Goal: Task Accomplishment & Management: Manage account settings

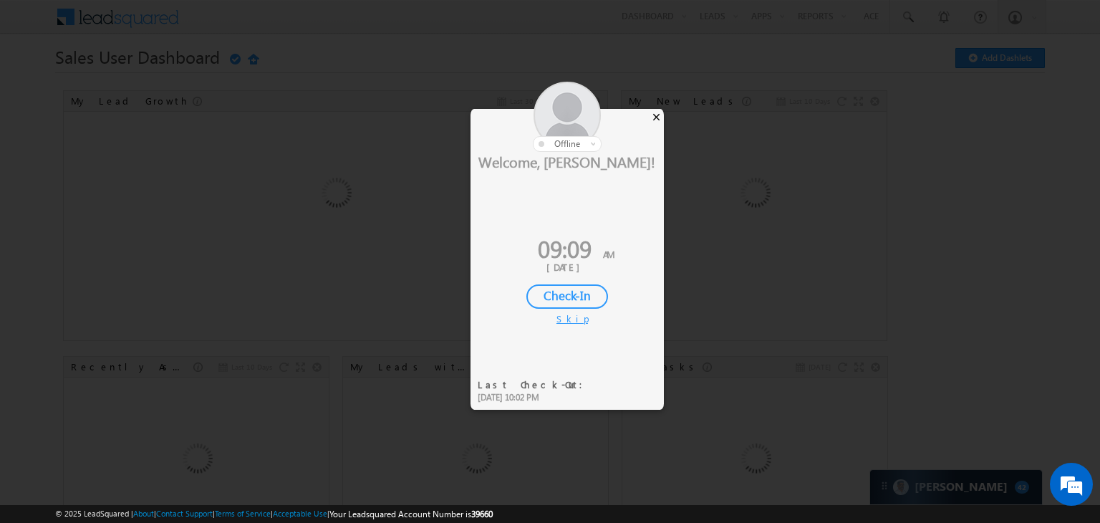
click at [659, 113] on div "×" at bounding box center [656, 117] width 15 height 16
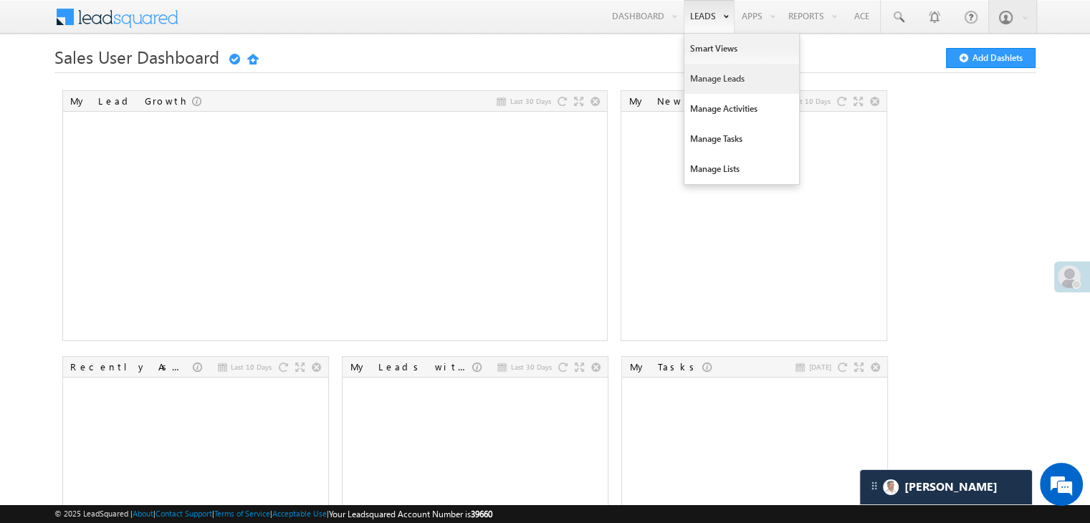
click at [707, 75] on link "Manage Leads" at bounding box center [741, 79] width 115 height 30
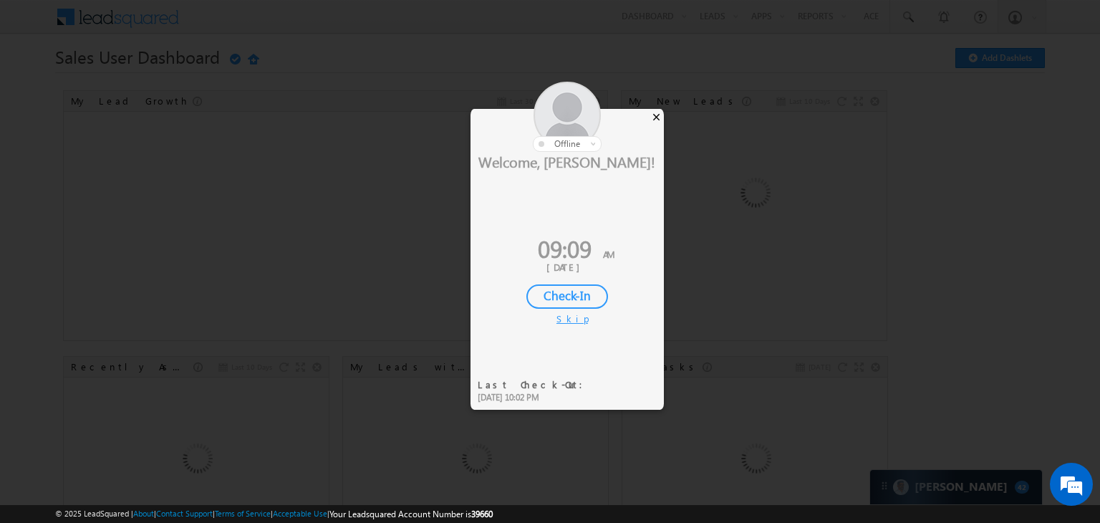
click at [655, 115] on div "×" at bounding box center [656, 117] width 15 height 16
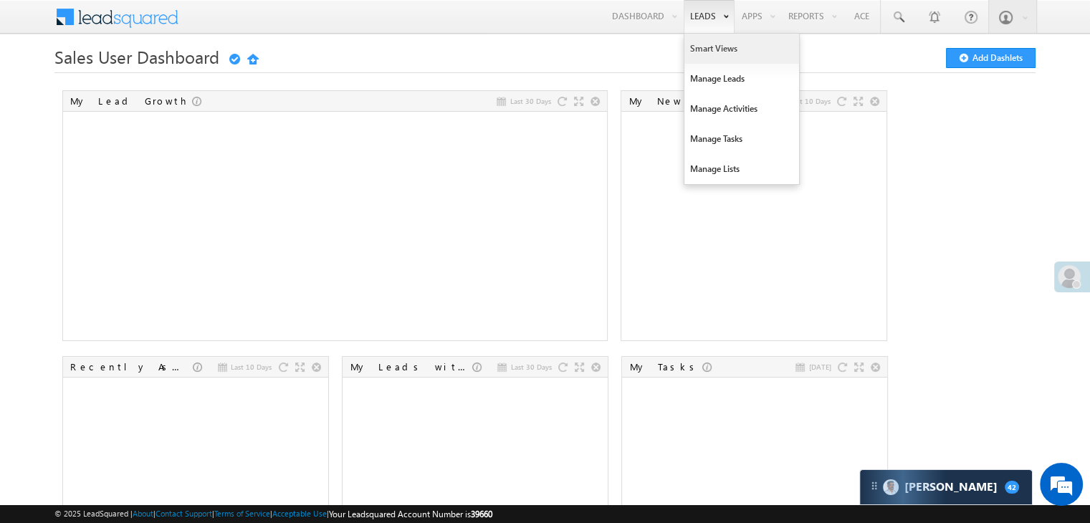
click at [707, 52] on link "Smart Views" at bounding box center [741, 49] width 115 height 30
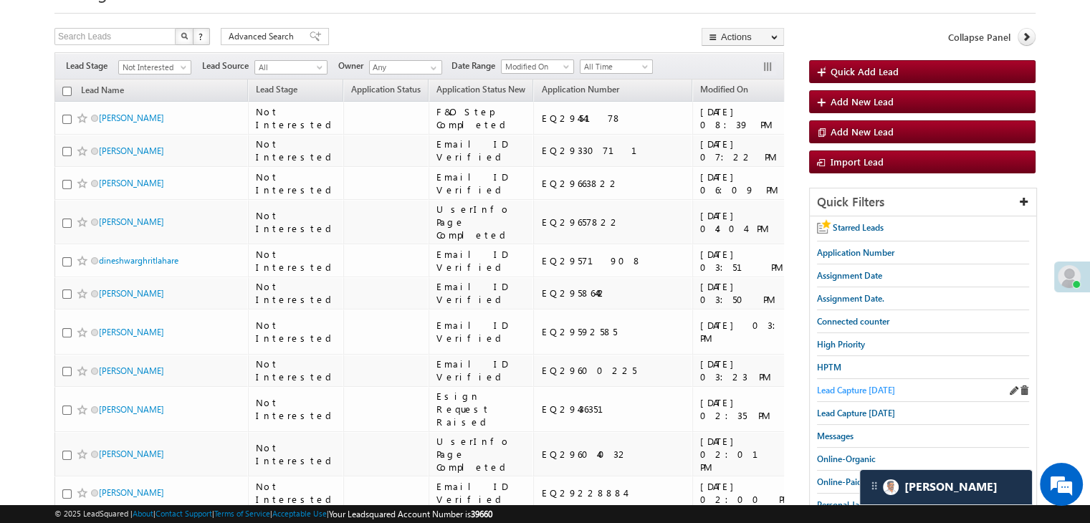
click at [878, 388] on span "Lead Capture [DATE]" at bounding box center [856, 390] width 78 height 11
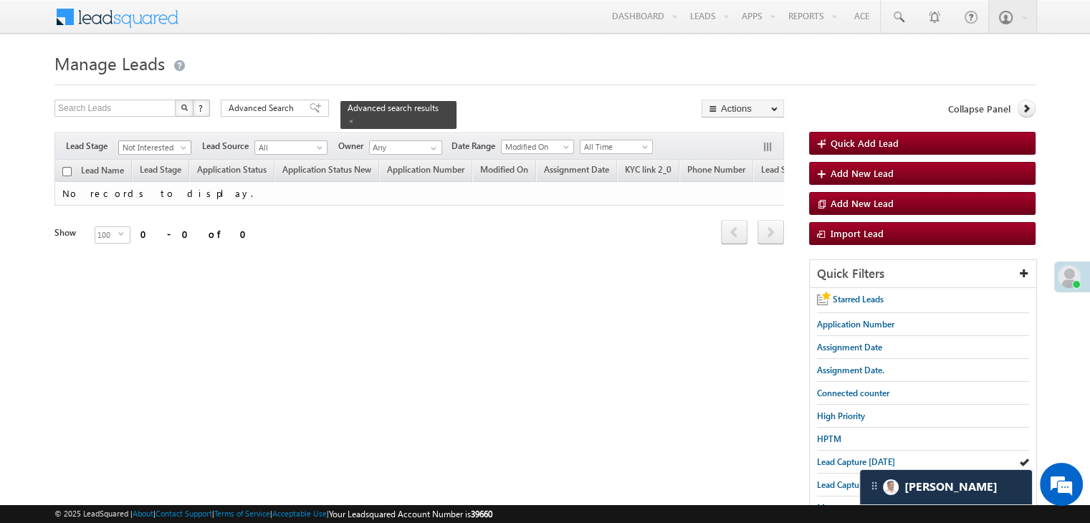
click at [176, 141] on span "Not Interested" at bounding box center [153, 147] width 68 height 13
click at [166, 156] on link "All" at bounding box center [155, 154] width 72 height 13
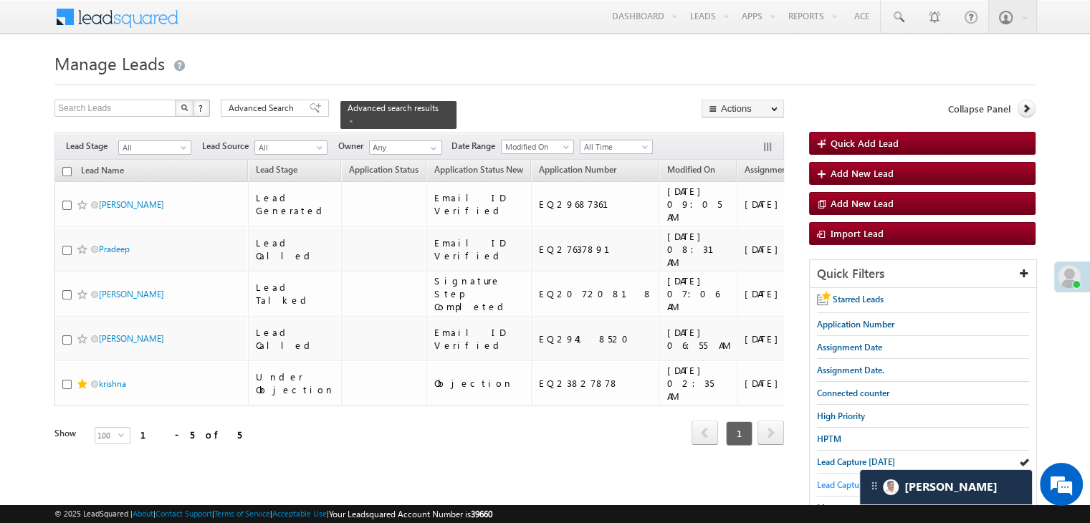
click at [827, 479] on span "Lead Capture [DATE]" at bounding box center [856, 484] width 78 height 11
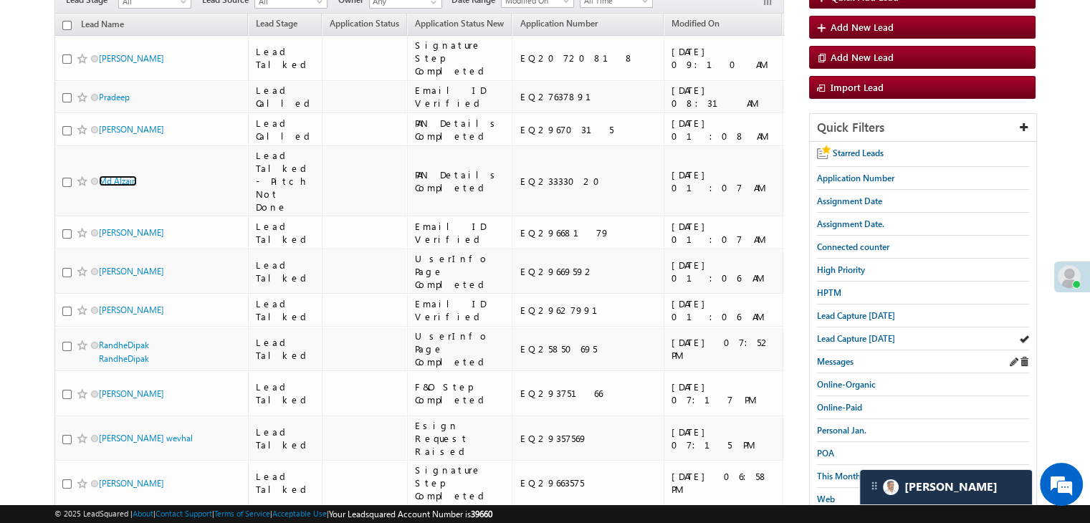
scroll to position [143, 0]
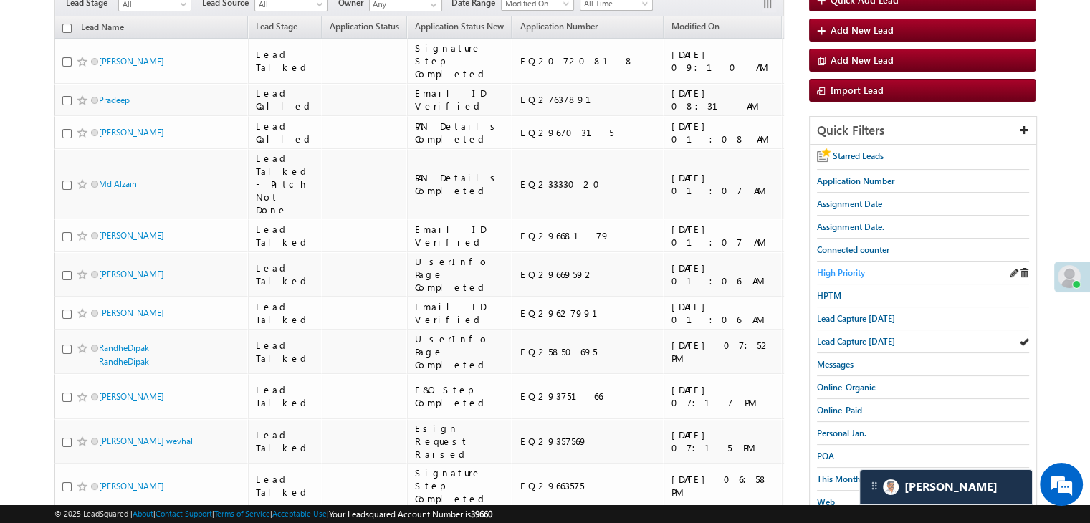
click at [828, 267] on span "High Priority" at bounding box center [841, 272] width 48 height 11
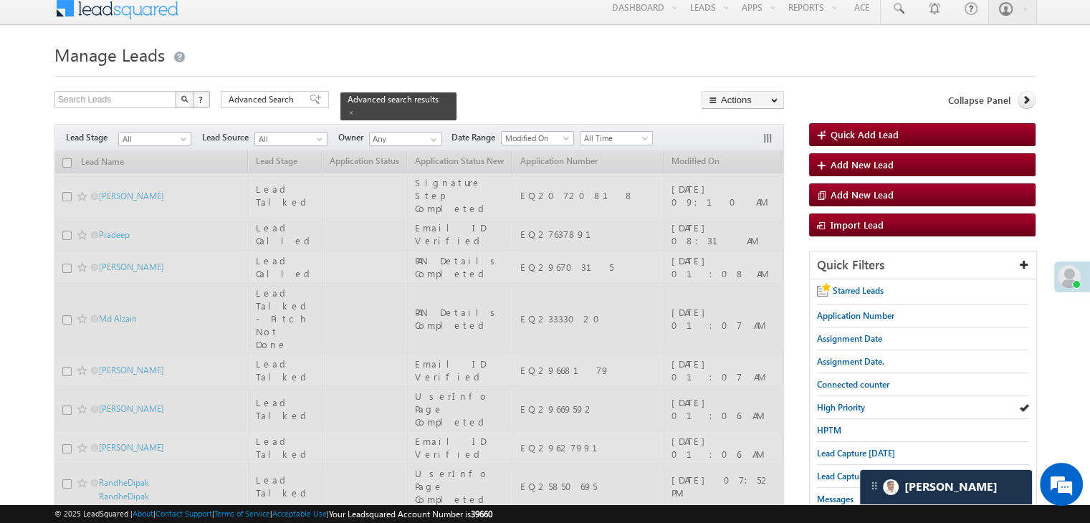
scroll to position [0, 0]
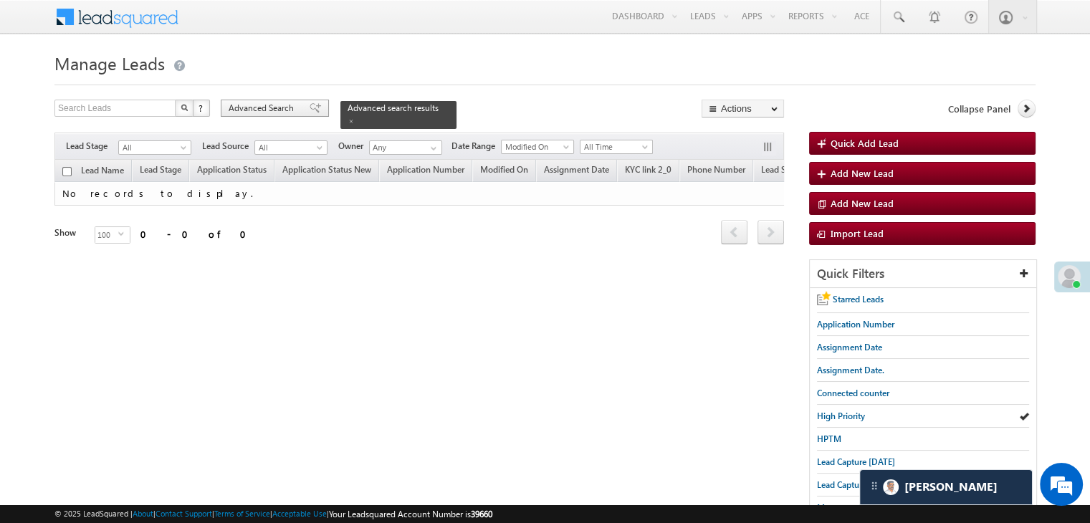
click at [278, 112] on span "Advanced Search" at bounding box center [263, 108] width 69 height 13
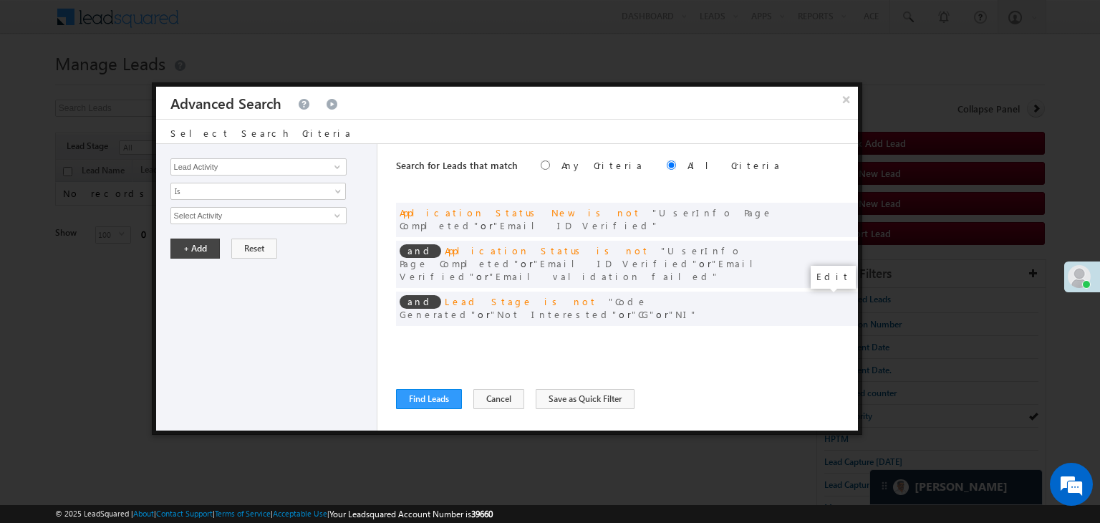
click at [825, 333] on span at bounding box center [825, 338] width 10 height 10
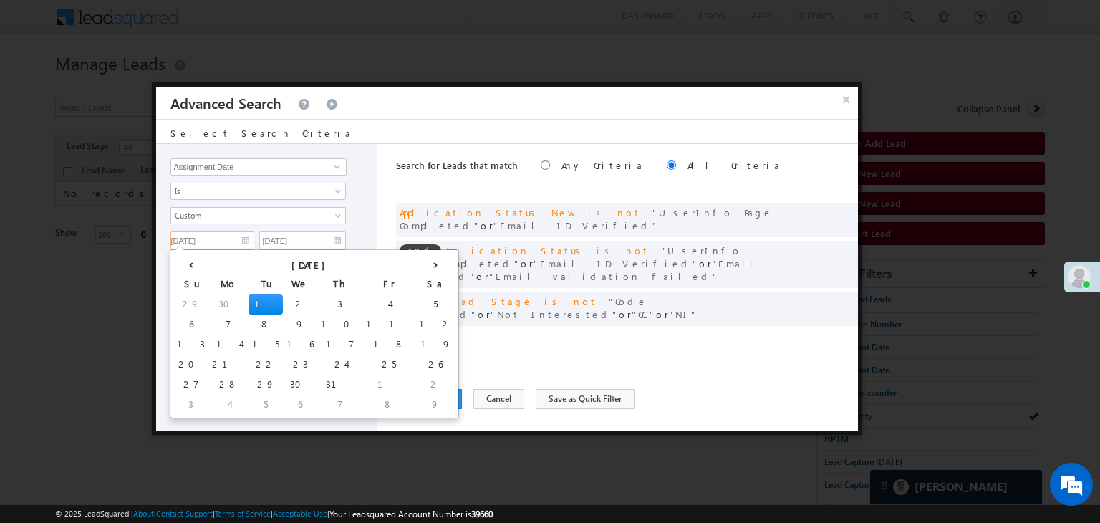
click at [249, 239] on input "07/01/25" at bounding box center [213, 240] width 84 height 19
click at [416, 271] on th "›" at bounding box center [436, 263] width 40 height 21
click at [421, 271] on th "›" at bounding box center [438, 263] width 34 height 21
click at [380, 364] on td "26" at bounding box center [402, 365] width 45 height 20
type input "09/26/25"
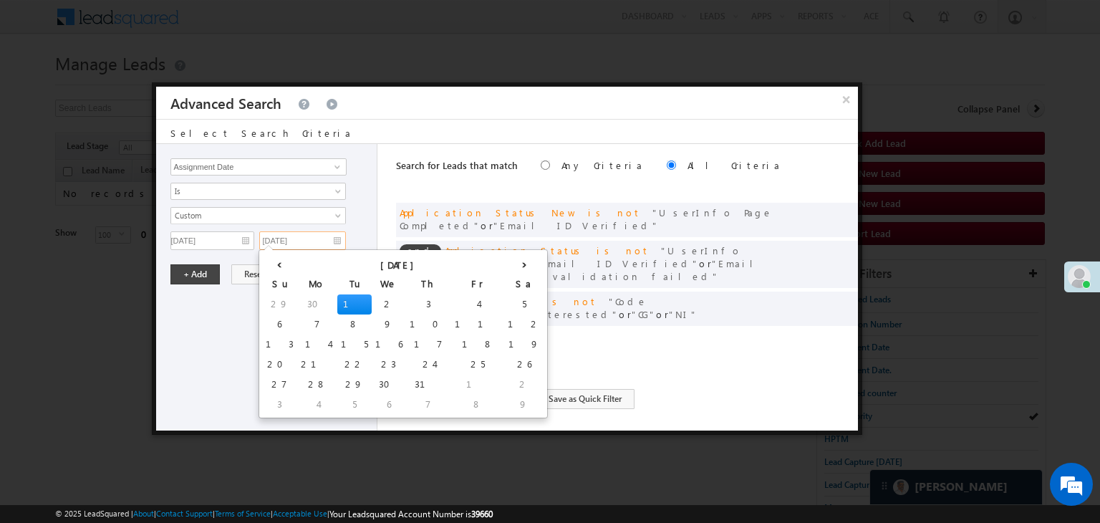
click at [335, 244] on input "07/01/25" at bounding box center [302, 240] width 87 height 19
click at [504, 259] on th "›" at bounding box center [524, 263] width 40 height 21
click at [510, 259] on th "›" at bounding box center [527, 263] width 34 height 21
click at [469, 362] on td "26" at bounding box center [491, 365] width 45 height 20
type input "09/26/25"
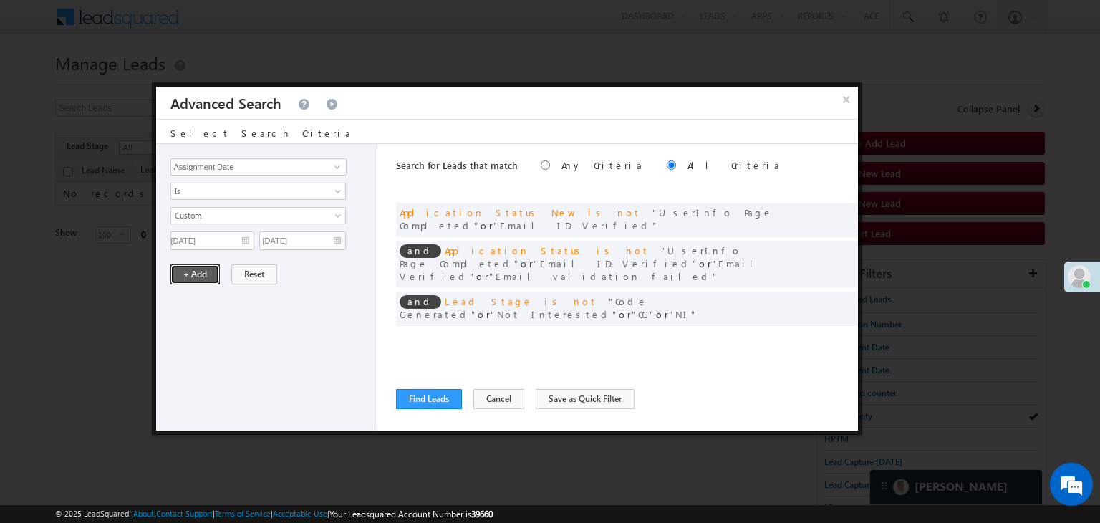
click at [183, 282] on button "+ Add" at bounding box center [195, 274] width 49 height 20
click at [413, 402] on button "Find Leads" at bounding box center [429, 399] width 66 height 20
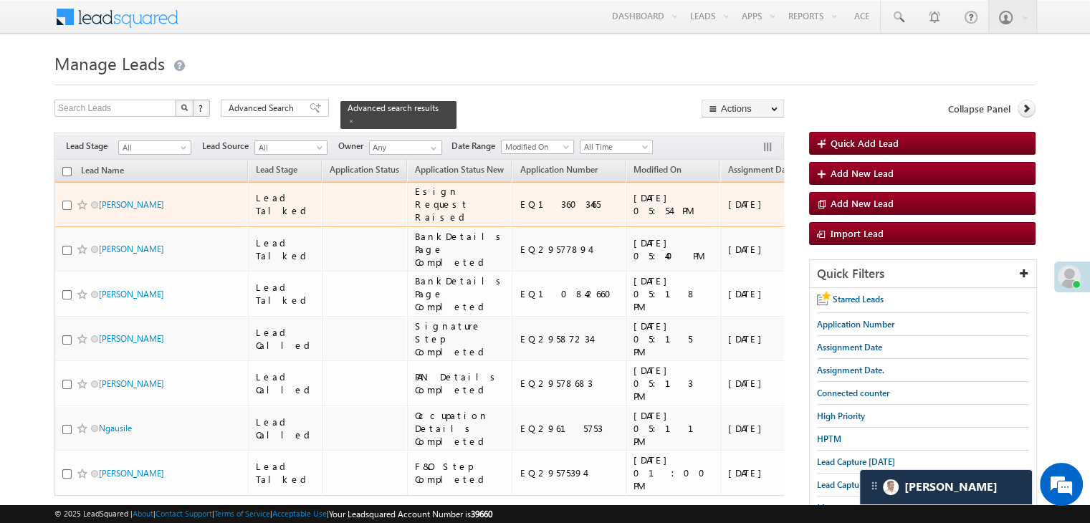
click at [63, 210] on input "checkbox" at bounding box center [66, 205] width 9 height 9
checkbox input "true"
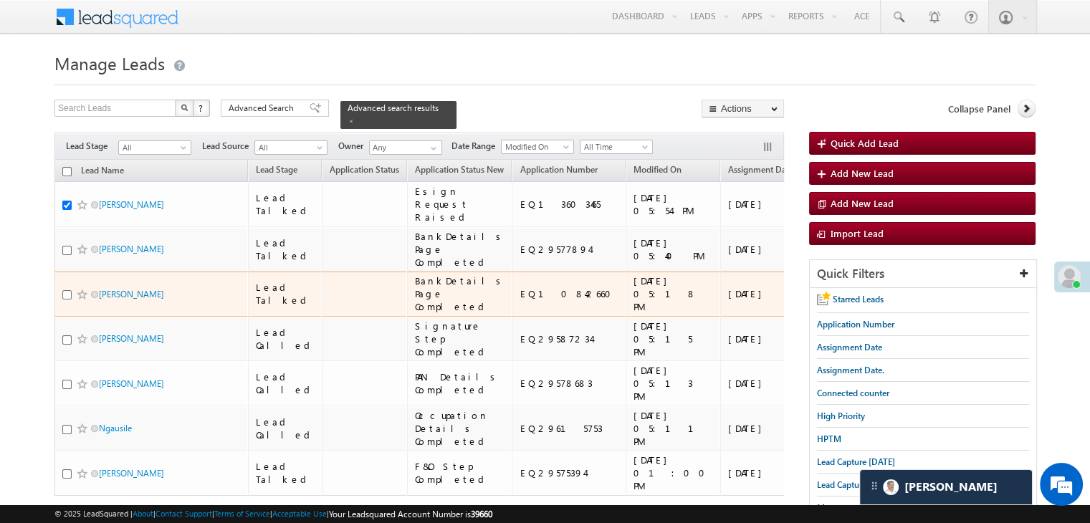
click at [67, 299] on input "checkbox" at bounding box center [66, 294] width 9 height 9
checkbox input "true"
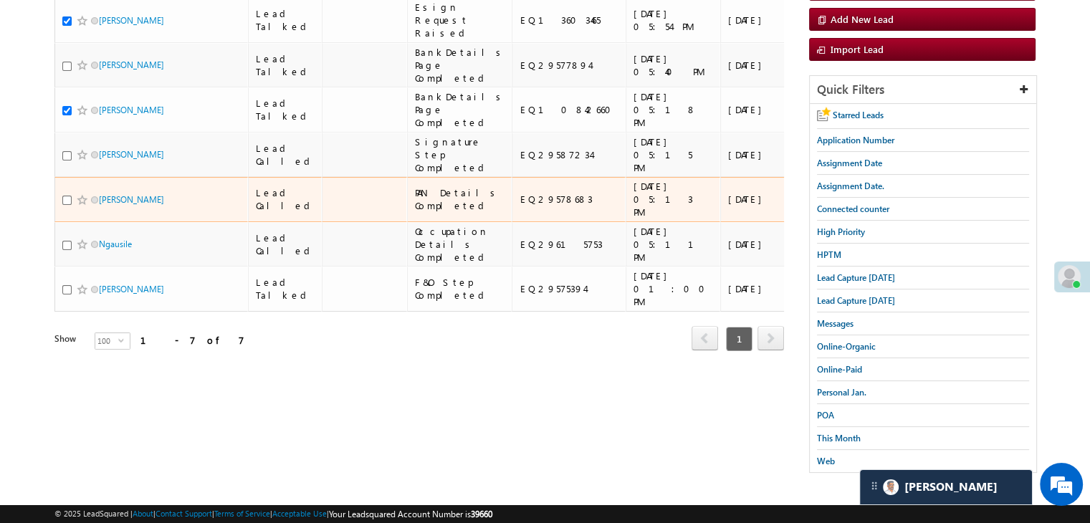
scroll to position [287, 0]
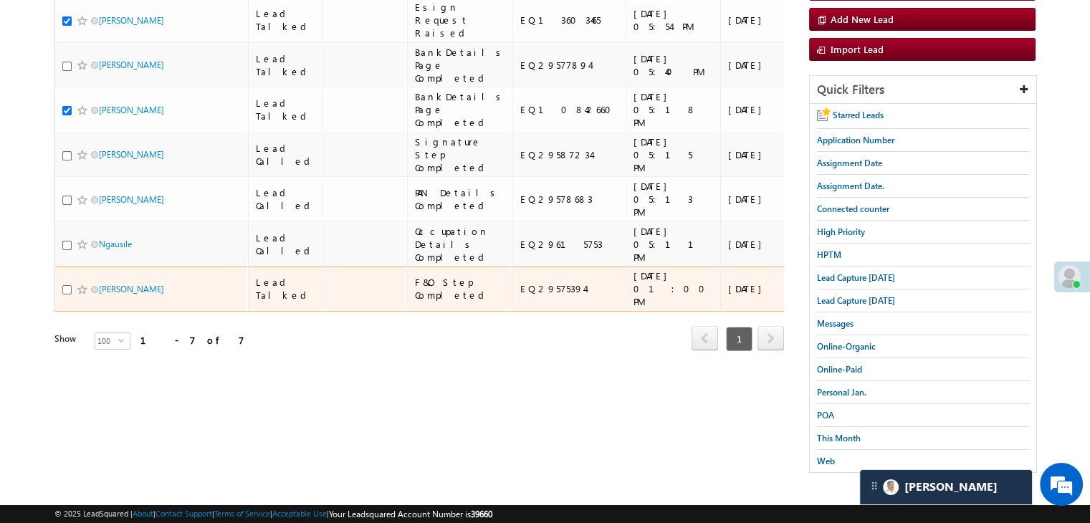
click at [63, 294] on input "checkbox" at bounding box center [66, 289] width 9 height 9
checkbox input "true"
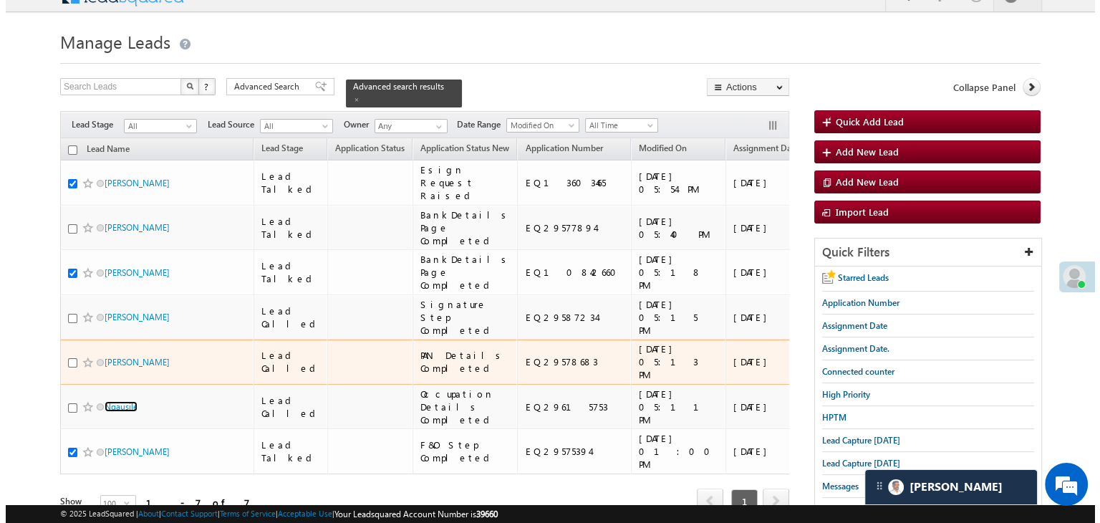
scroll to position [0, 0]
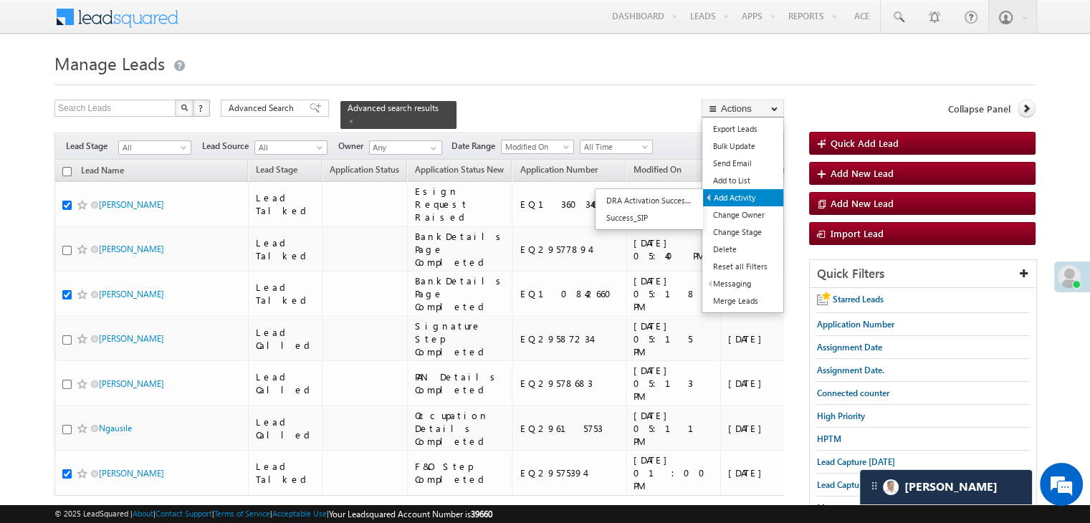
click at [744, 196] on link "Add Activity" at bounding box center [743, 197] width 80 height 17
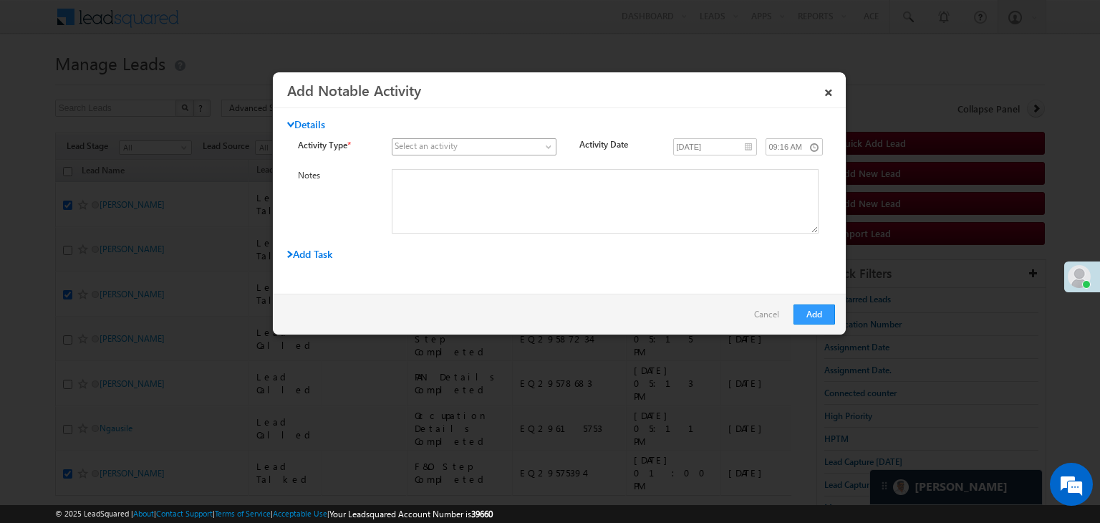
click at [514, 148] on span at bounding box center [466, 146] width 146 height 13
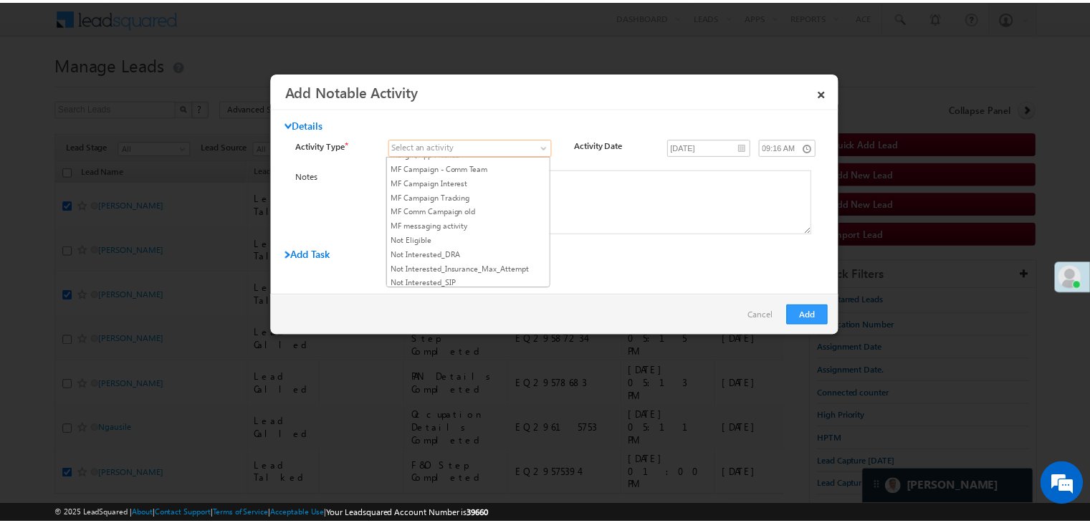
scroll to position [1218, 0]
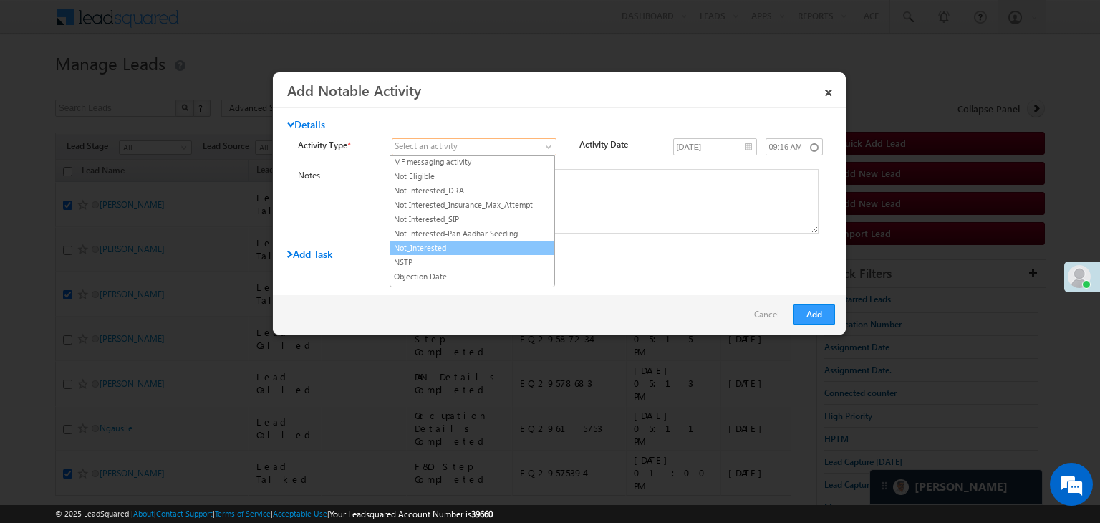
click at [492, 241] on link "Not_Interested" at bounding box center [472, 247] width 164 height 13
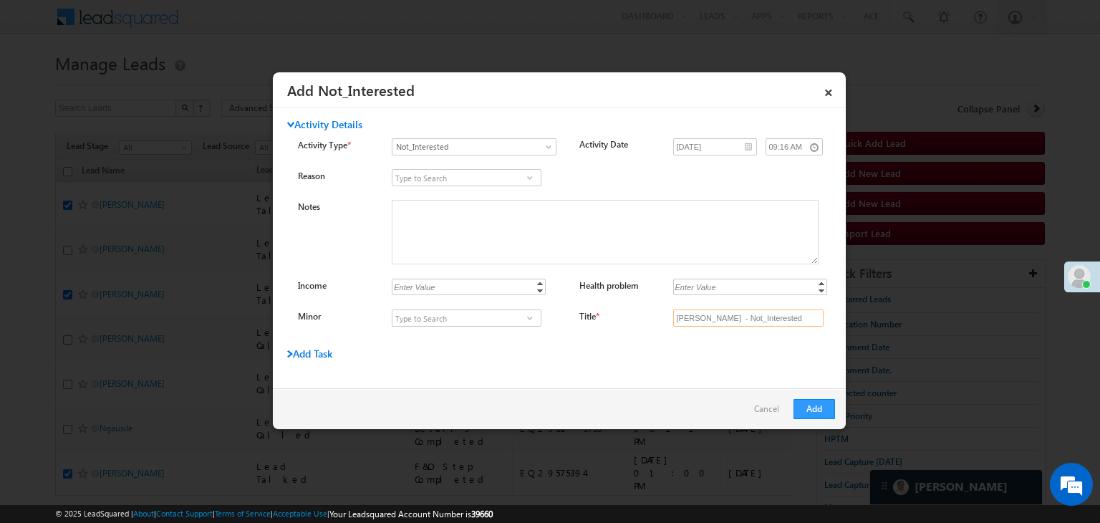
click at [692, 322] on input "Mayur Wardhe - Not_Interested" at bounding box center [748, 318] width 150 height 17
click at [694, 322] on input "Title *" at bounding box center [748, 318] width 150 height 17
type input "na"
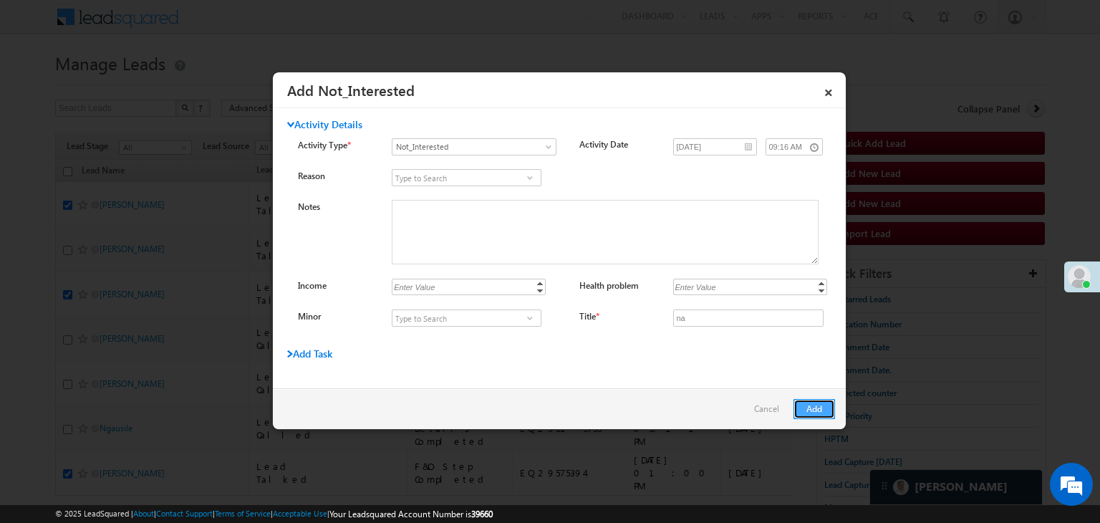
click at [821, 408] on button "Add" at bounding box center [815, 409] width 42 height 20
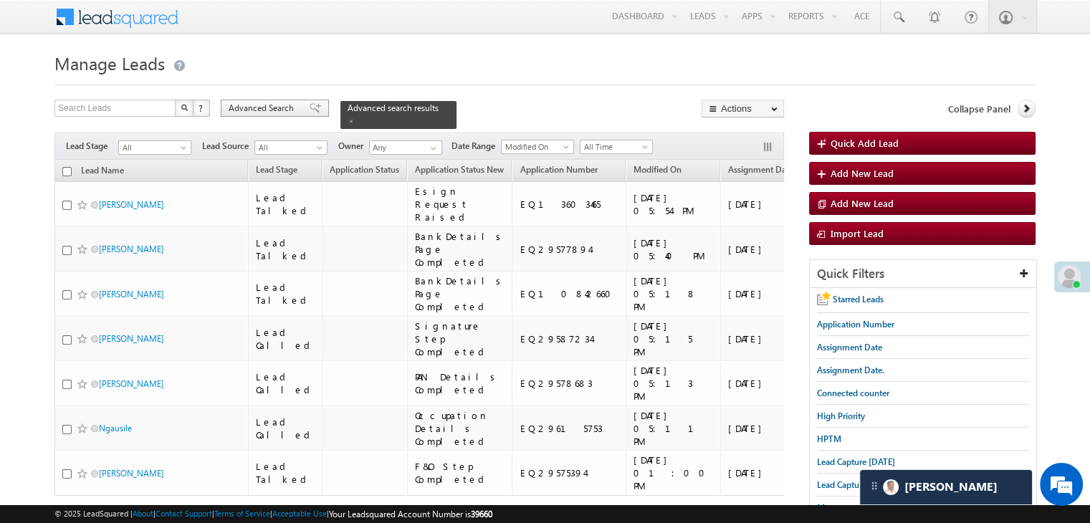
click at [296, 110] on span "Advanced Search" at bounding box center [263, 108] width 69 height 13
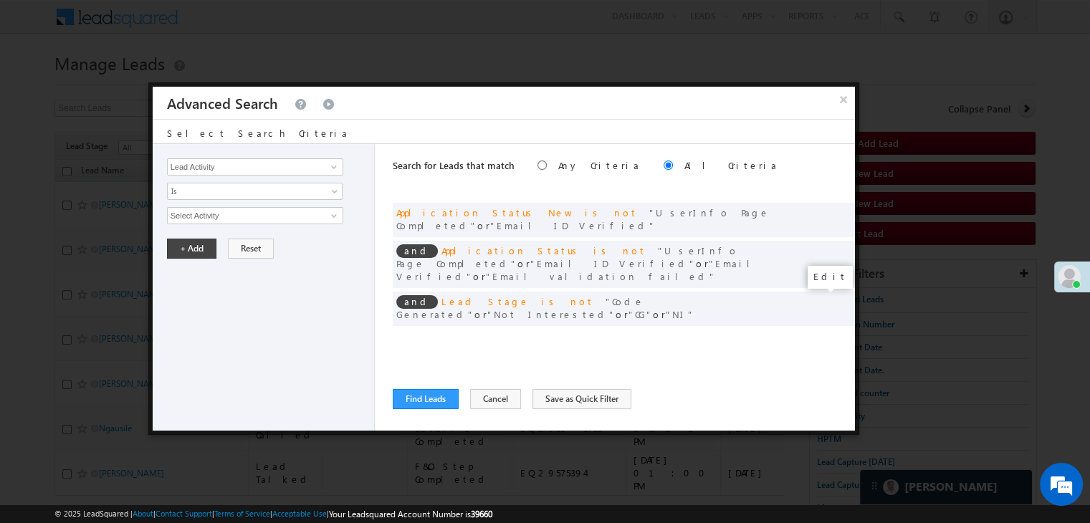
click at [818, 333] on span at bounding box center [822, 338] width 10 height 10
click at [227, 241] on input "[DATE]" at bounding box center [209, 240] width 84 height 19
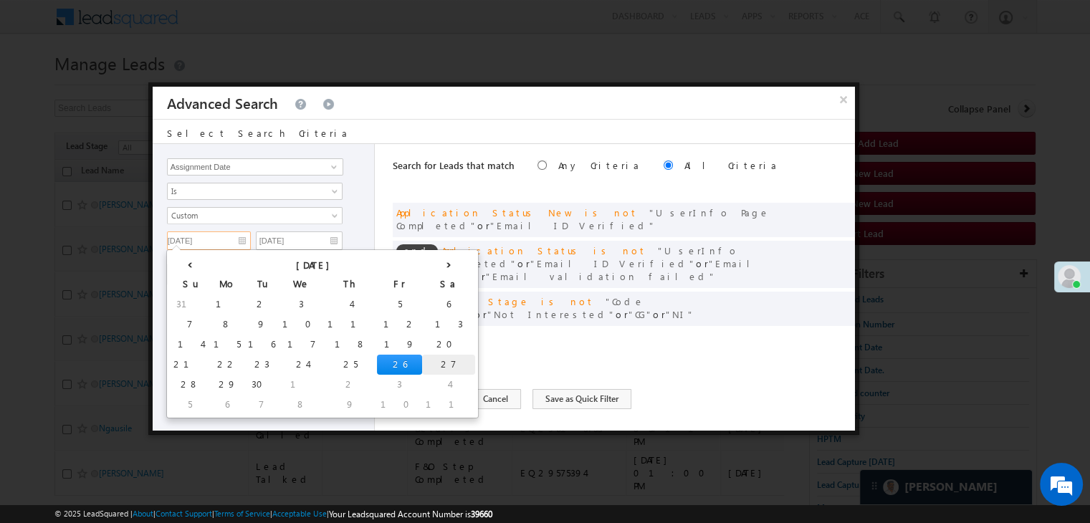
click at [422, 358] on td "27" at bounding box center [448, 365] width 53 height 20
type input "[DATE]"
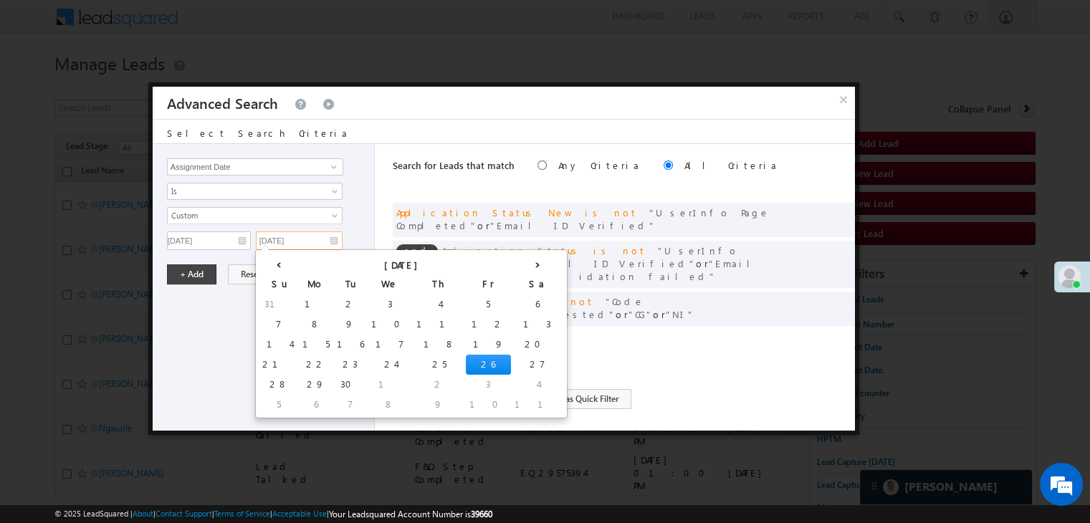
click at [324, 234] on input "[DATE]" at bounding box center [299, 240] width 87 height 19
click at [511, 359] on td "27" at bounding box center [537, 365] width 53 height 20
type input "[DATE]"
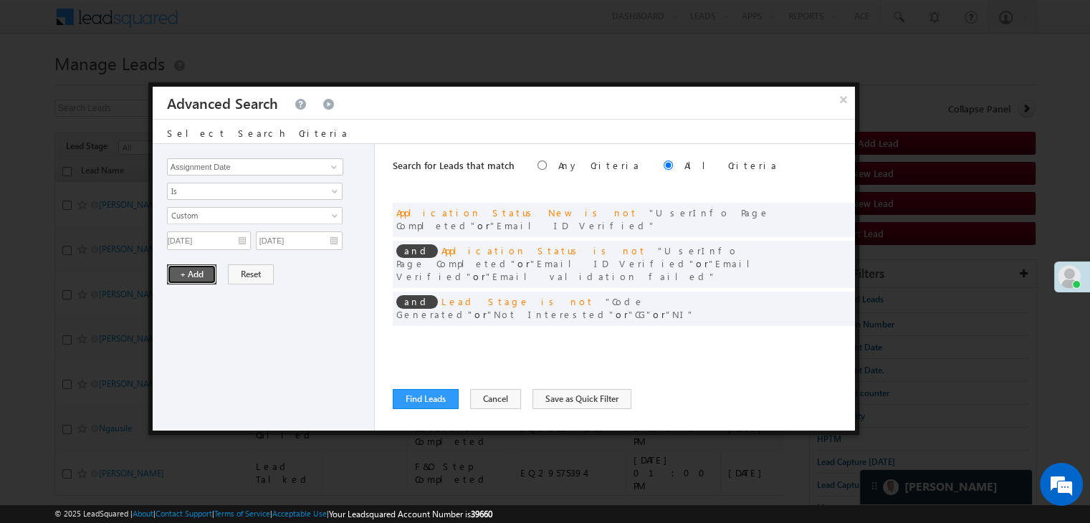
click at [186, 274] on button "+ Add" at bounding box center [191, 274] width 49 height 20
click at [416, 394] on button "Find Leads" at bounding box center [426, 399] width 66 height 20
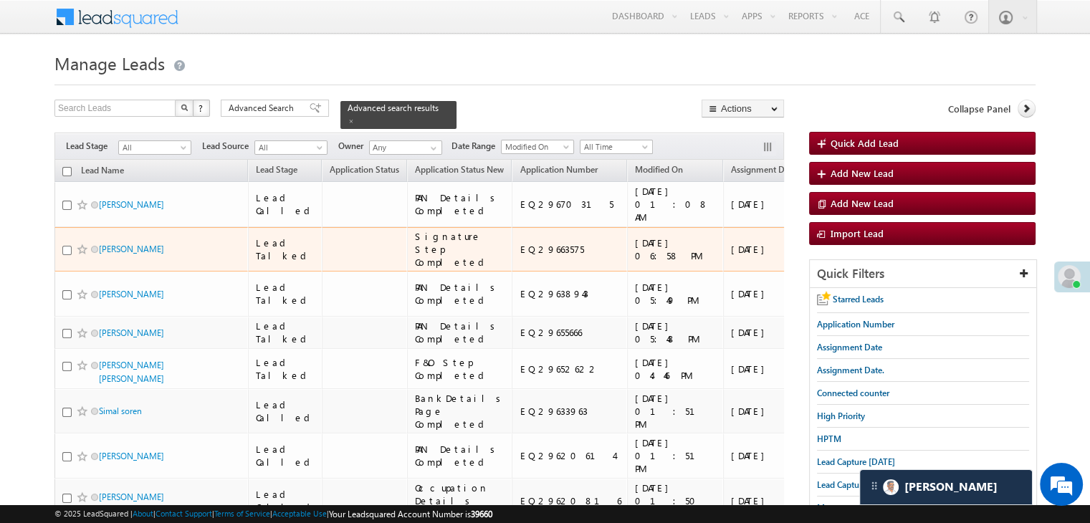
click at [64, 255] on input "checkbox" at bounding box center [66, 250] width 9 height 9
checkbox input "true"
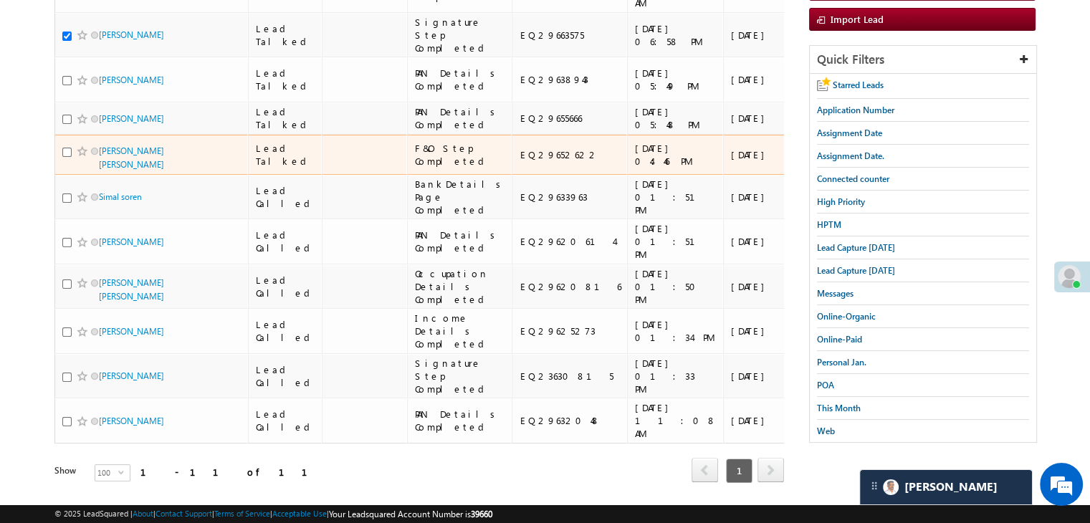
scroll to position [215, 0]
click at [66, 156] on input "checkbox" at bounding box center [66, 151] width 9 height 9
checkbox input "true"
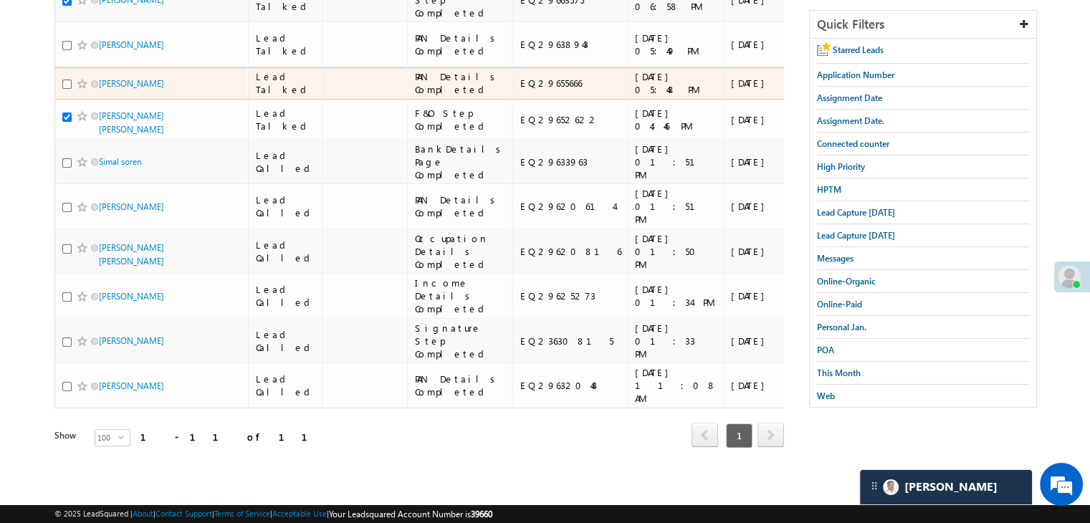
scroll to position [358, 0]
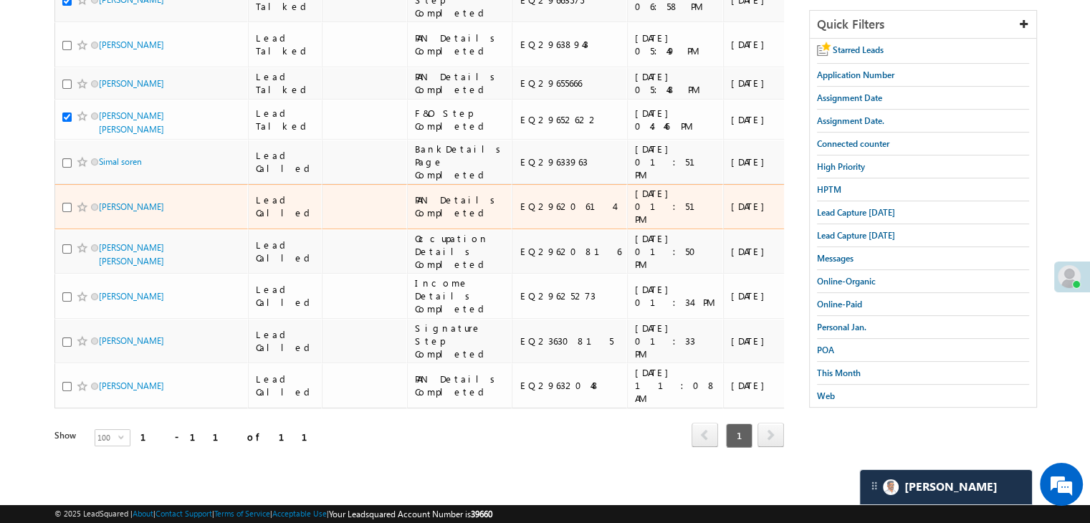
drag, startPoint x: 73, startPoint y: 320, endPoint x: 75, endPoint y: 340, distance: 20.2
click at [75, 229] on td "ARUN Chandravanshi" at bounding box center [150, 206] width 193 height 45
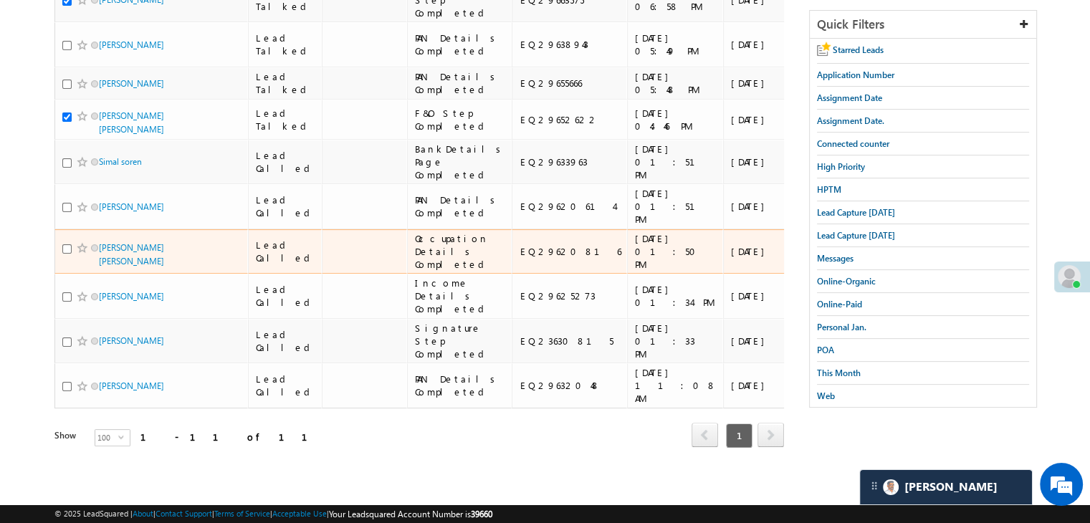
click at [63, 255] on div at bounding box center [84, 248] width 44 height 14
click at [67, 254] on input "checkbox" at bounding box center [66, 248] width 9 height 9
checkbox input "true"
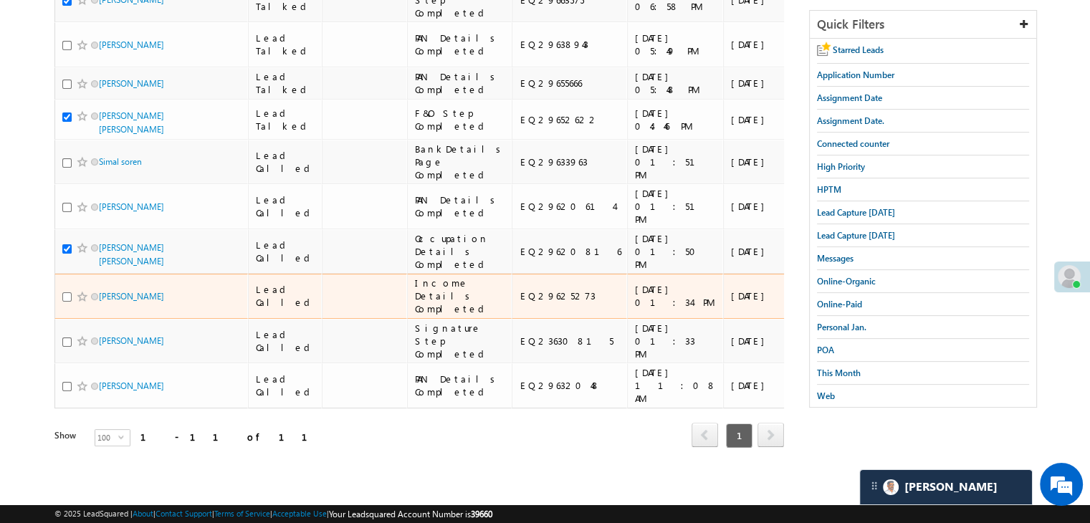
click at [66, 302] on input "checkbox" at bounding box center [66, 296] width 9 height 9
checkbox input "true"
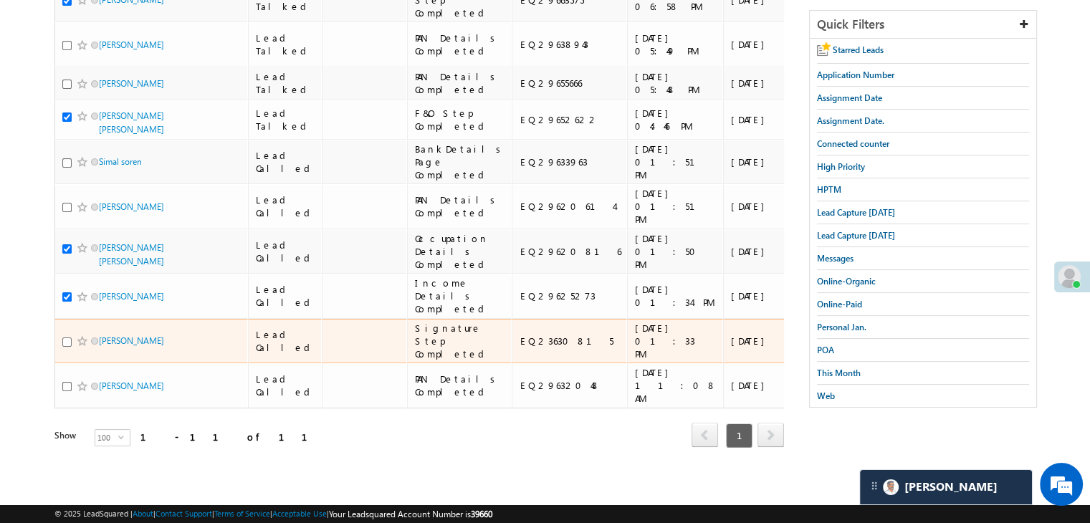
click at [67, 337] on input "checkbox" at bounding box center [66, 341] width 9 height 9
checkbox input "true"
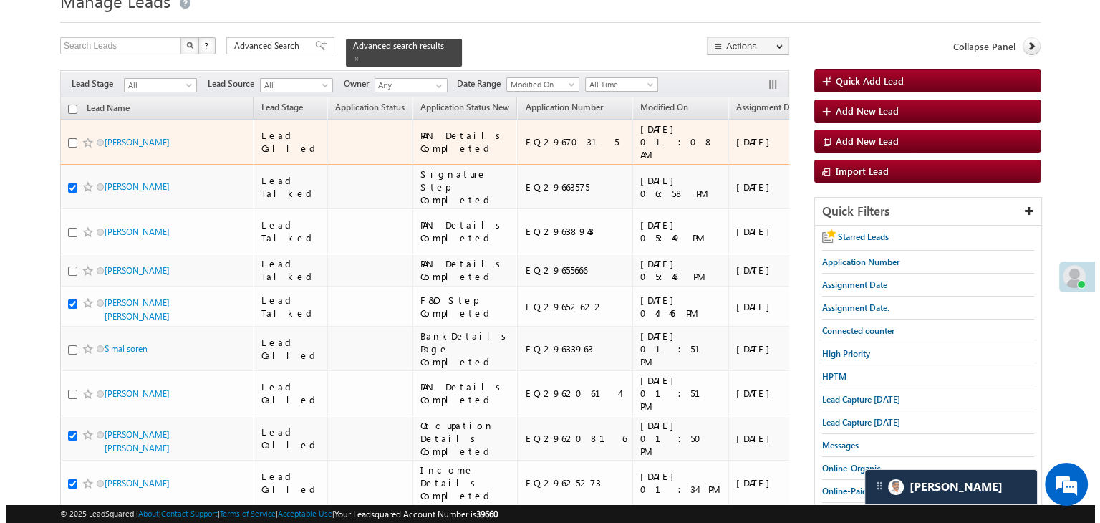
scroll to position [0, 0]
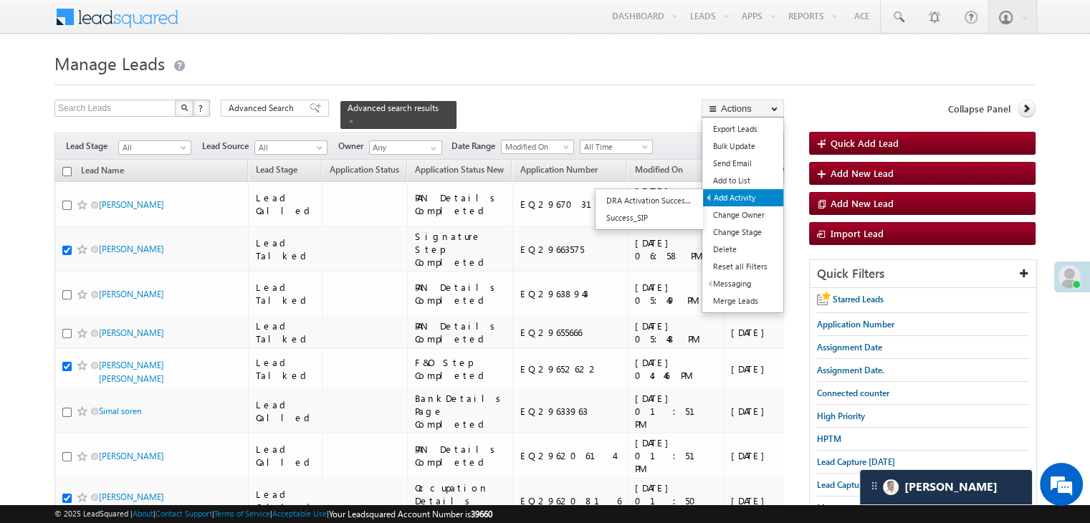
click at [747, 200] on link "Add Activity" at bounding box center [743, 197] width 80 height 17
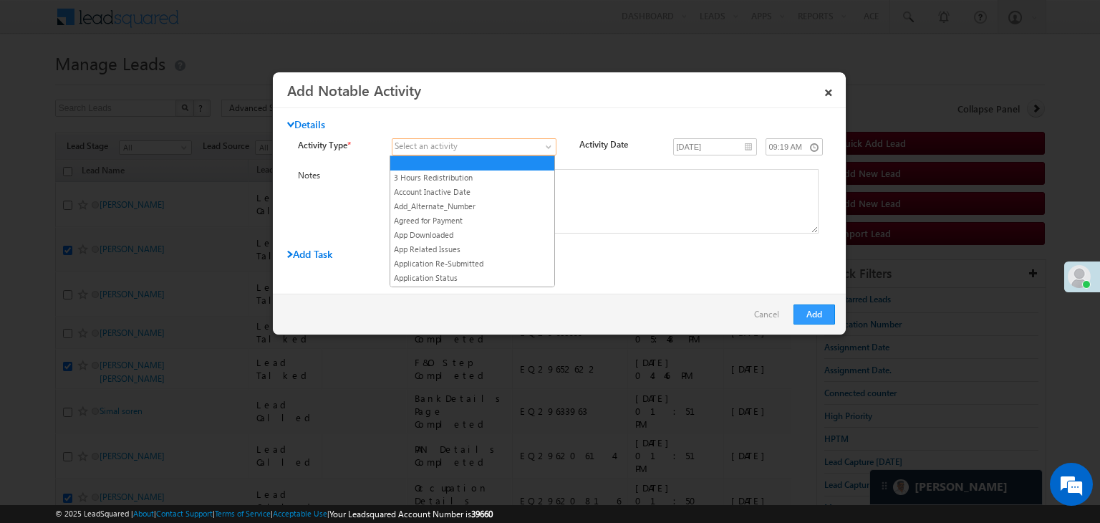
click at [529, 151] on span at bounding box center [466, 146] width 146 height 13
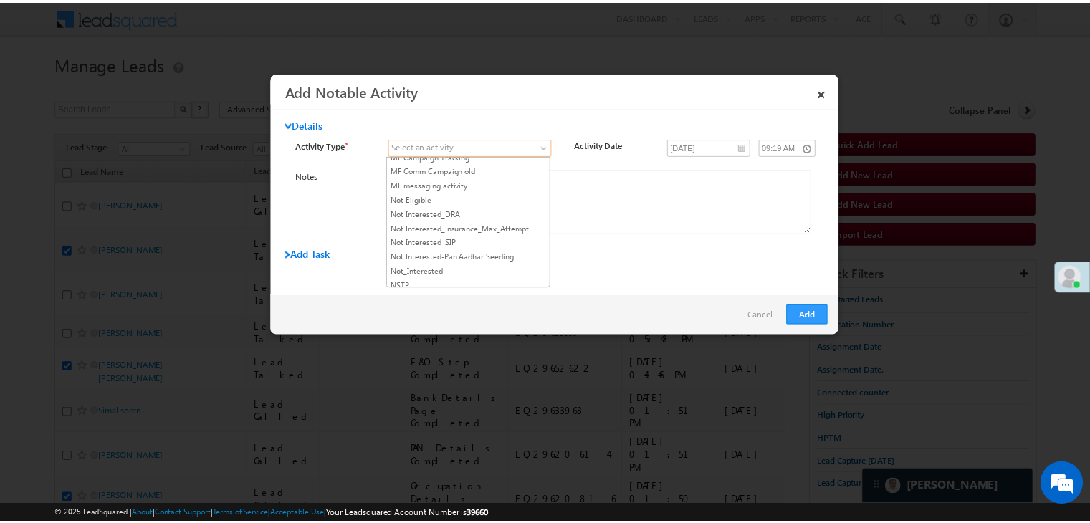
scroll to position [1193, 0]
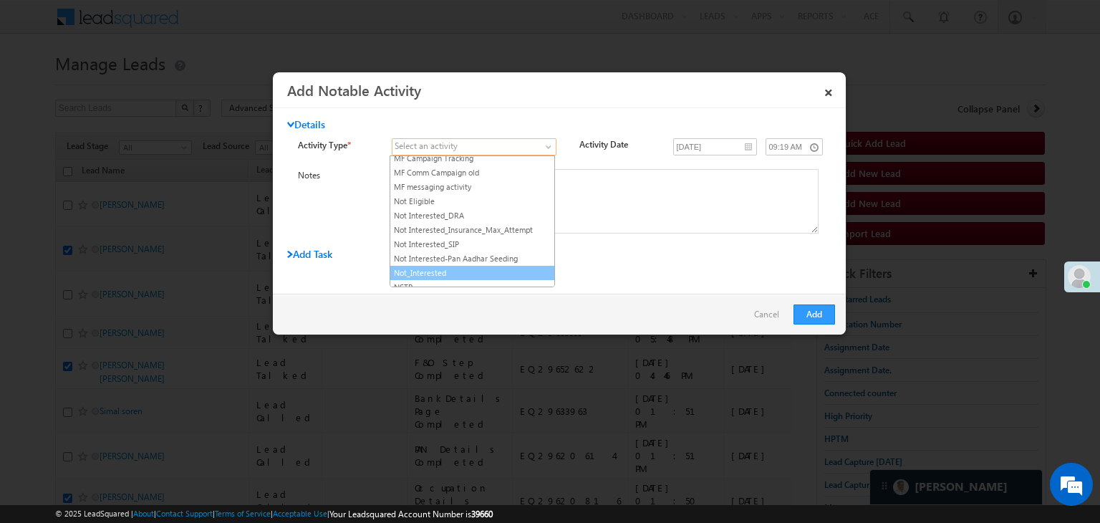
click at [470, 267] on link "Not_Interested" at bounding box center [472, 273] width 164 height 13
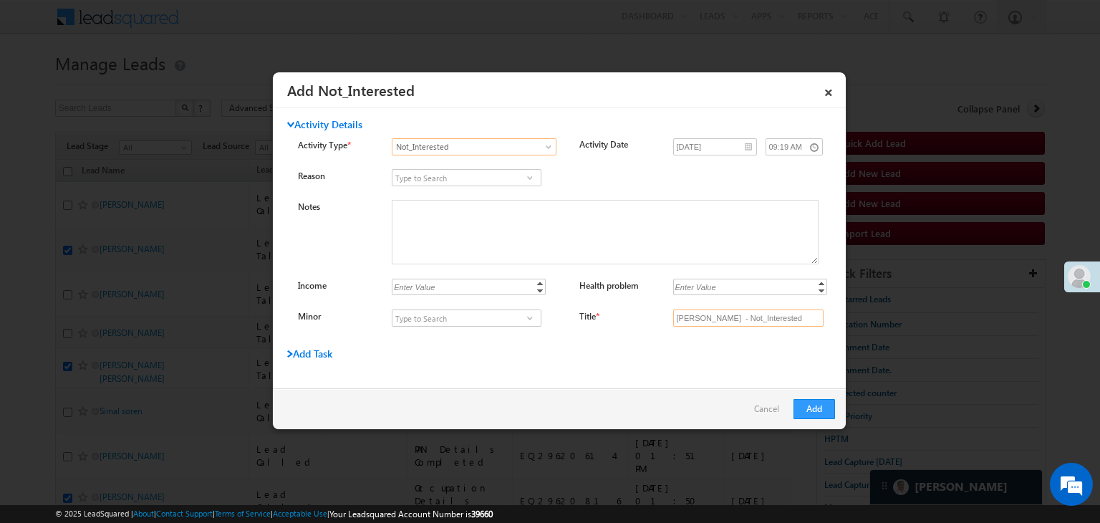
click at [717, 325] on input "Ganesh rama vitkar - Not_Interested" at bounding box center [748, 318] width 150 height 17
click at [717, 325] on input "Title *" at bounding box center [748, 318] width 150 height 17
type input "na"
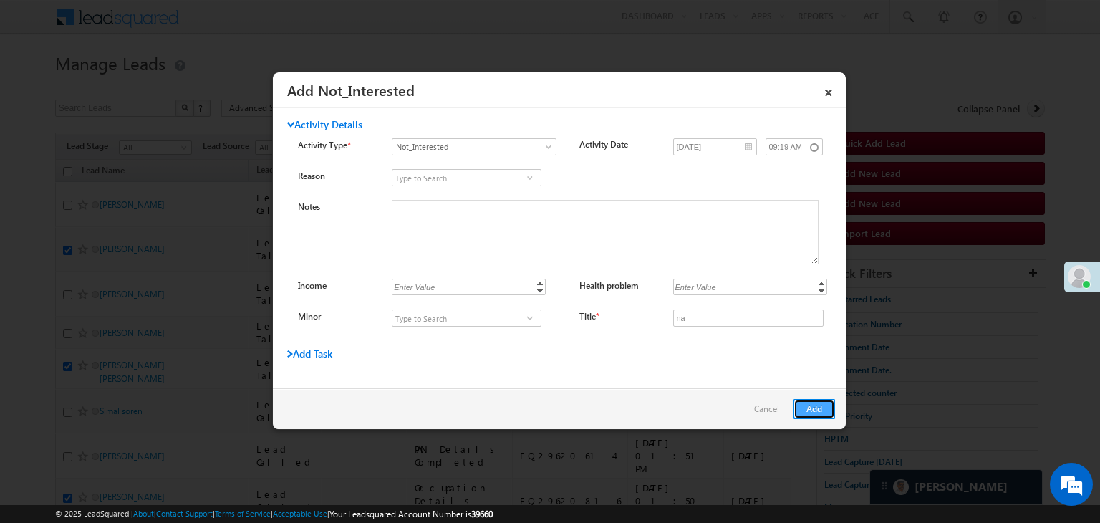
click at [814, 411] on button "Add" at bounding box center [815, 409] width 42 height 20
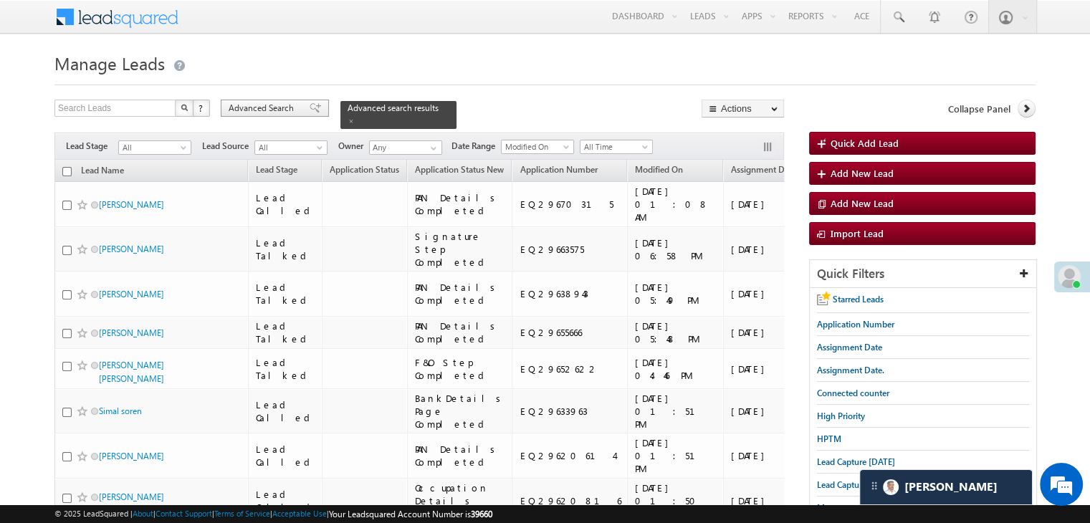
click at [310, 110] on span at bounding box center [315, 108] width 11 height 10
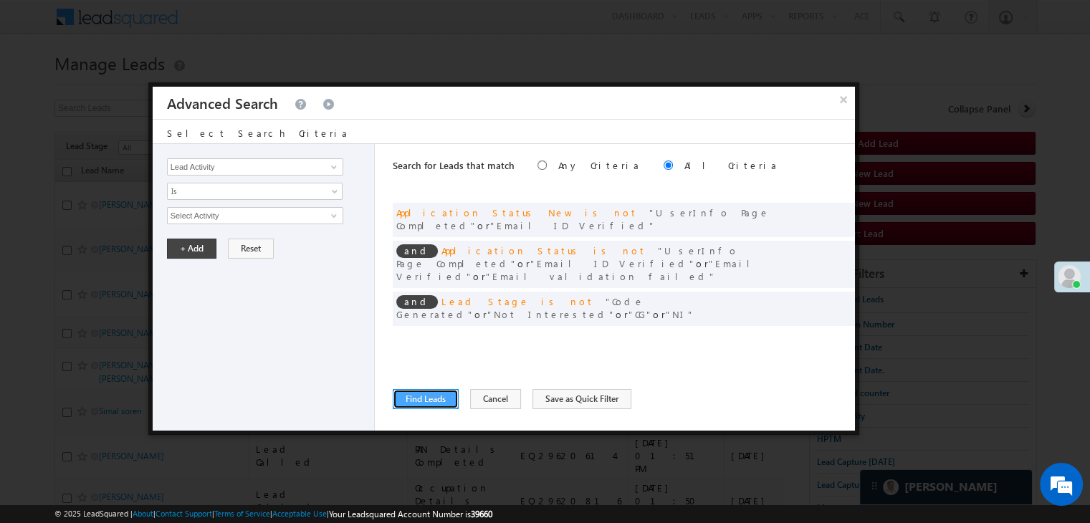
click at [429, 401] on button "Find Leads" at bounding box center [426, 399] width 66 height 20
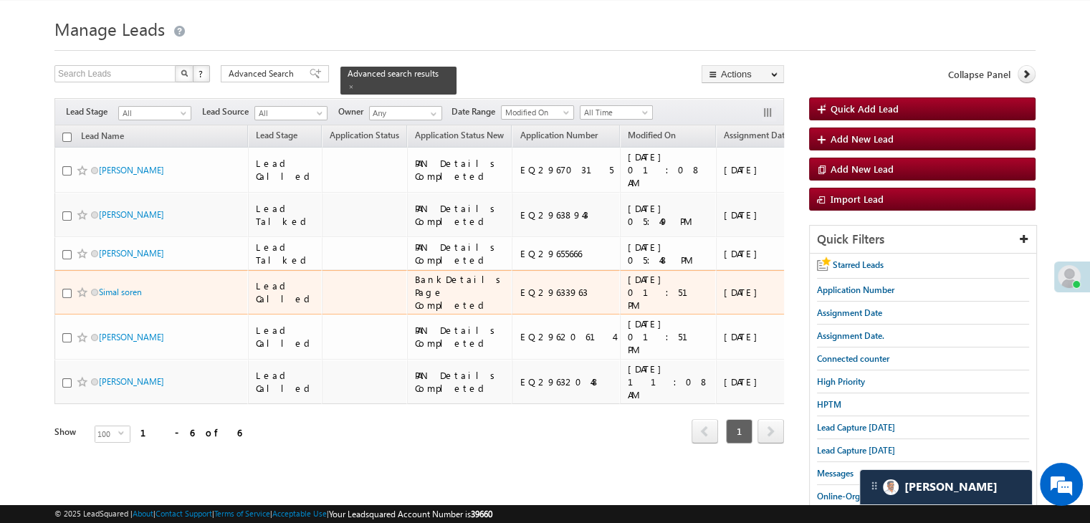
scroll to position [0, 0]
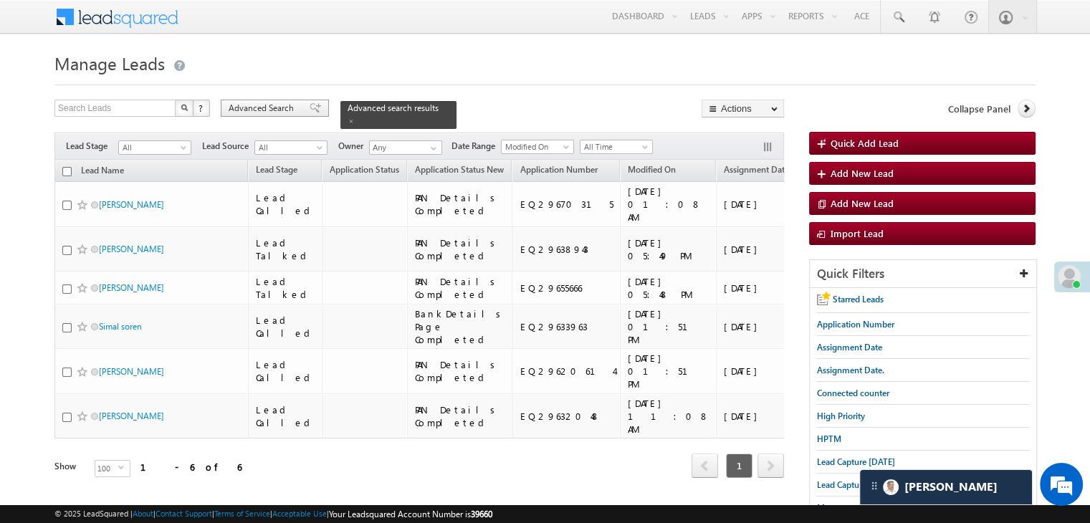
click at [276, 108] on span "Advanced Search" at bounding box center [263, 108] width 69 height 13
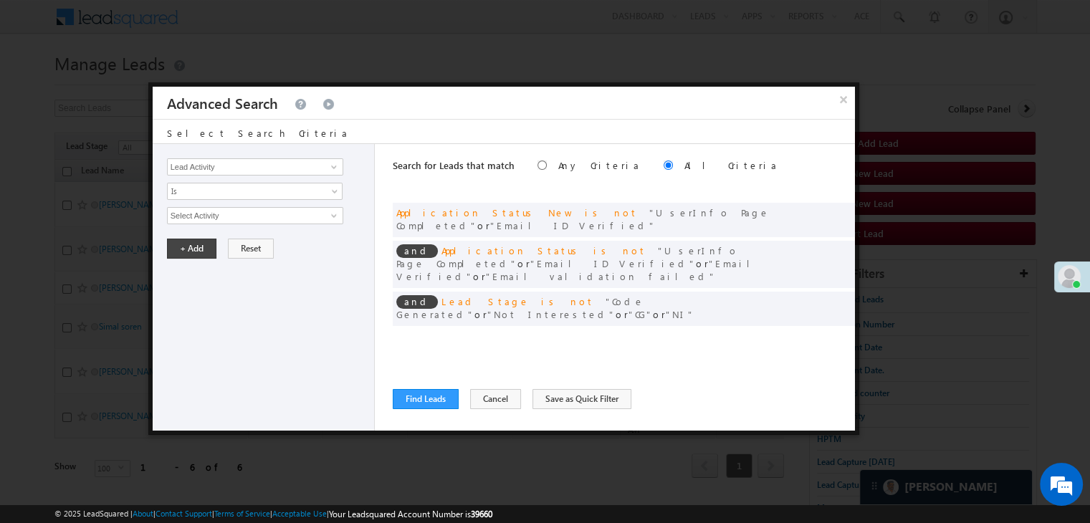
click at [822, 333] on span at bounding box center [822, 338] width 10 height 10
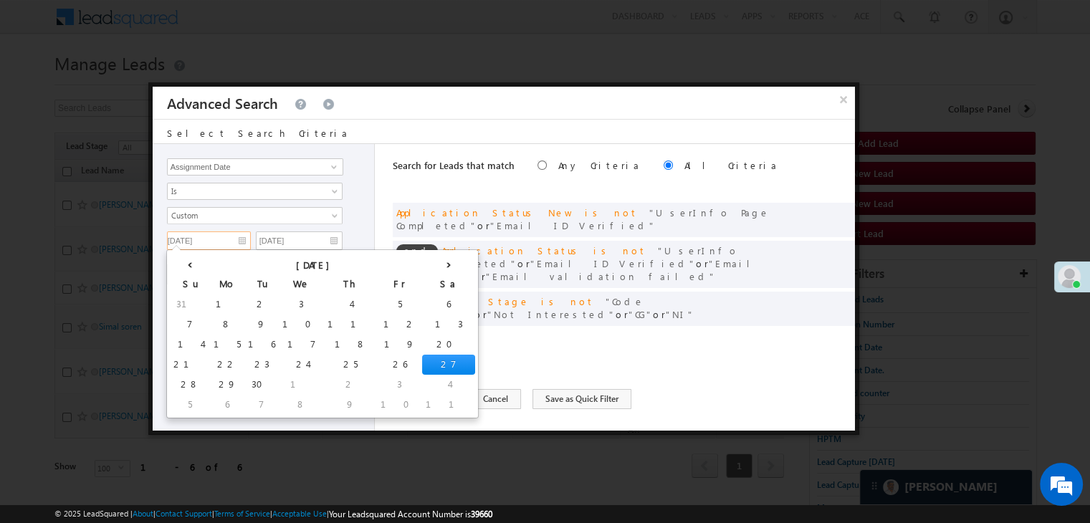
click at [238, 234] on input "[DATE]" at bounding box center [209, 240] width 84 height 19
click at [377, 366] on td "26" at bounding box center [399, 365] width 45 height 20
type input "[DATE]"
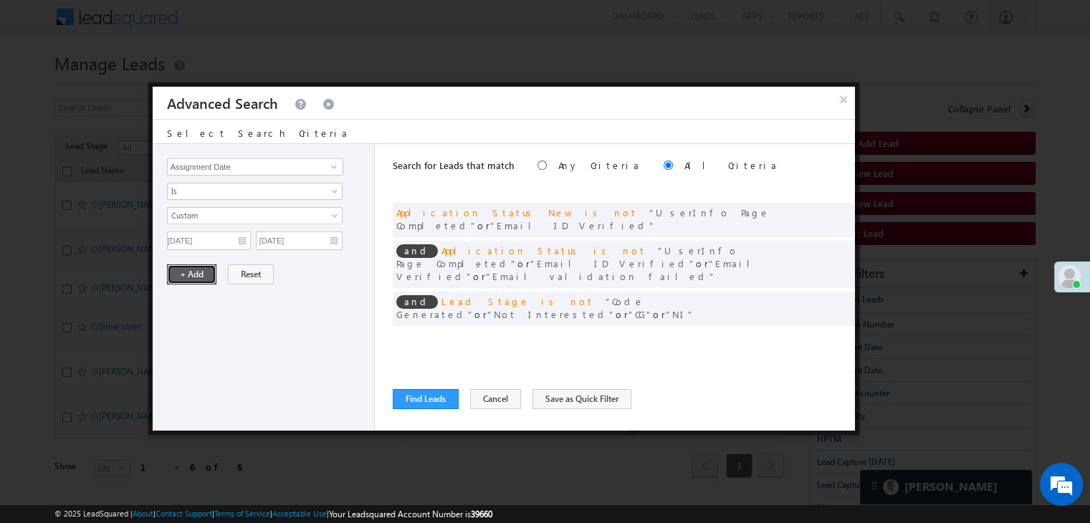
click at [186, 270] on button "+ Add" at bounding box center [191, 274] width 49 height 20
click at [428, 405] on button "Find Leads" at bounding box center [426, 399] width 66 height 20
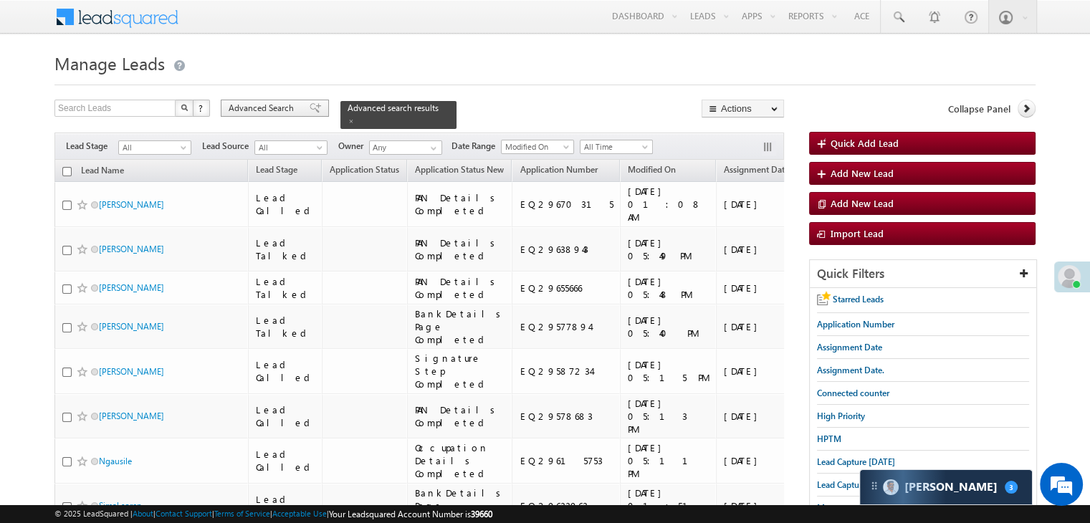
click at [282, 104] on span "Advanced Search" at bounding box center [263, 108] width 69 height 13
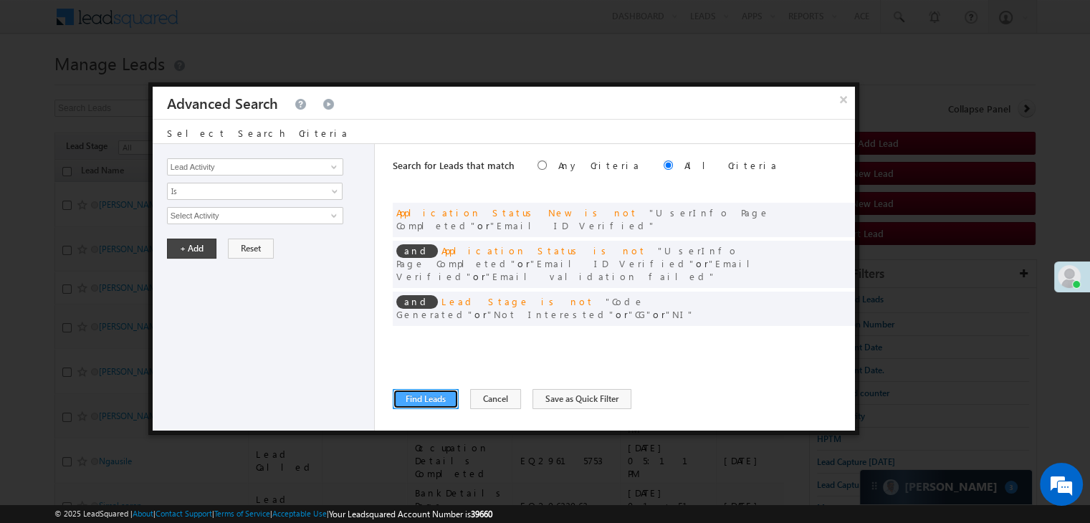
click at [428, 400] on button "Find Leads" at bounding box center [426, 399] width 66 height 20
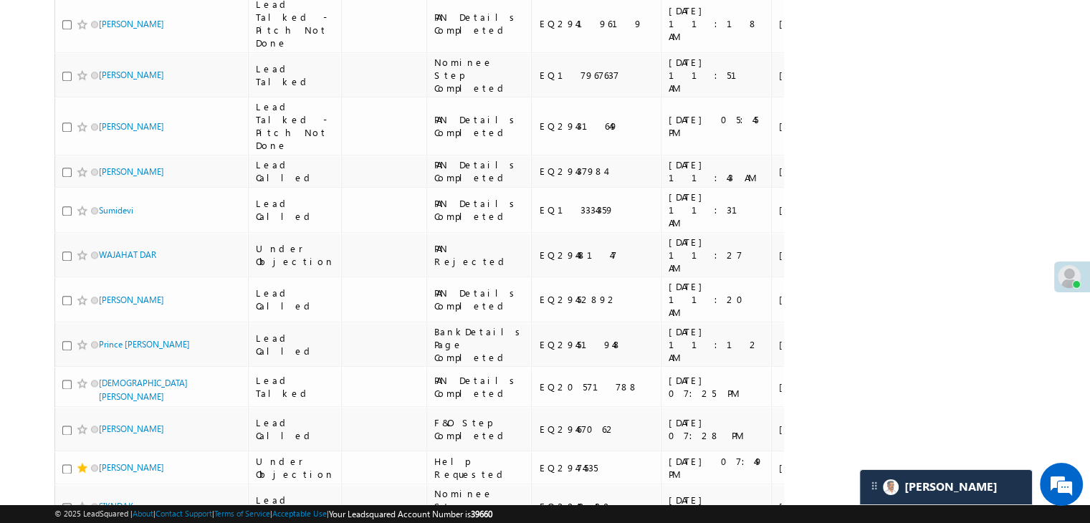
scroll to position [1672, 0]
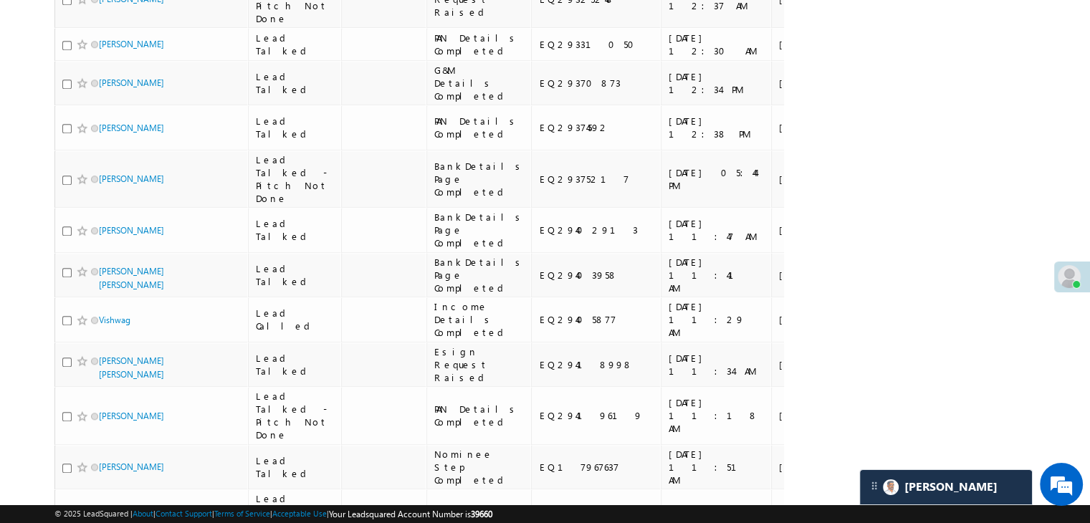
scroll to position [1242, 0]
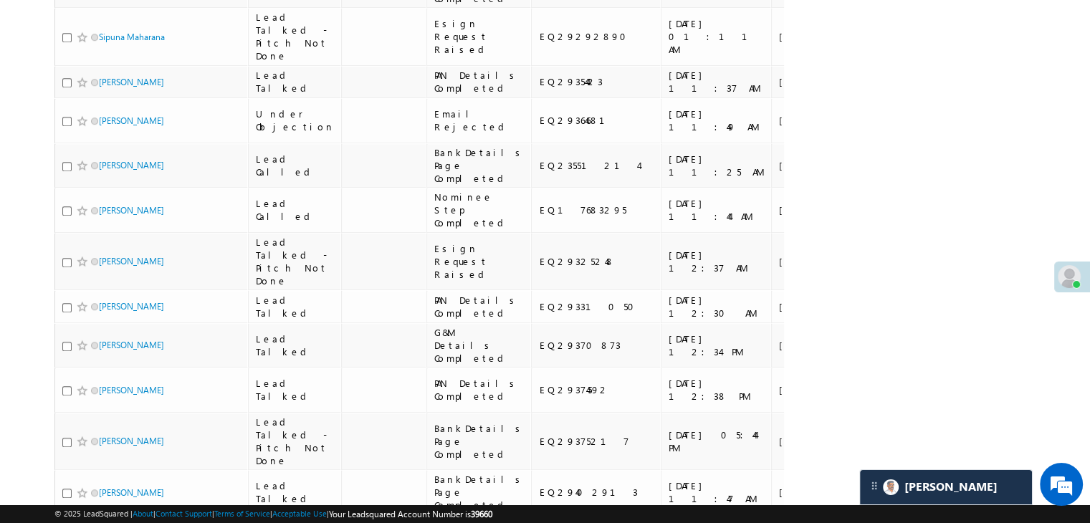
scroll to position [1027, 0]
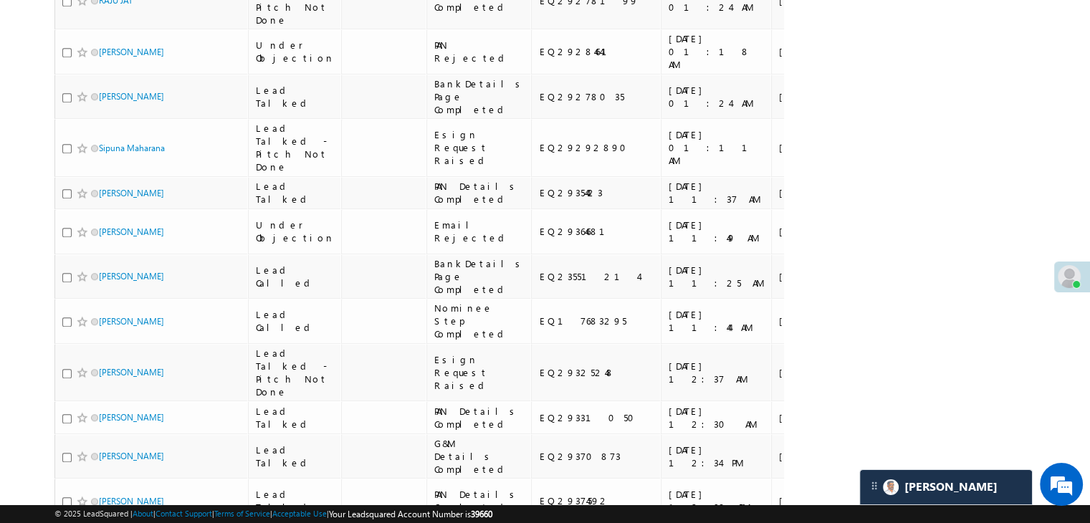
scroll to position [883, 0]
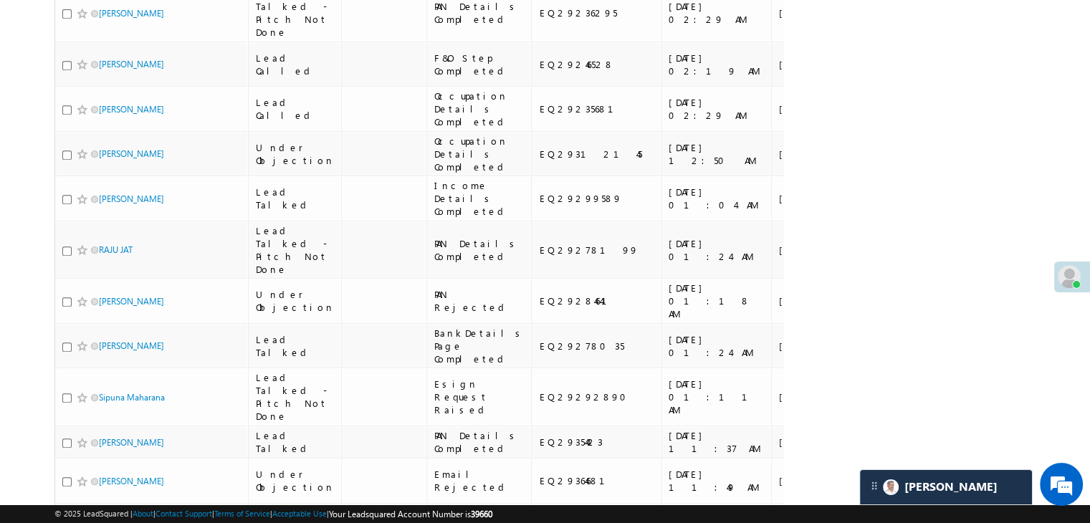
scroll to position [668, 0]
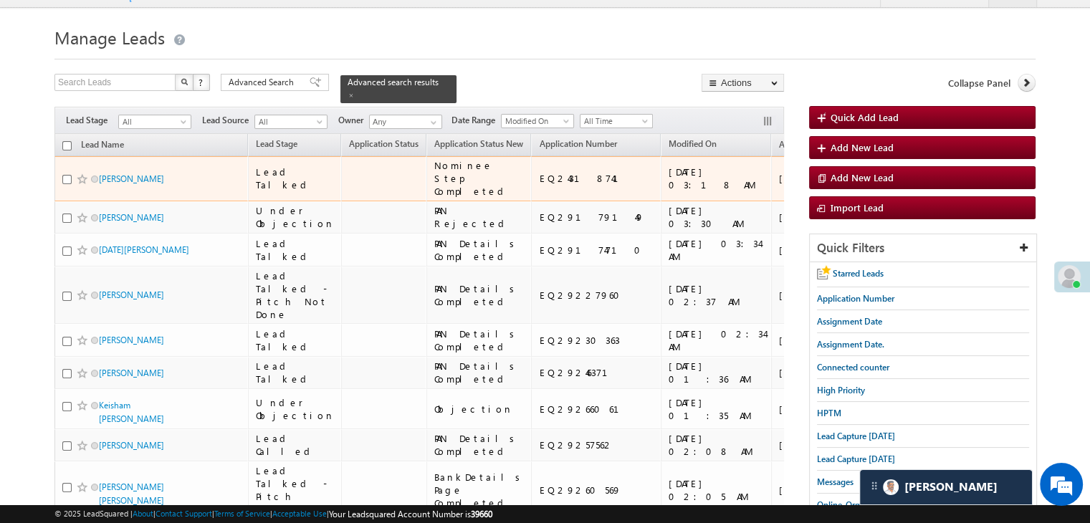
scroll to position [24, 0]
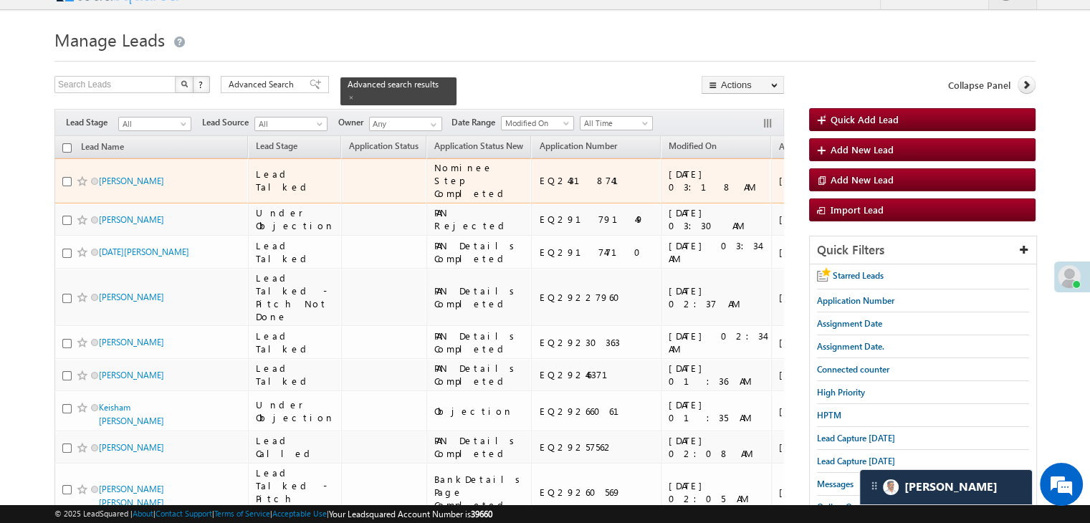
click at [873, 177] on div "[URL][DOMAIN_NAME]" at bounding box center [916, 181] width 87 height 26
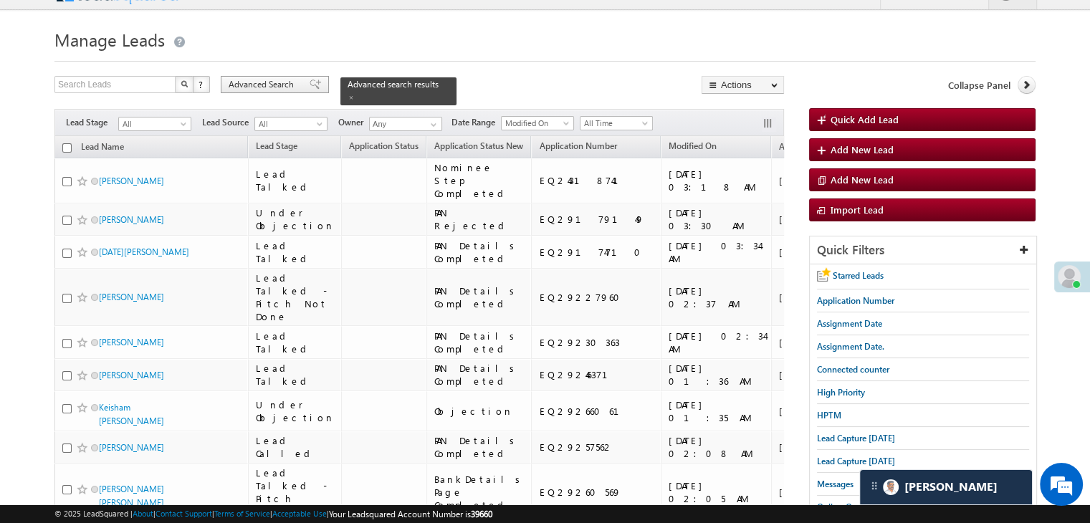
click at [274, 83] on span "Advanced Search" at bounding box center [263, 84] width 69 height 13
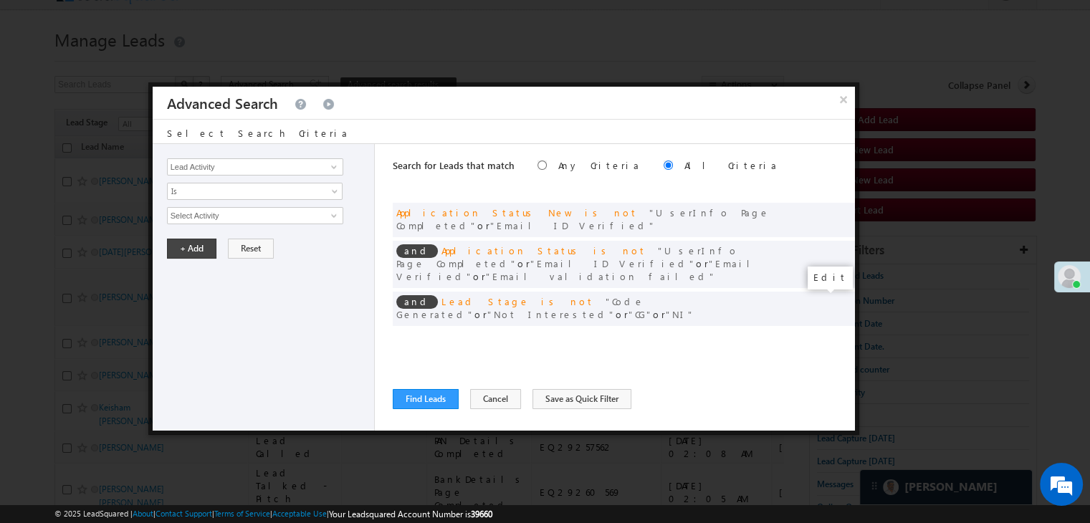
click at [822, 333] on span at bounding box center [822, 338] width 10 height 10
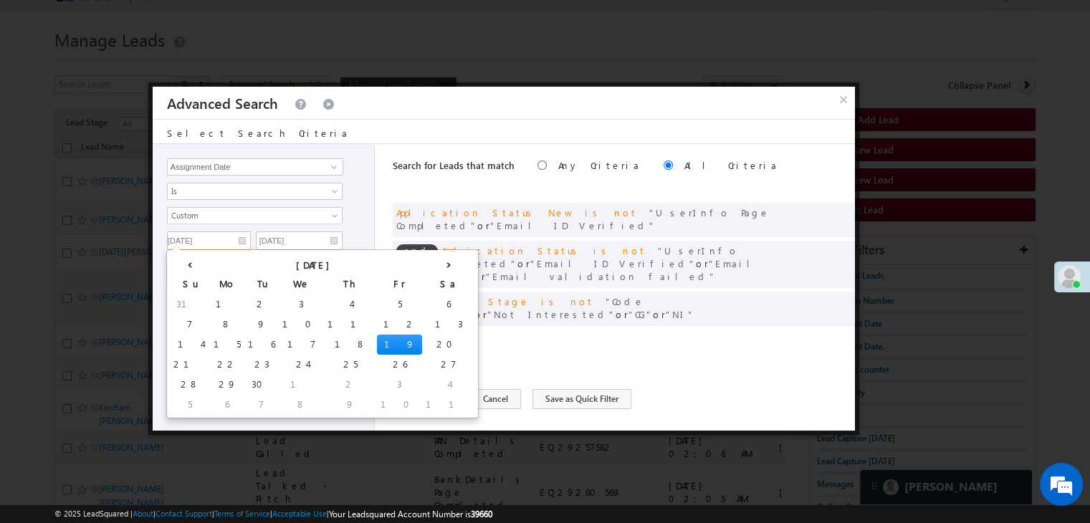
click at [229, 239] on input "[DATE]" at bounding box center [209, 240] width 84 height 19
click at [210, 304] on td "1" at bounding box center [227, 304] width 34 height 20
type input "[DATE]"
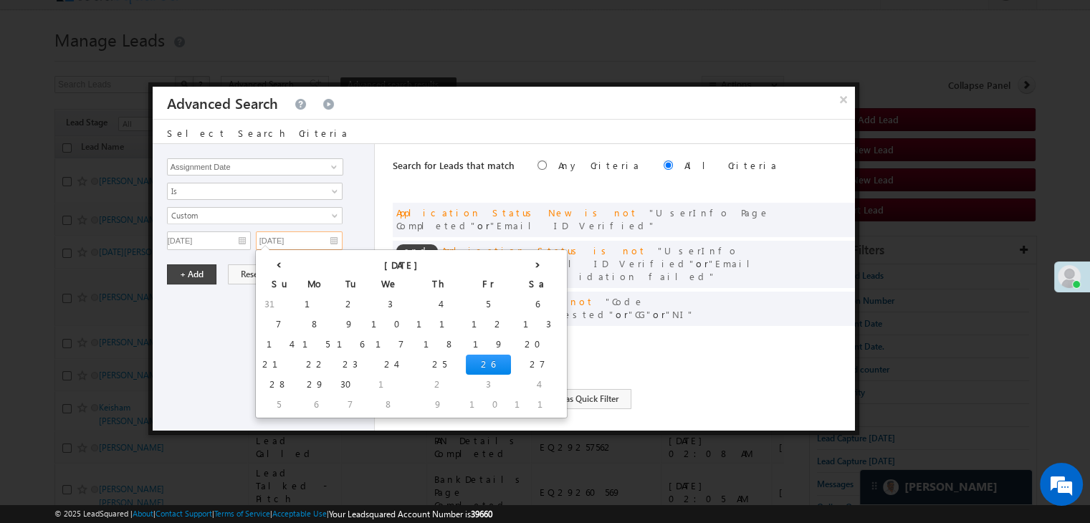
click at [308, 244] on input "[DATE]" at bounding box center [299, 240] width 87 height 19
click at [413, 340] on td "18" at bounding box center [439, 345] width 53 height 20
type input "09/18/25"
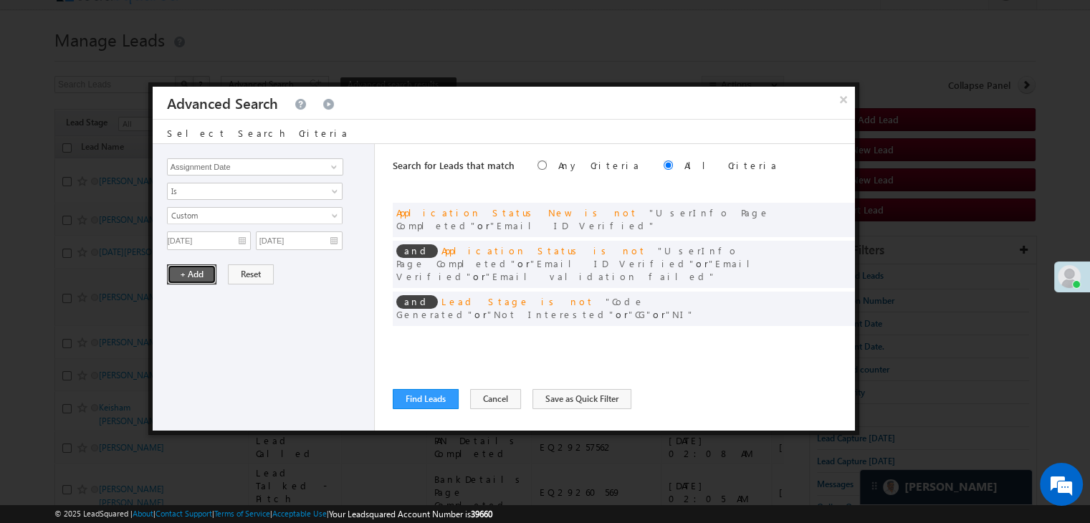
click at [186, 265] on button "+ Add" at bounding box center [191, 274] width 49 height 20
click at [426, 399] on button "Find Leads" at bounding box center [426, 399] width 66 height 20
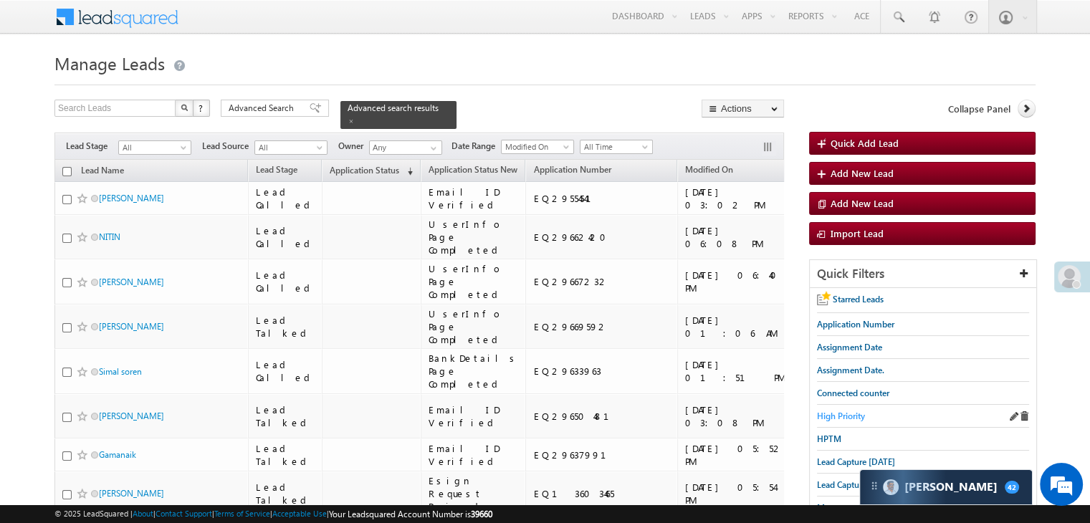
click at [860, 418] on span "High Priority" at bounding box center [841, 416] width 48 height 11
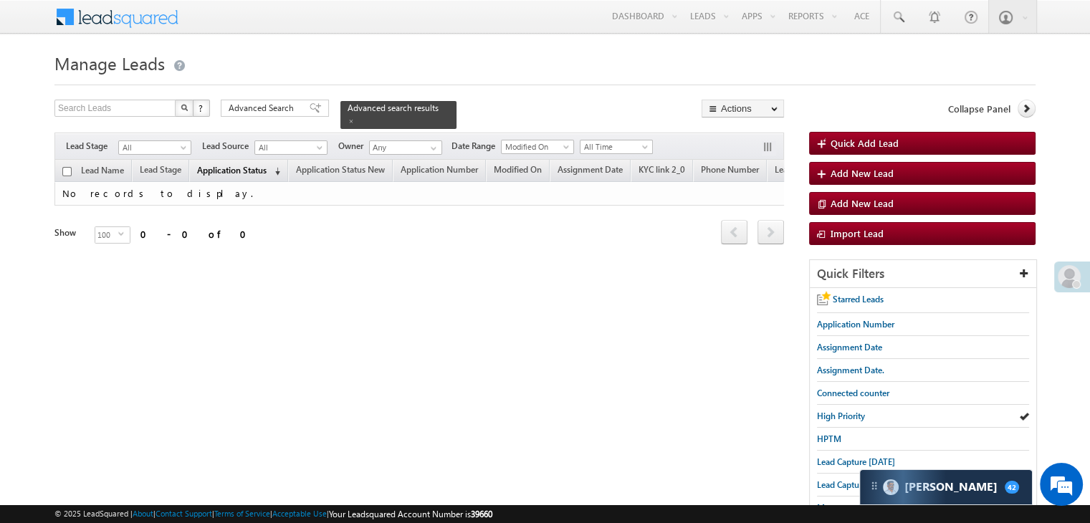
click at [267, 165] on span "Application Status" at bounding box center [231, 170] width 69 height 11
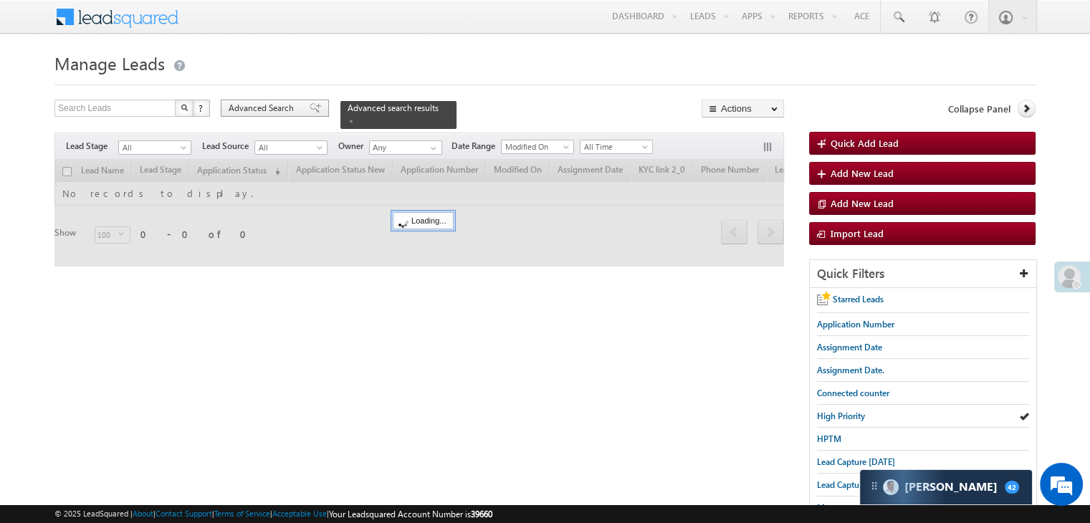
click at [284, 109] on span "Advanced Search" at bounding box center [263, 108] width 69 height 13
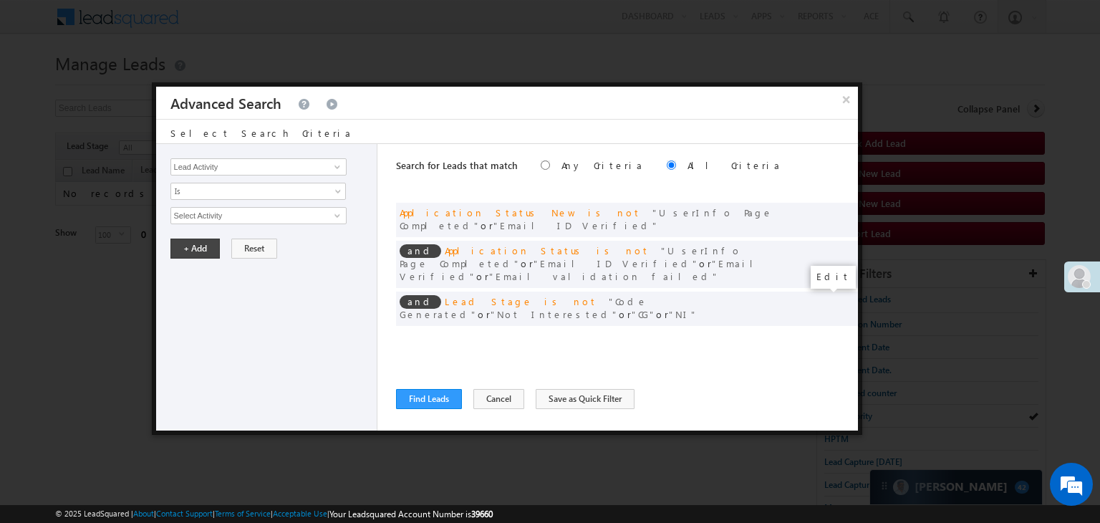
click at [824, 333] on span at bounding box center [825, 338] width 10 height 10
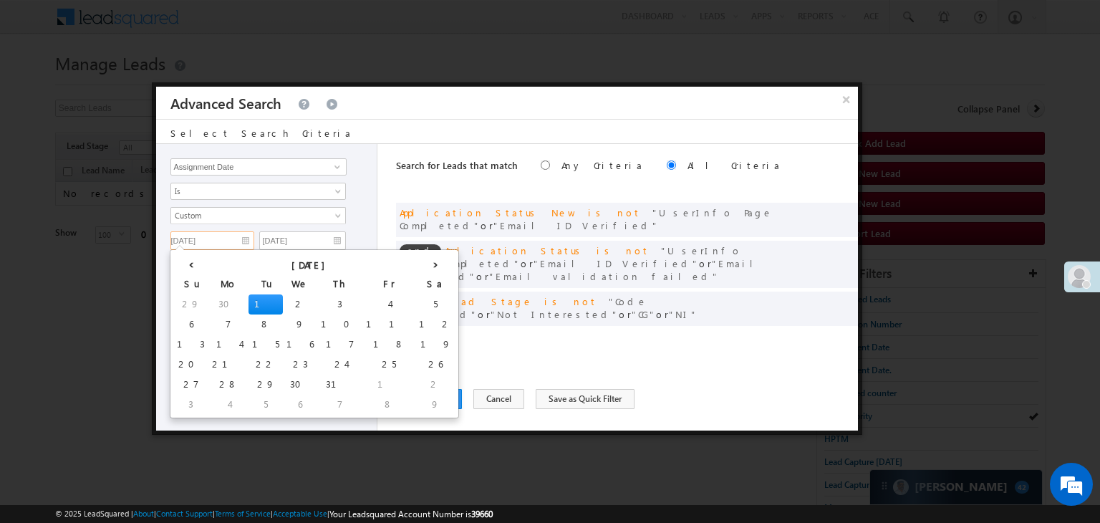
click at [241, 237] on input "07/01/25" at bounding box center [213, 240] width 84 height 19
click at [416, 262] on th "›" at bounding box center [436, 263] width 40 height 21
click at [421, 262] on th "›" at bounding box center [438, 263] width 34 height 21
click at [380, 341] on td "19" at bounding box center [402, 345] width 45 height 20
type input "[DATE]"
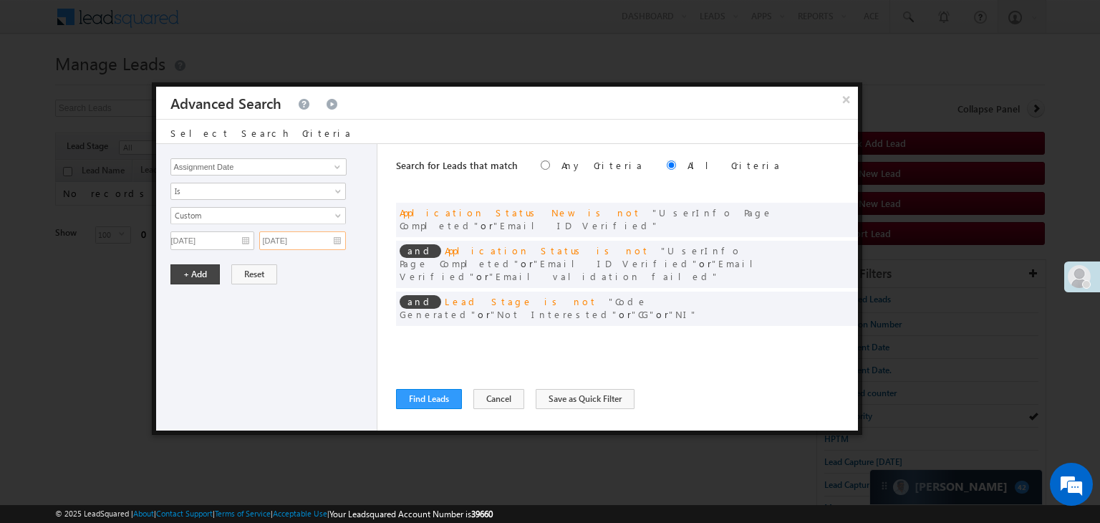
click at [324, 237] on input "07/01/25" at bounding box center [302, 240] width 87 height 19
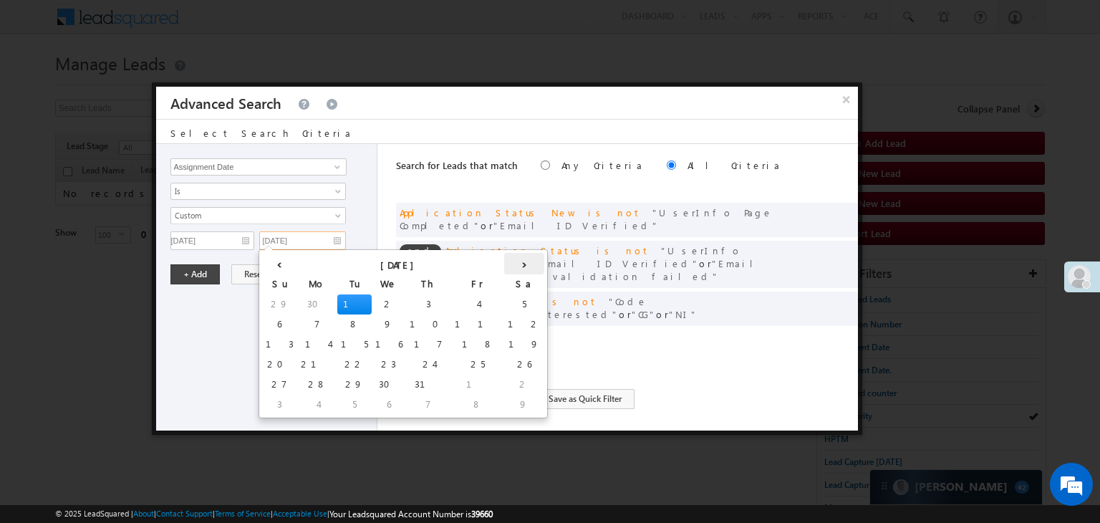
click at [504, 262] on th "›" at bounding box center [524, 263] width 40 height 21
click at [510, 262] on th "›" at bounding box center [527, 263] width 34 height 21
click at [514, 368] on td "27" at bounding box center [540, 365] width 53 height 20
type input "[DATE]"
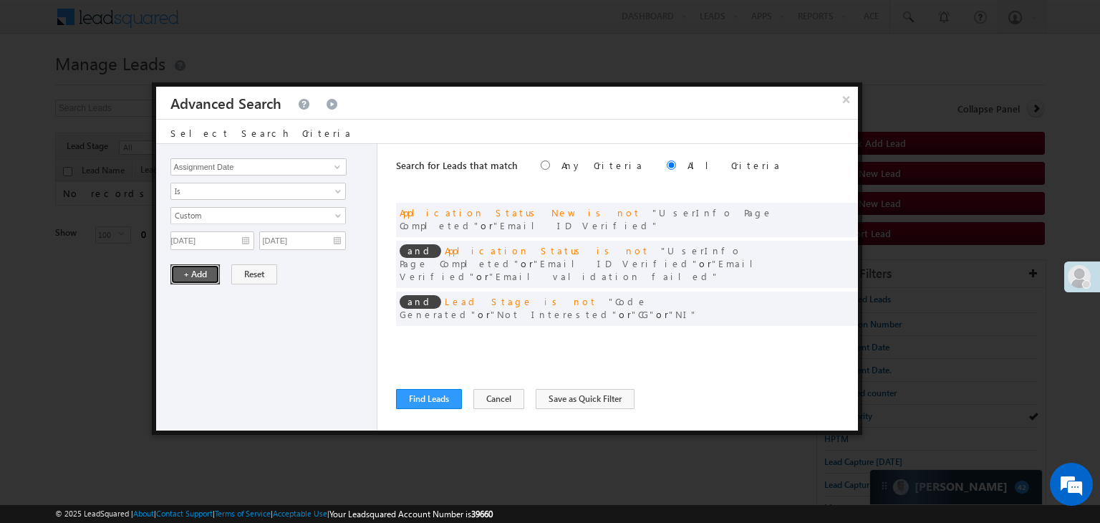
click at [206, 270] on button "+ Add" at bounding box center [195, 274] width 49 height 20
click at [438, 398] on button "Find Leads" at bounding box center [429, 399] width 66 height 20
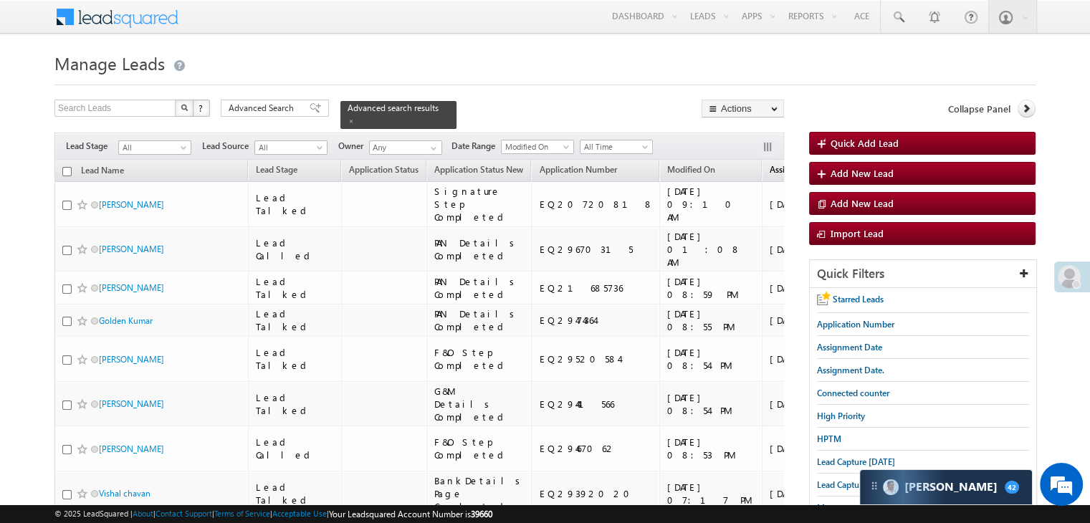
click at [769, 164] on span "Assignment Date" at bounding box center [801, 169] width 65 height 11
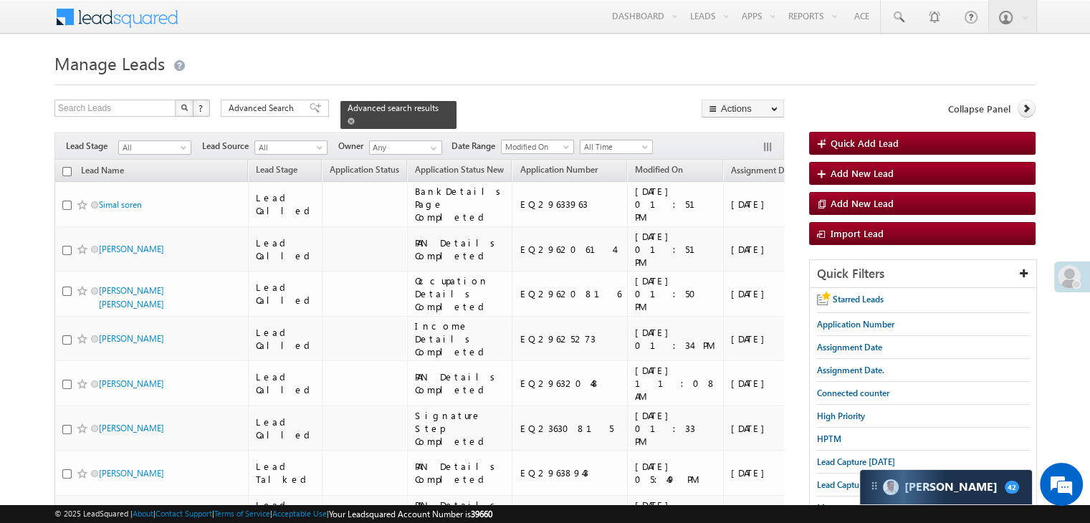
click at [355, 117] on span at bounding box center [350, 120] width 7 height 7
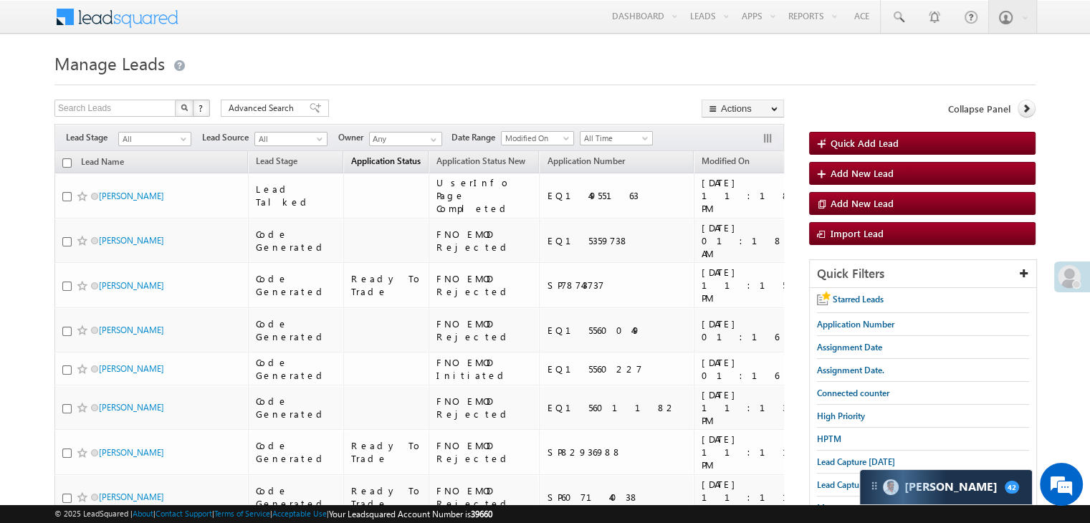
click at [365, 155] on span "Application Status" at bounding box center [385, 160] width 69 height 11
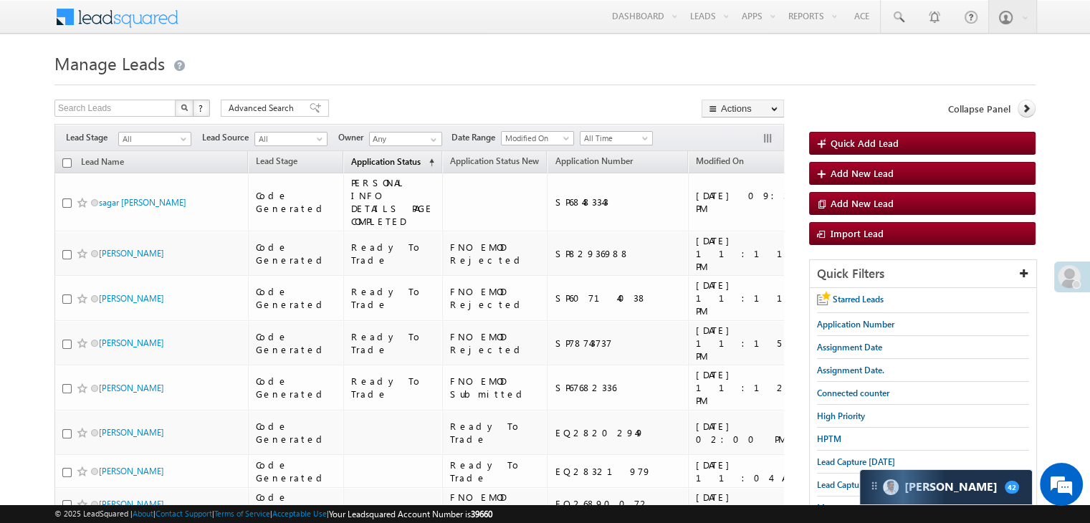
click at [366, 167] on span "Application Status" at bounding box center [385, 161] width 69 height 11
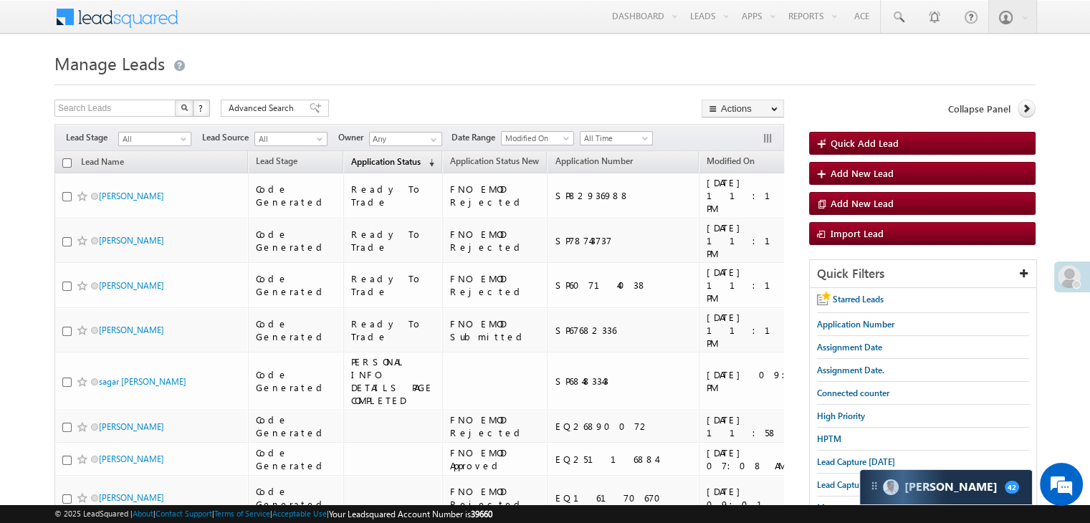
click at [365, 155] on link "Application Status (sorted descending)" at bounding box center [392, 162] width 97 height 19
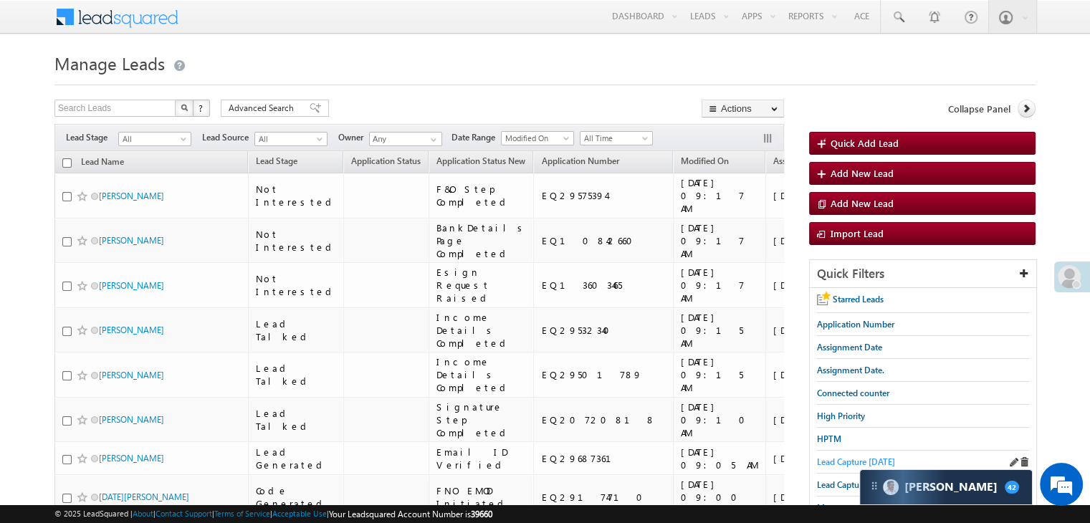
click at [823, 459] on span "Lead Capture today" at bounding box center [856, 461] width 78 height 11
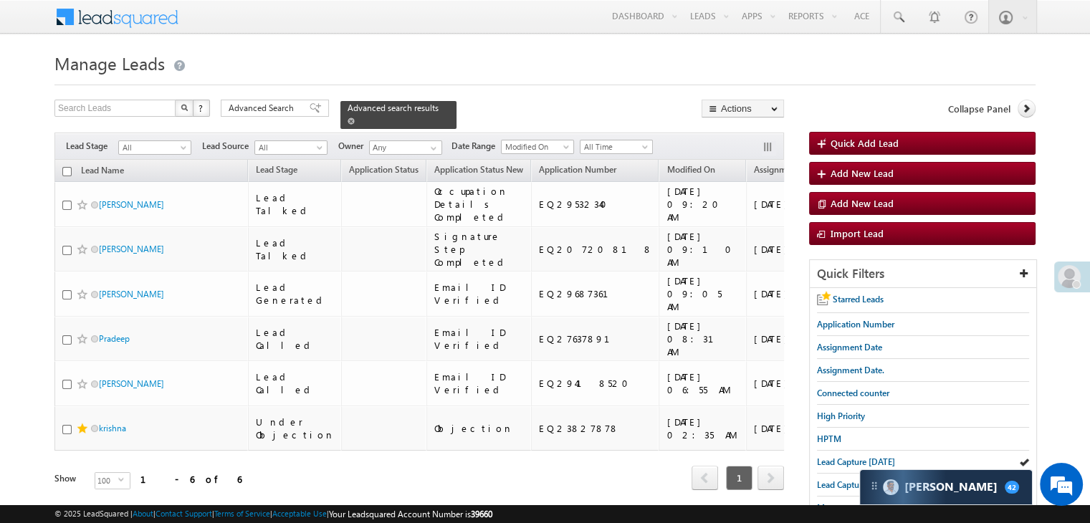
click at [355, 117] on span at bounding box center [350, 120] width 7 height 7
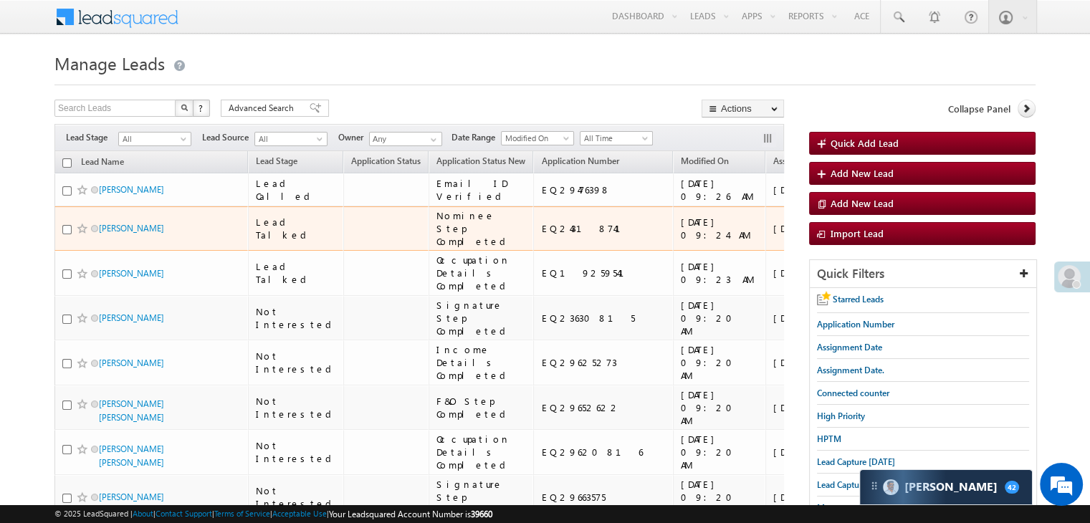
scroll to position [72, 0]
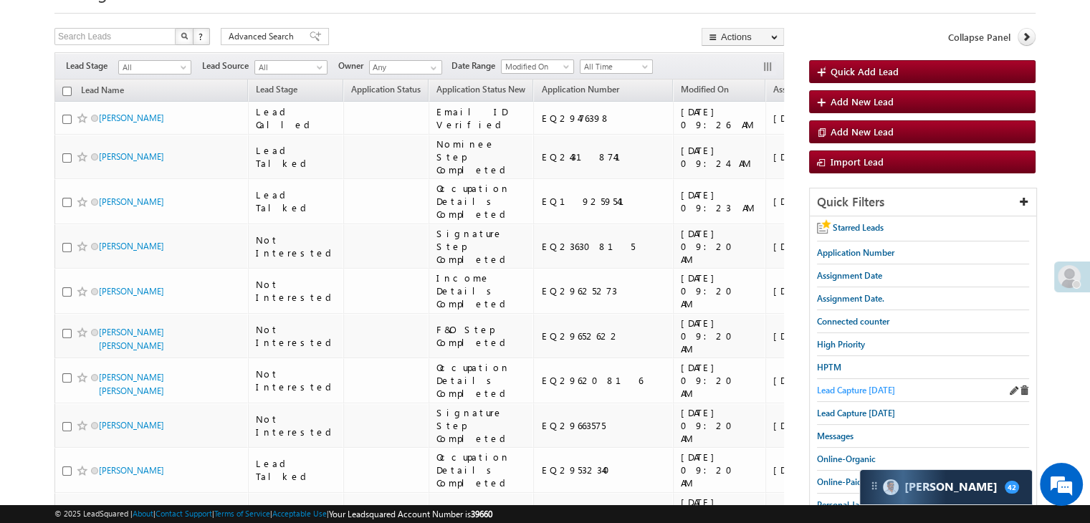
click at [877, 383] on link "Lead Capture today" at bounding box center [856, 390] width 78 height 14
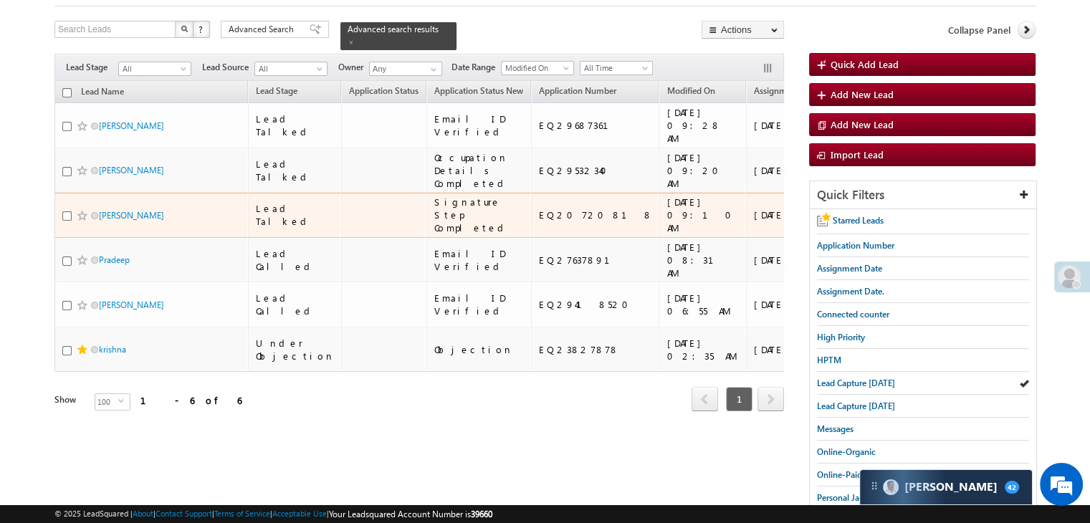
scroll to position [73, 0]
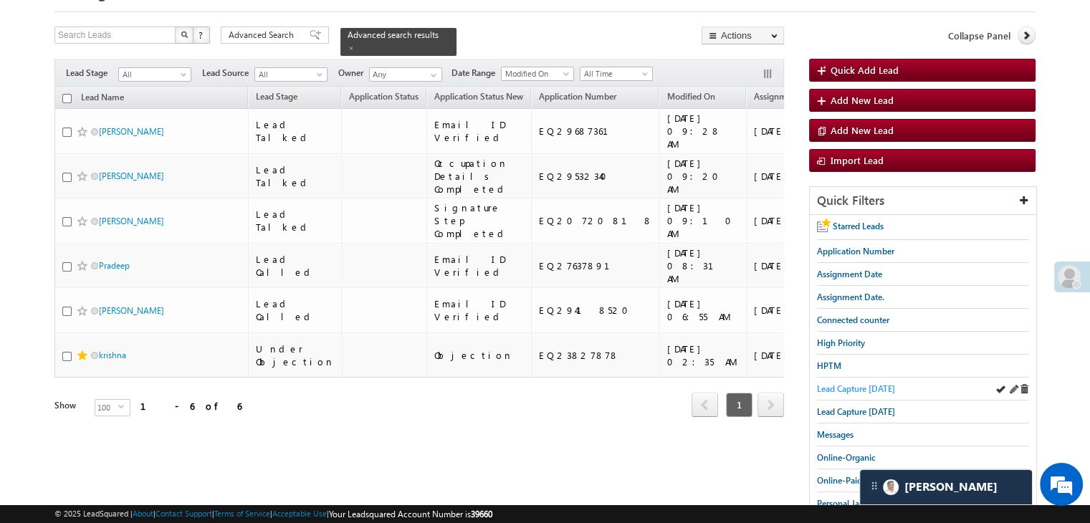
click at [850, 383] on span "Lead Capture today" at bounding box center [856, 388] width 78 height 11
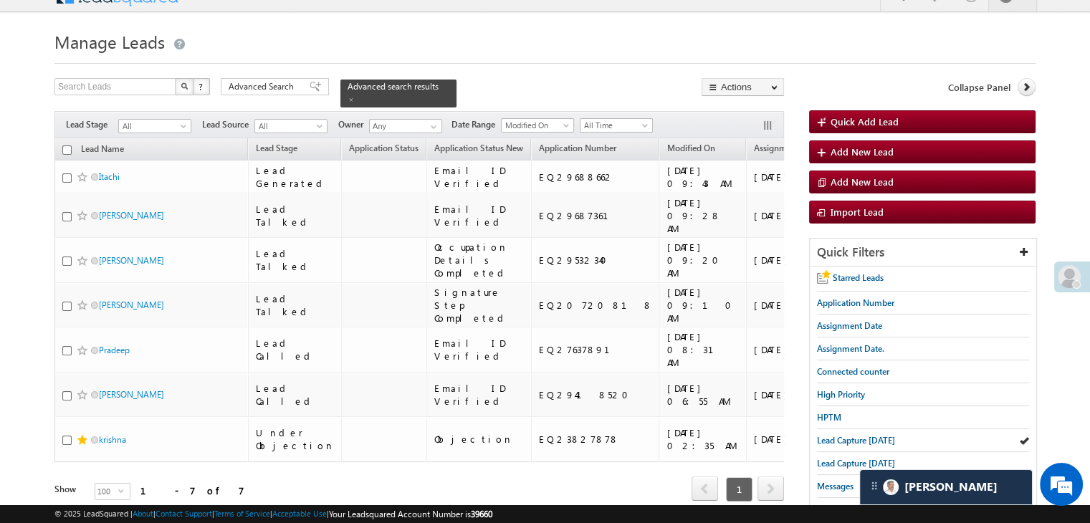
scroll to position [0, 0]
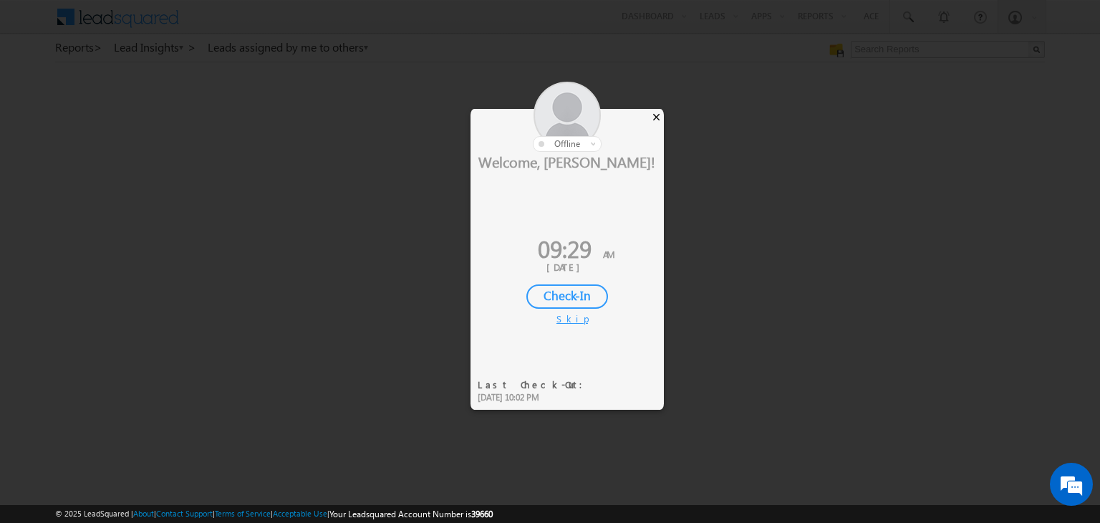
click at [658, 114] on div "×" at bounding box center [656, 117] width 15 height 16
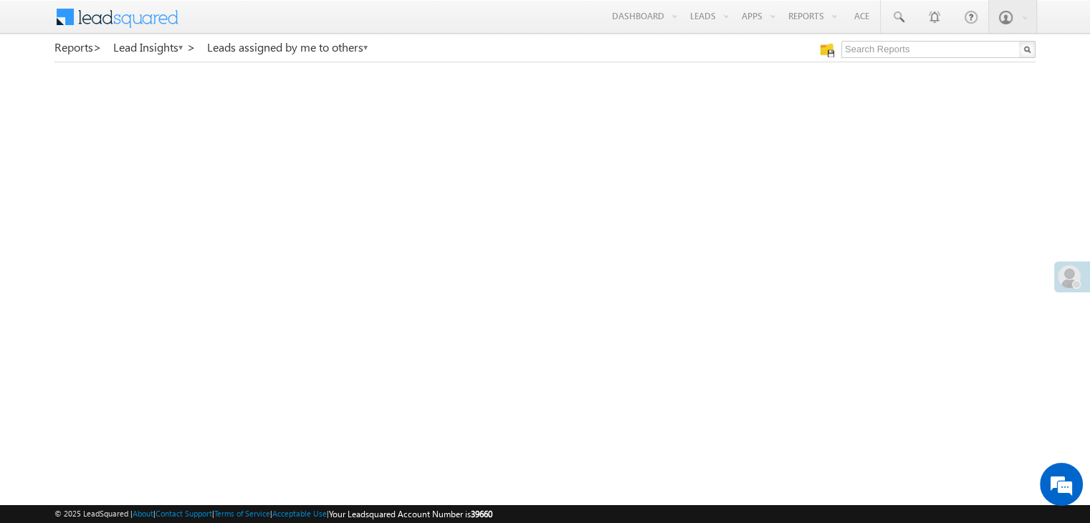
click at [1073, 278] on span at bounding box center [1068, 276] width 23 height 23
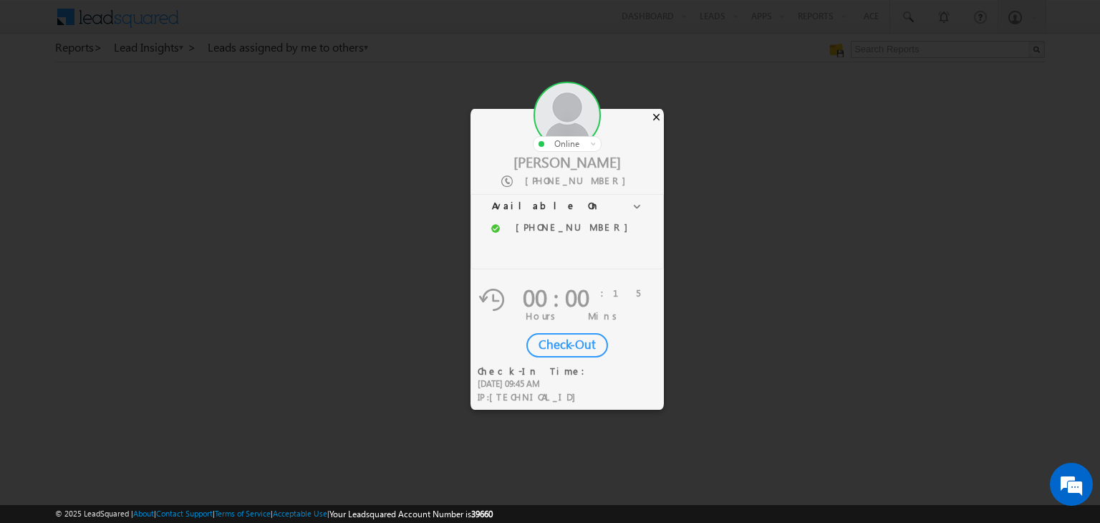
click at [654, 115] on div "×" at bounding box center [656, 117] width 15 height 16
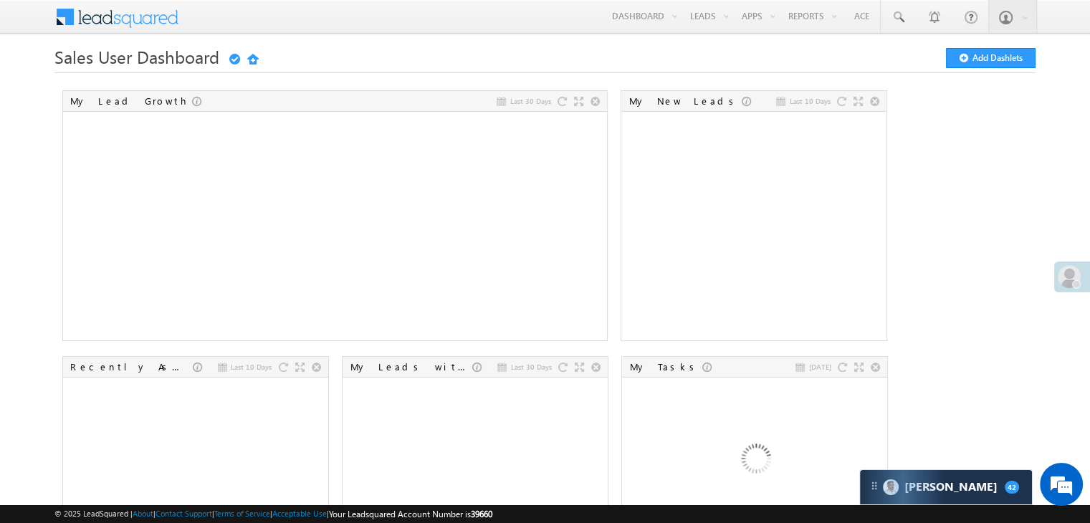
click at [1075, 279] on span at bounding box center [1068, 276] width 23 height 23
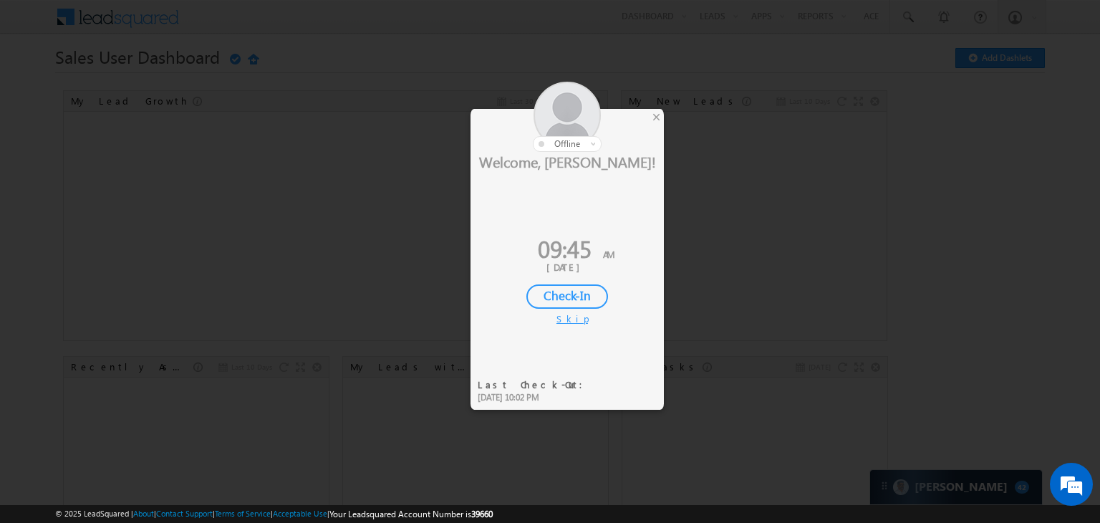
click at [599, 297] on div "Check-In" at bounding box center [568, 296] width 82 height 24
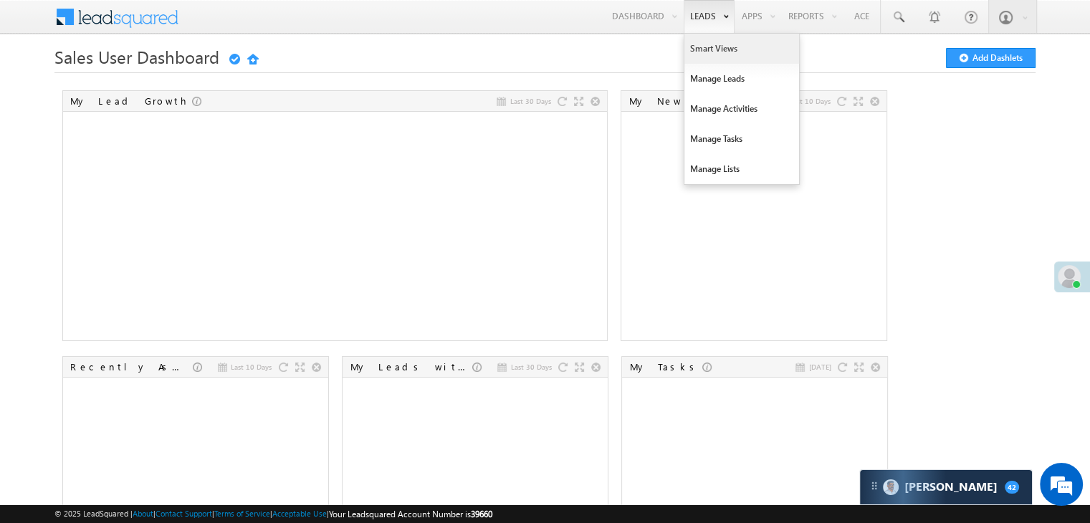
click at [700, 49] on link "Smart Views" at bounding box center [741, 49] width 115 height 30
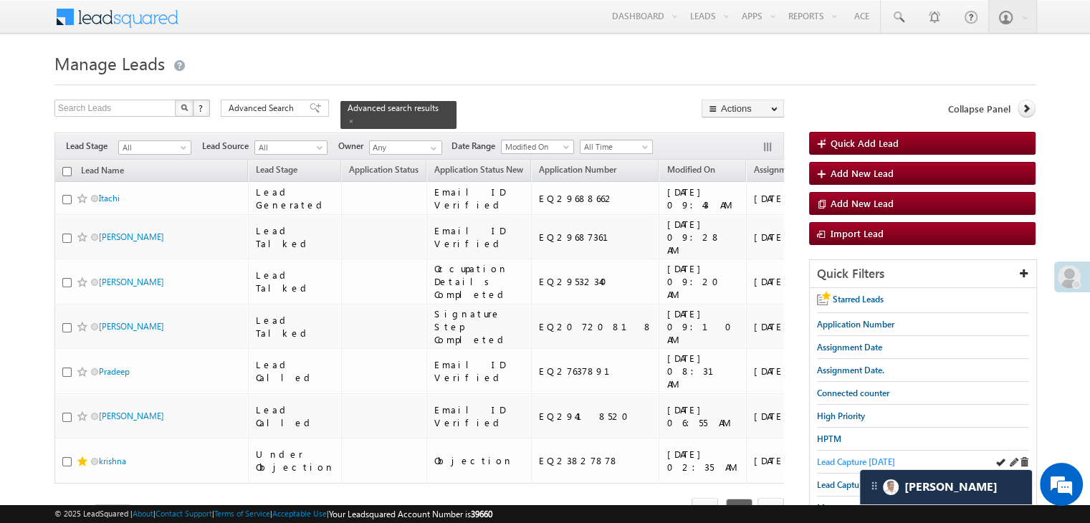
click at [840, 456] on span "Lead Capture [DATE]" at bounding box center [856, 461] width 78 height 11
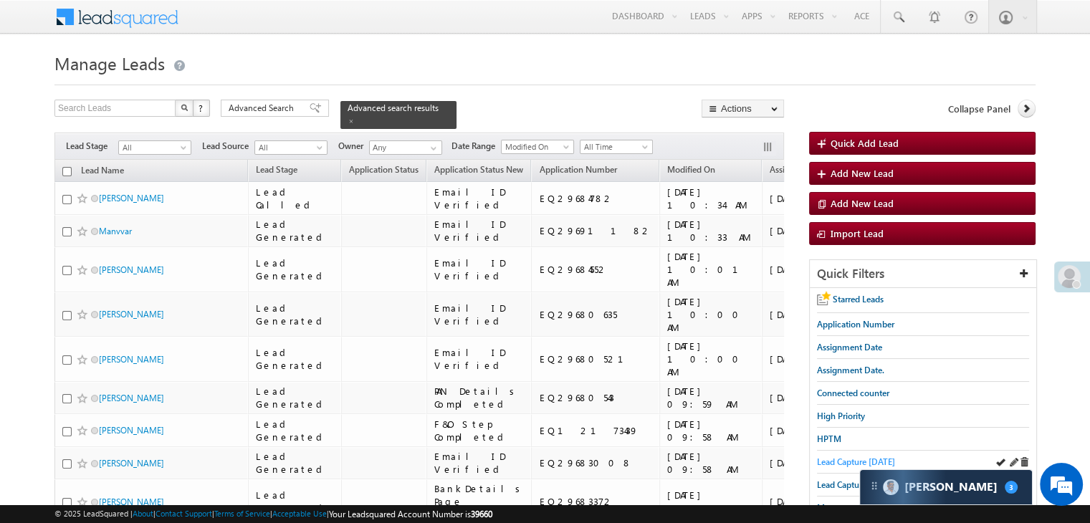
click at [854, 456] on span "Lead Capture [DATE]" at bounding box center [856, 461] width 78 height 11
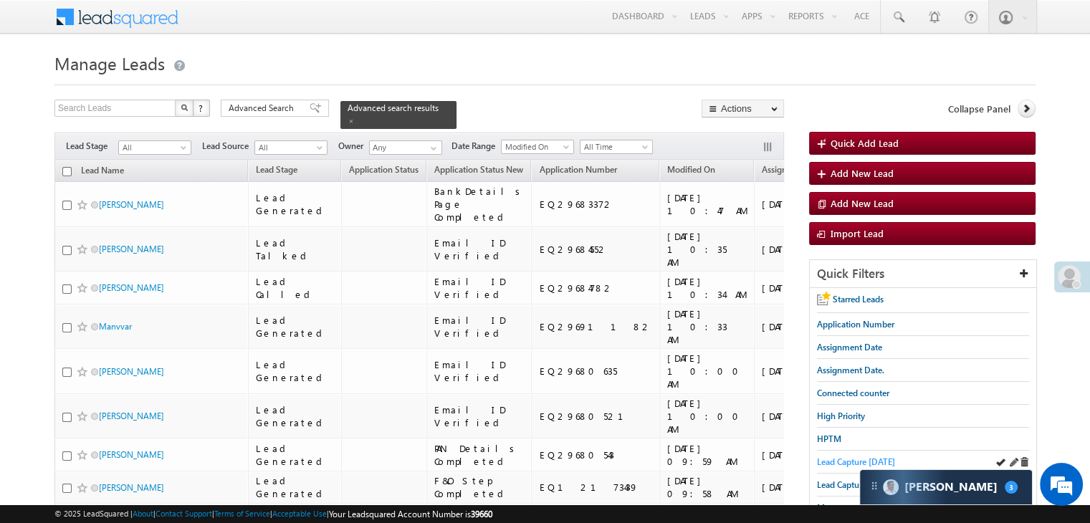
click at [849, 461] on span "Lead Capture today" at bounding box center [856, 461] width 78 height 11
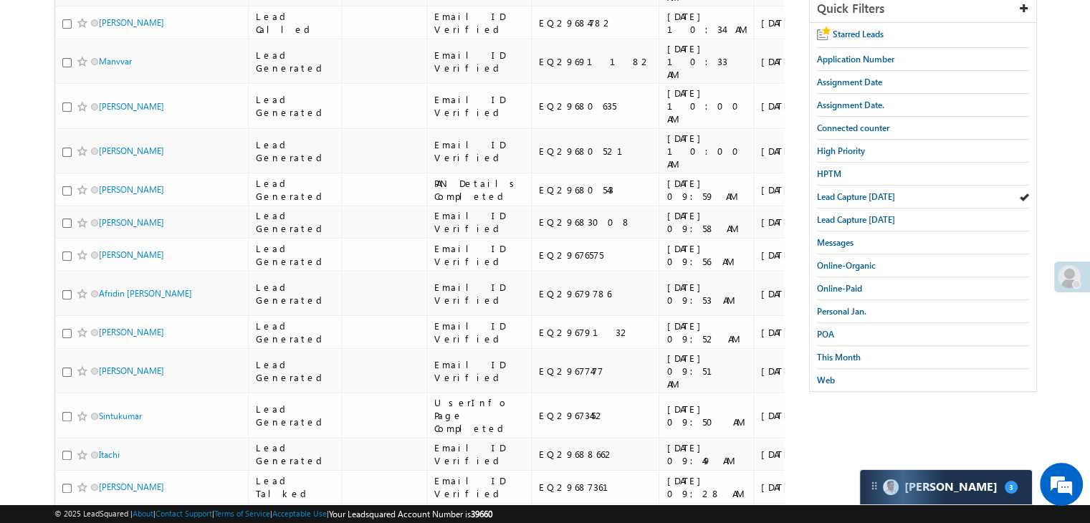
scroll to position [287, 0]
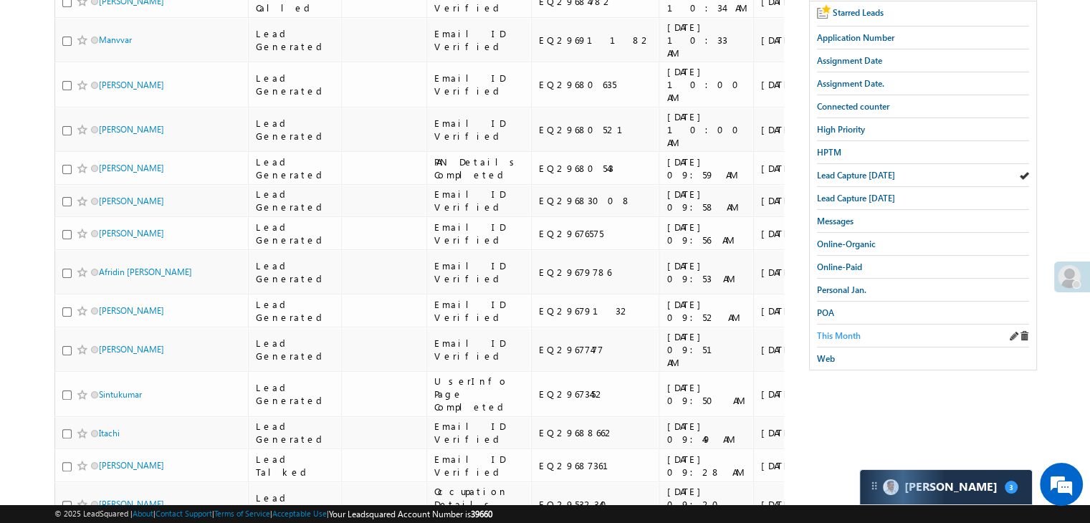
click at [845, 330] on span "This Month" at bounding box center [839, 335] width 44 height 11
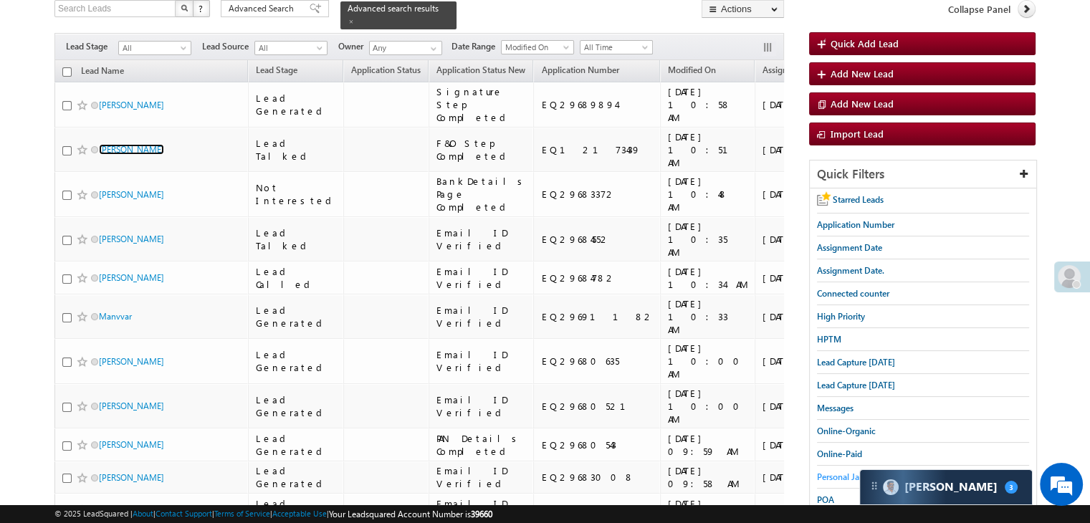
scroll to position [72, 0]
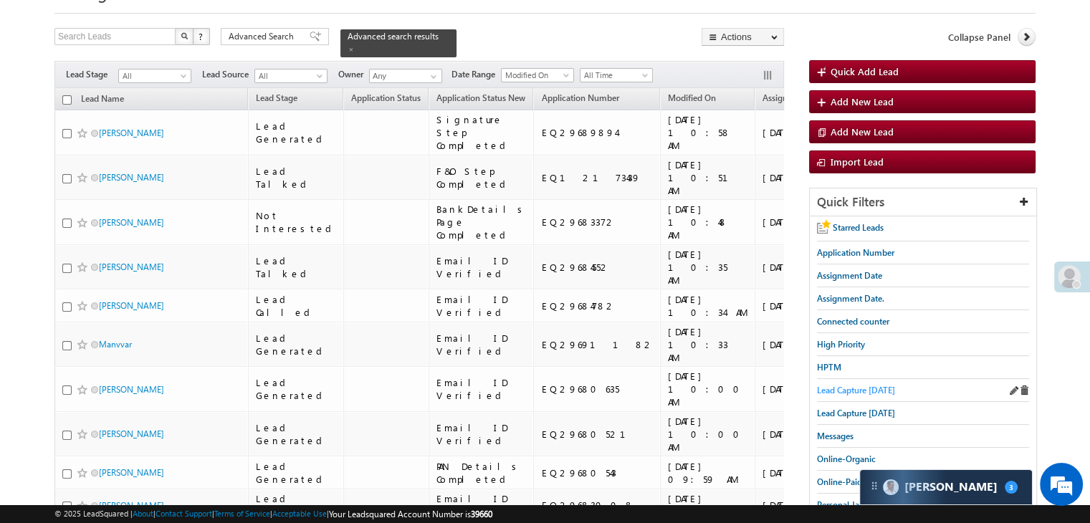
click at [863, 385] on span "Lead Capture [DATE]" at bounding box center [856, 390] width 78 height 11
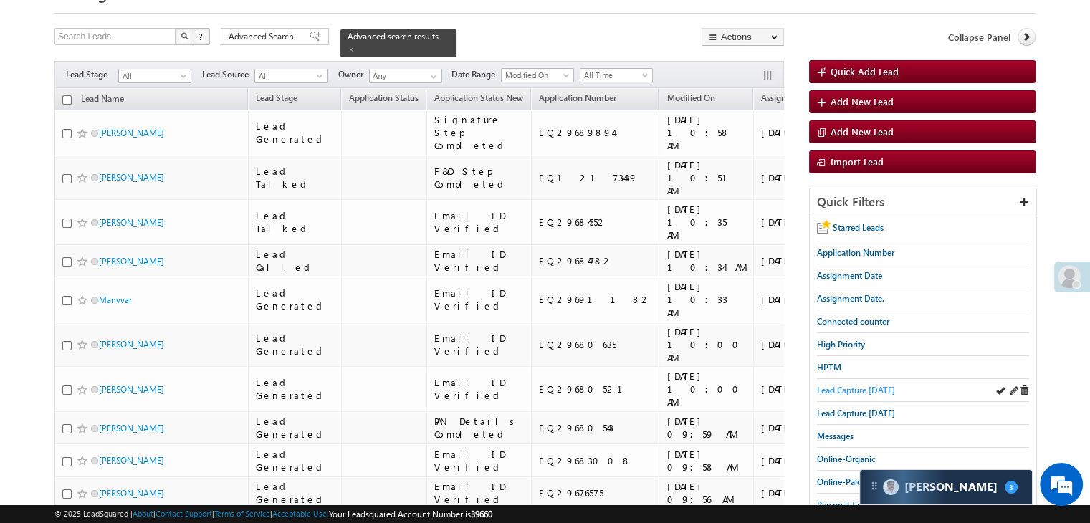
click at [845, 387] on span "Lead Capture [DATE]" at bounding box center [856, 390] width 78 height 11
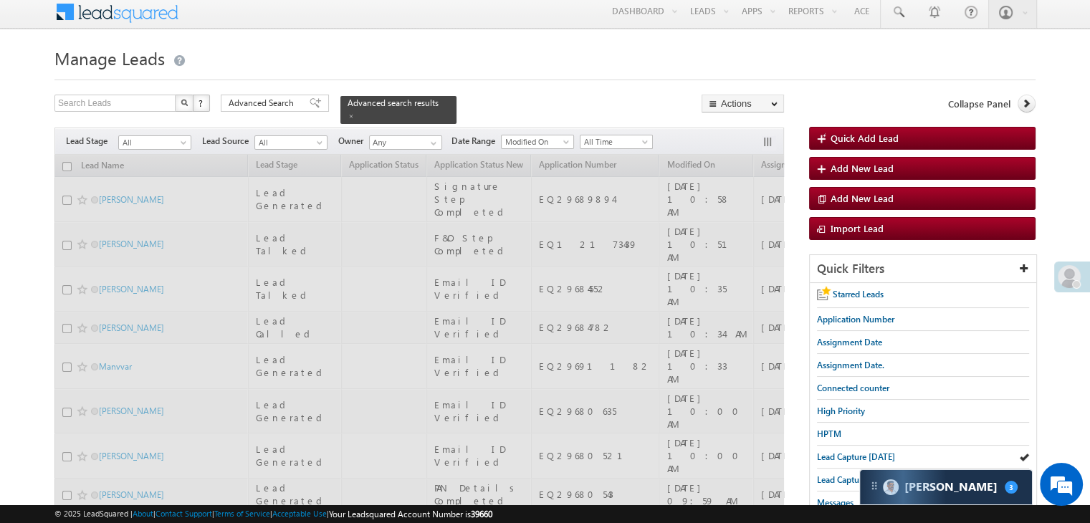
scroll to position [0, 0]
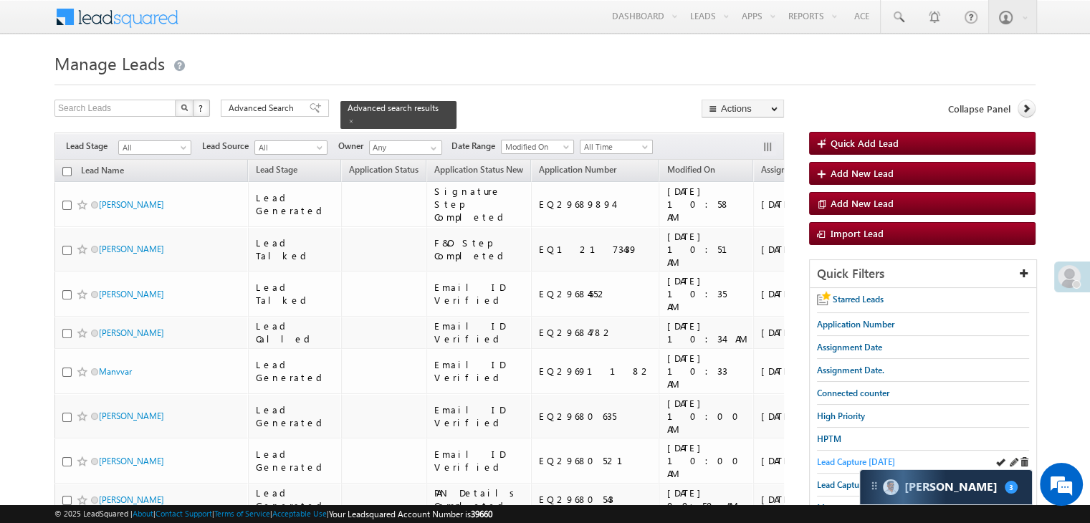
click at [846, 456] on span "Lead Capture [DATE]" at bounding box center [856, 461] width 78 height 11
click at [825, 461] on span "Lead Capture [DATE]" at bounding box center [856, 461] width 78 height 11
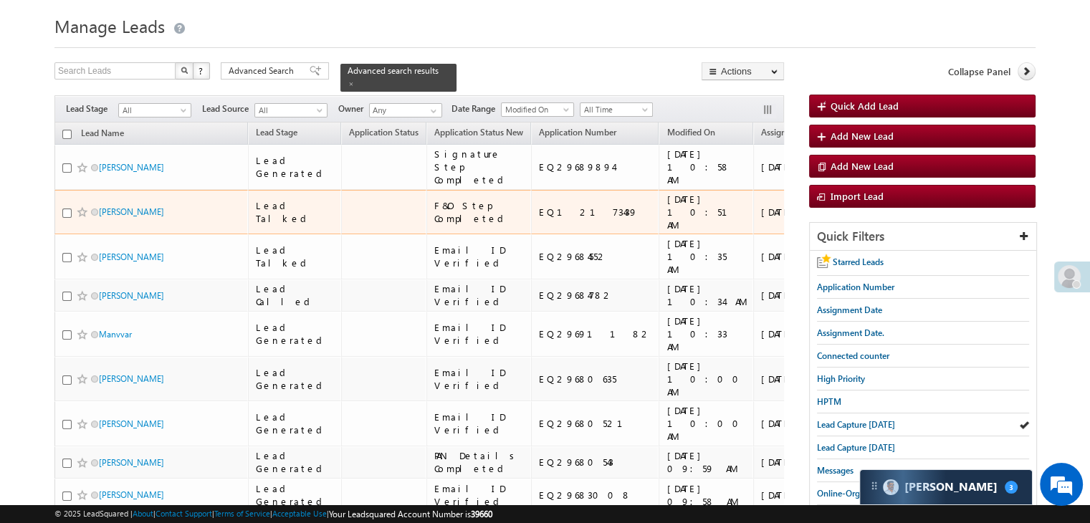
scroll to position [143, 0]
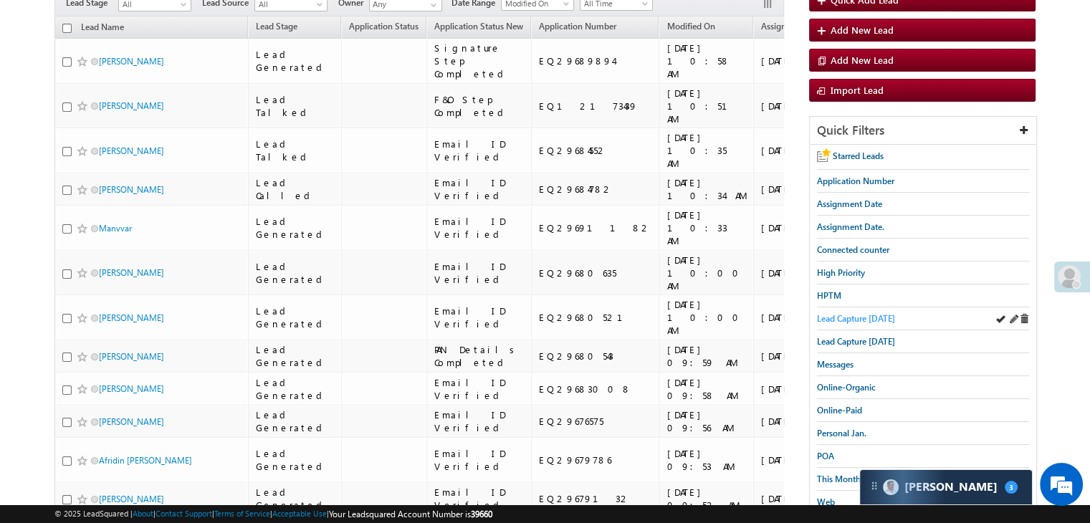
click at [860, 316] on span "Lead Capture [DATE]" at bounding box center [856, 318] width 78 height 11
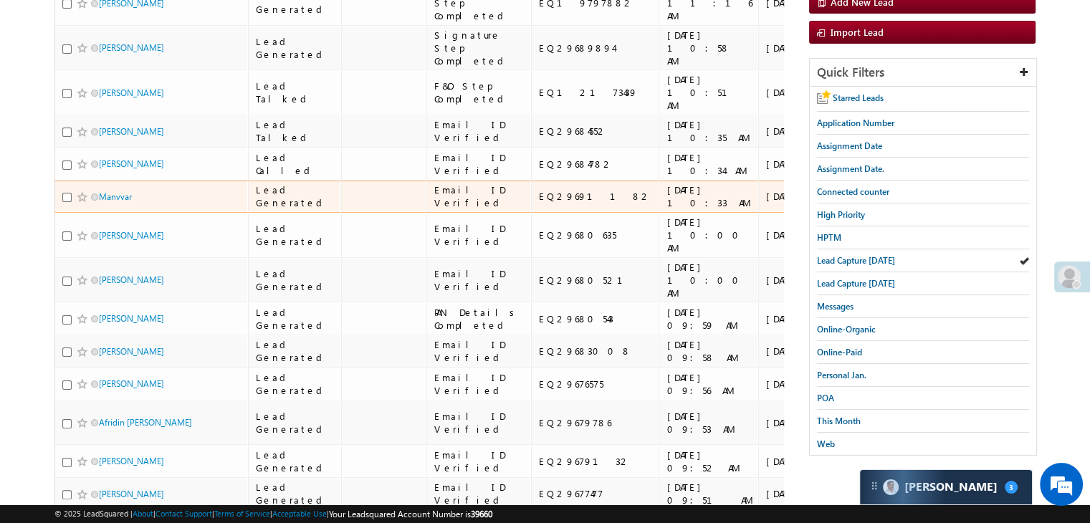
scroll to position [215, 0]
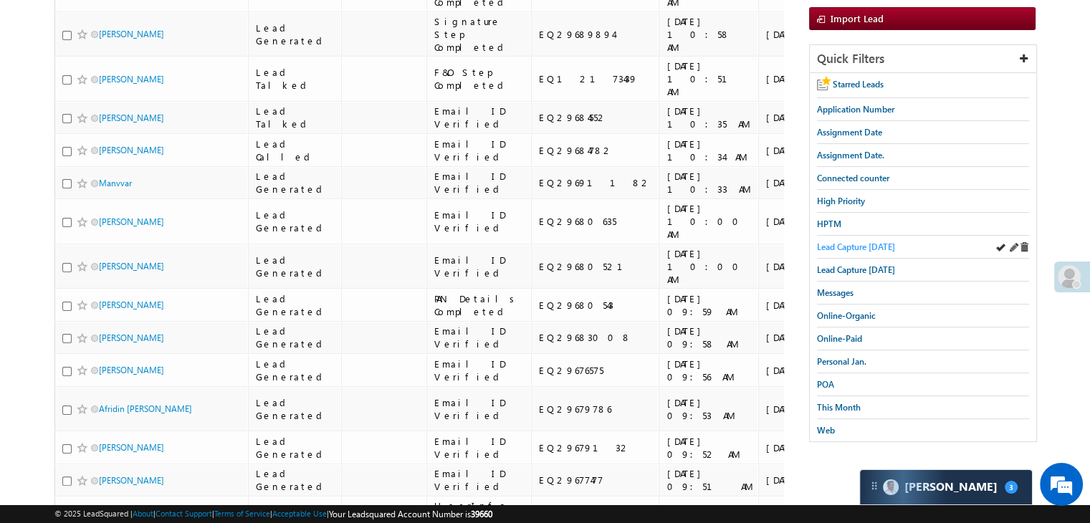
click at [840, 241] on span "Lead Capture [DATE]" at bounding box center [856, 246] width 78 height 11
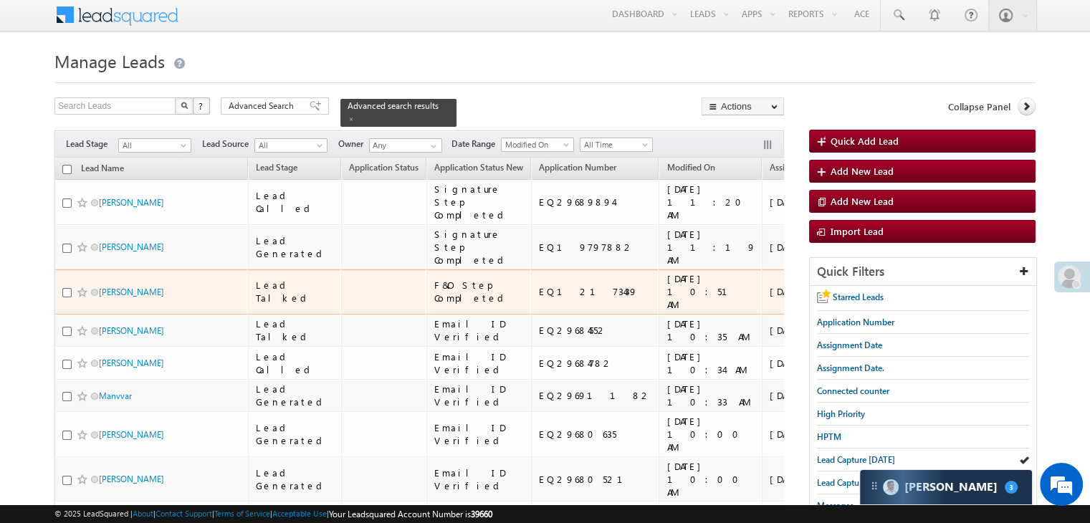
scroll to position [0, 0]
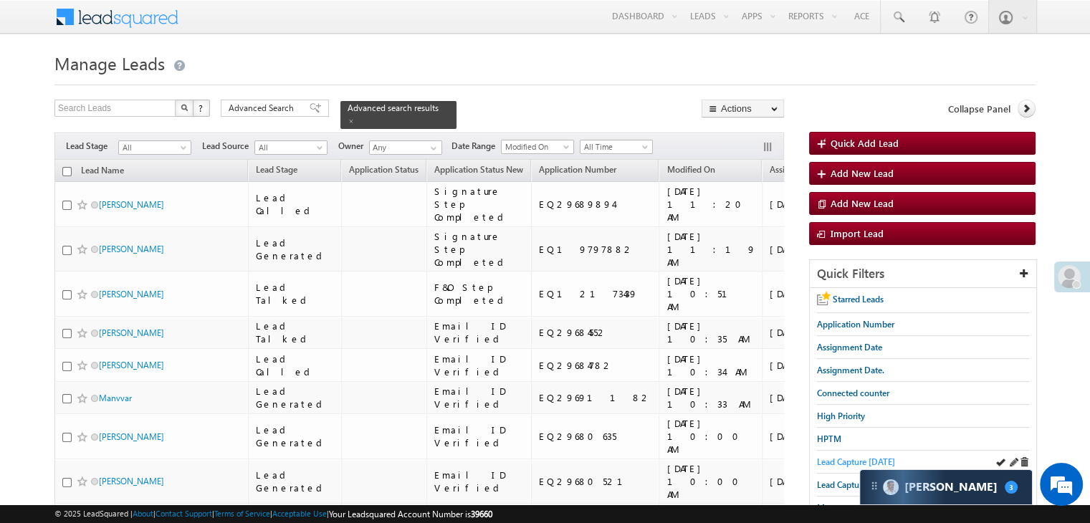
click at [843, 456] on span "Lead Capture [DATE]" at bounding box center [856, 461] width 78 height 11
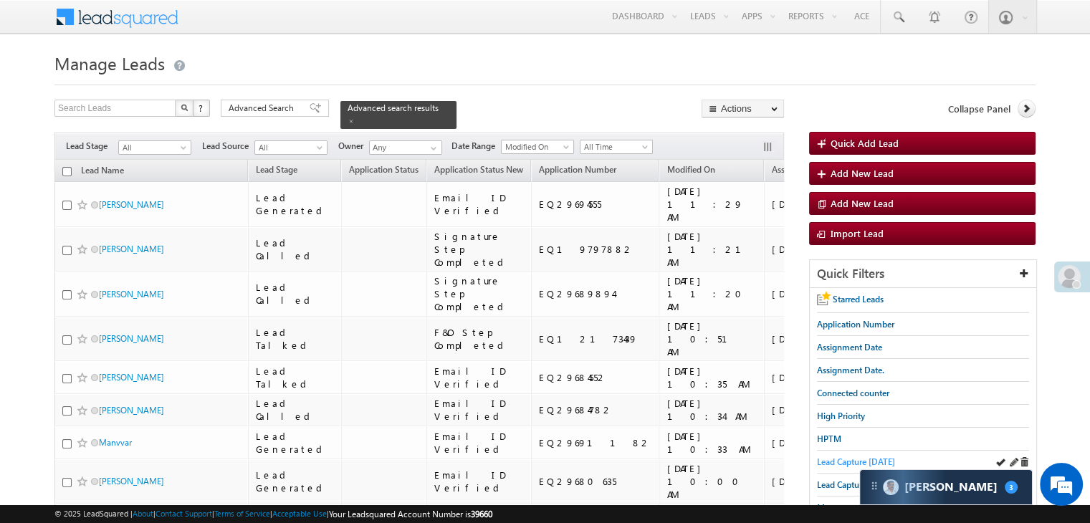
click at [833, 457] on span "Lead Capture [DATE]" at bounding box center [856, 461] width 78 height 11
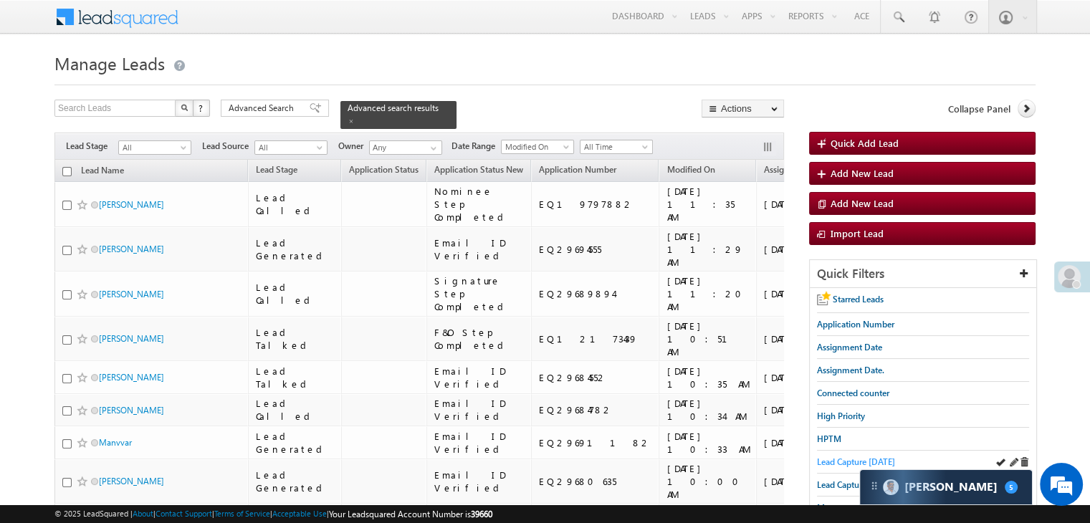
click at [838, 461] on span "Lead Capture [DATE]" at bounding box center [856, 461] width 78 height 11
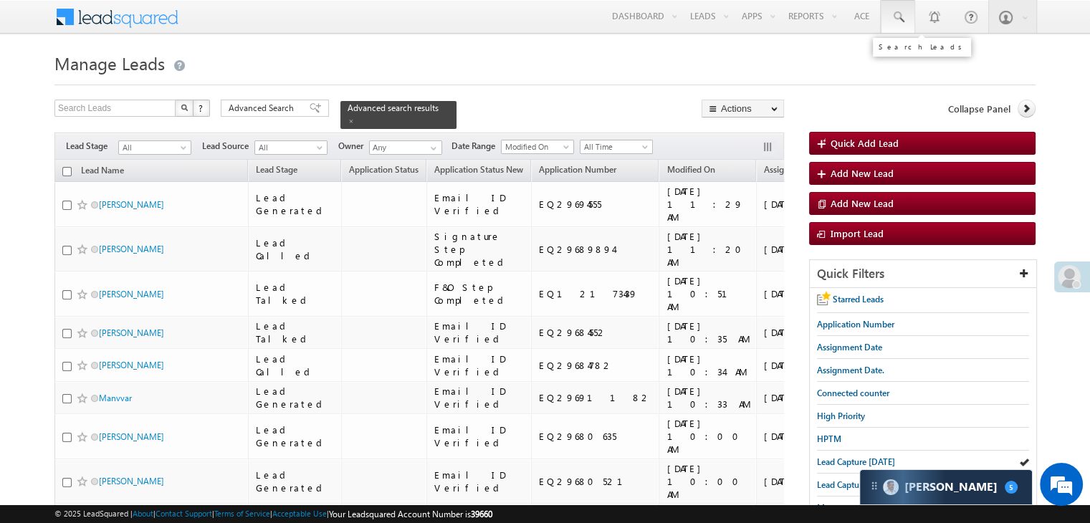
click at [897, 15] on span at bounding box center [898, 17] width 14 height 14
click at [949, 57] on input "eq" at bounding box center [979, 55] width 194 height 17
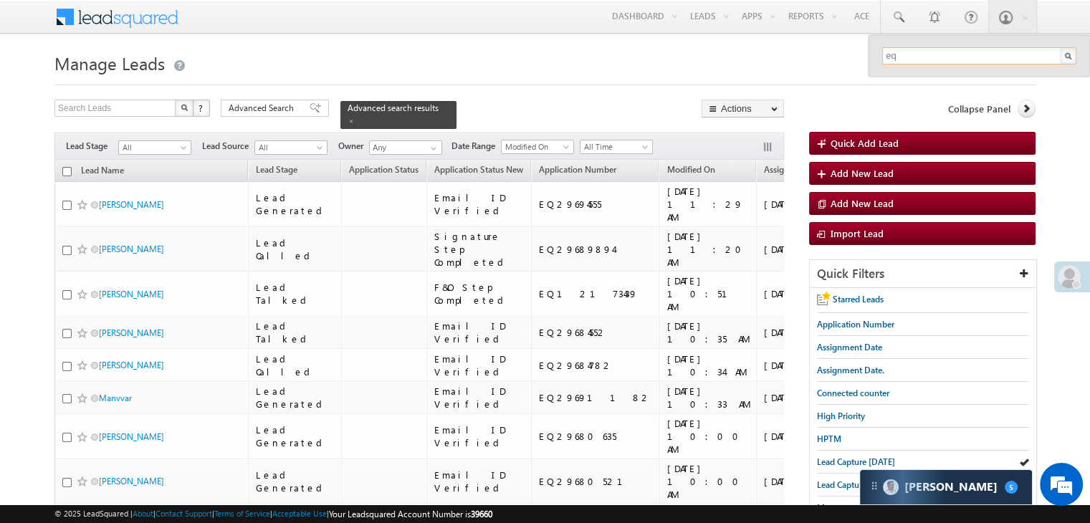
click at [949, 58] on input "eq" at bounding box center [979, 55] width 194 height 17
type input "eq29576468"
click at [1063, 80] on link at bounding box center [1062, 78] width 10 height 10
click at [828, 52] on h1 "Manage Leads" at bounding box center [544, 62] width 981 height 28
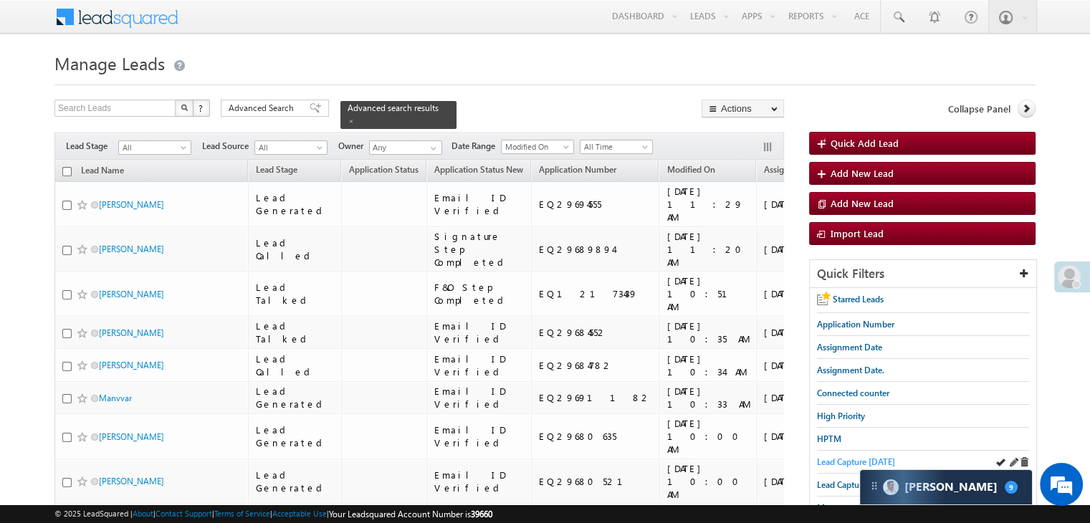
click at [843, 457] on span "Lead Capture [DATE]" at bounding box center [856, 461] width 78 height 11
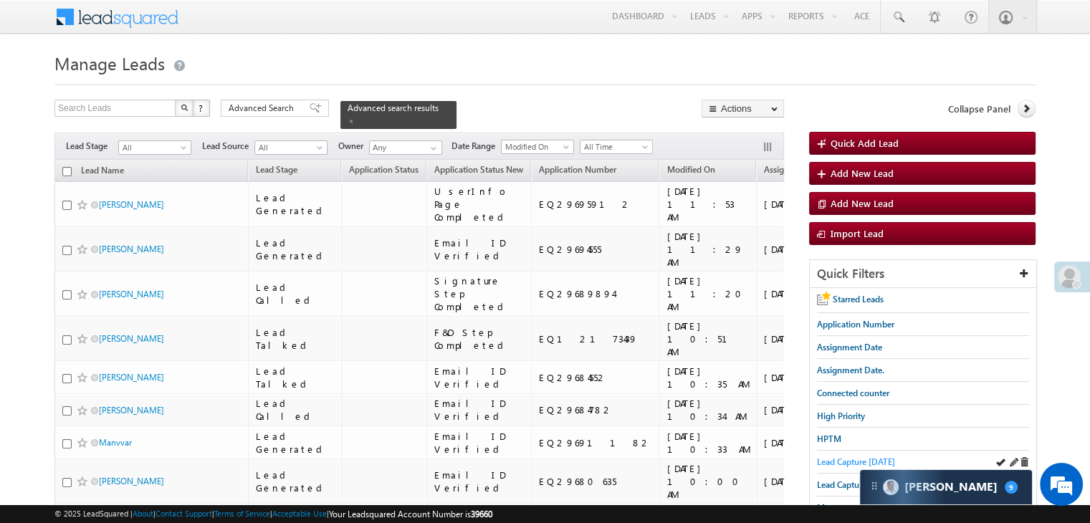
click at [851, 456] on span "Lead Capture [DATE]" at bounding box center [856, 461] width 78 height 11
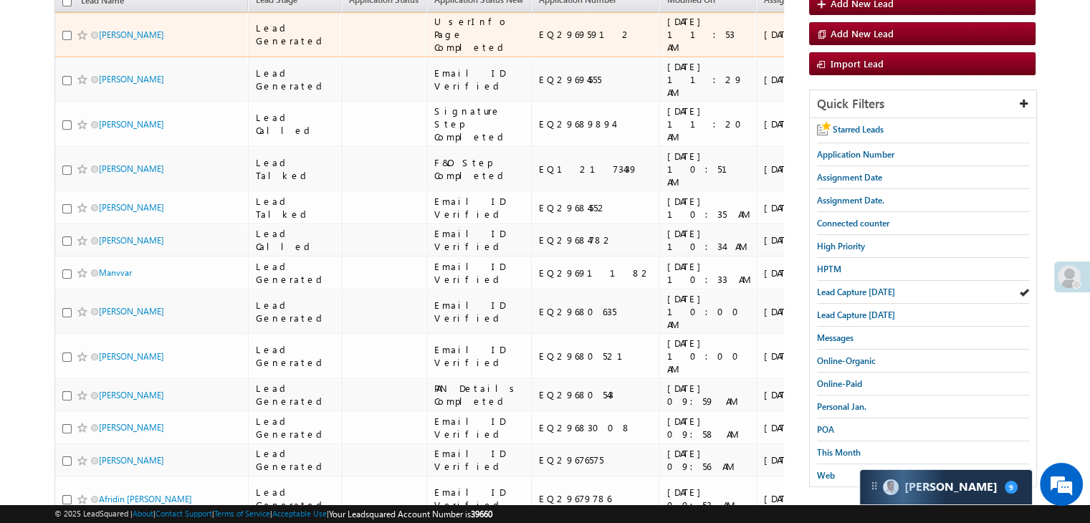
scroll to position [215, 0]
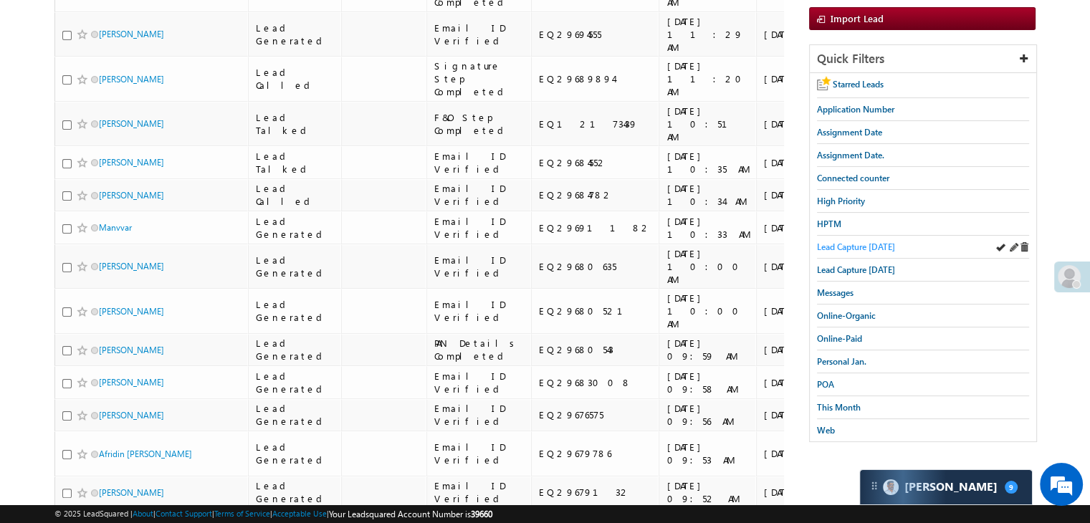
click at [844, 241] on span "Lead Capture [DATE]" at bounding box center [856, 246] width 78 height 11
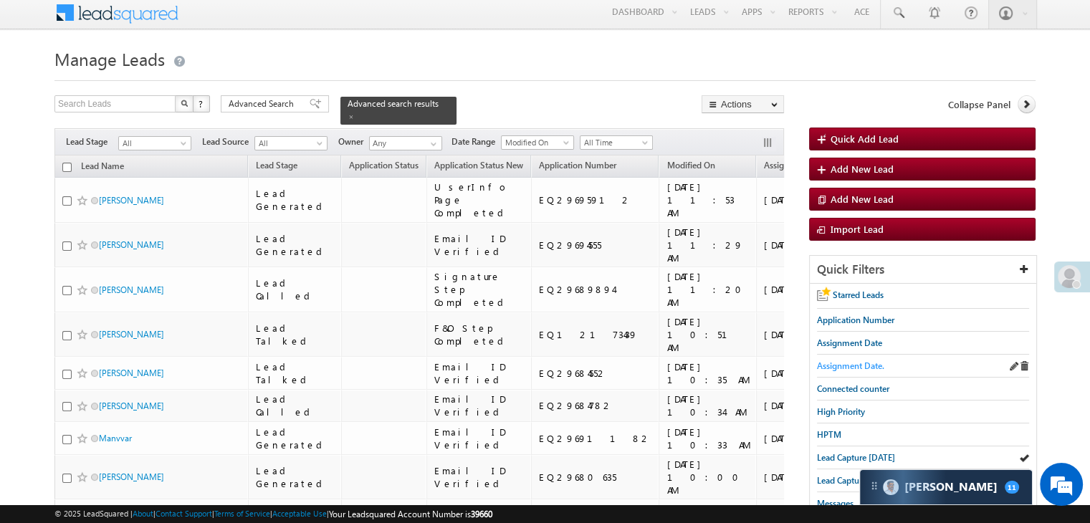
scroll to position [0, 0]
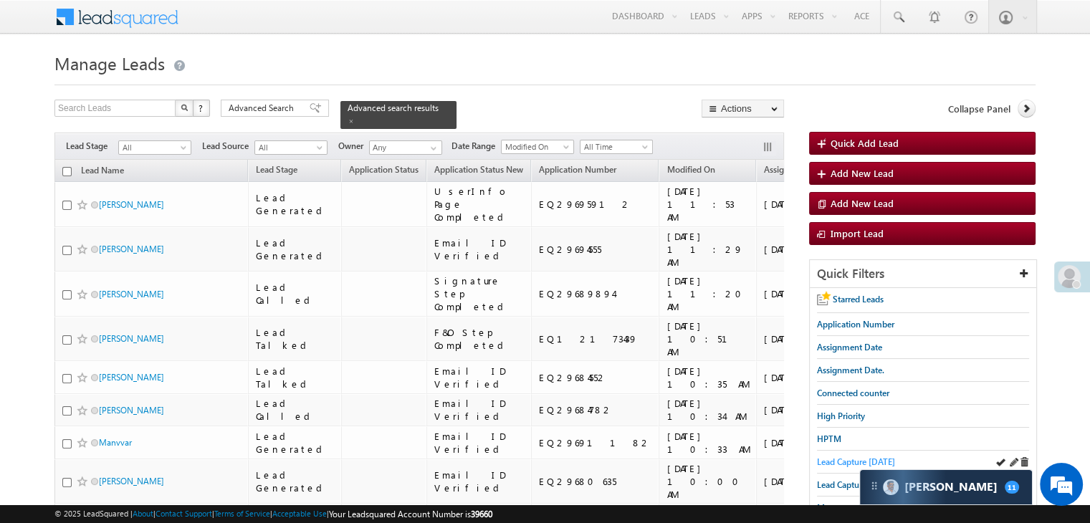
click at [834, 459] on span "Lead Capture [DATE]" at bounding box center [856, 461] width 78 height 11
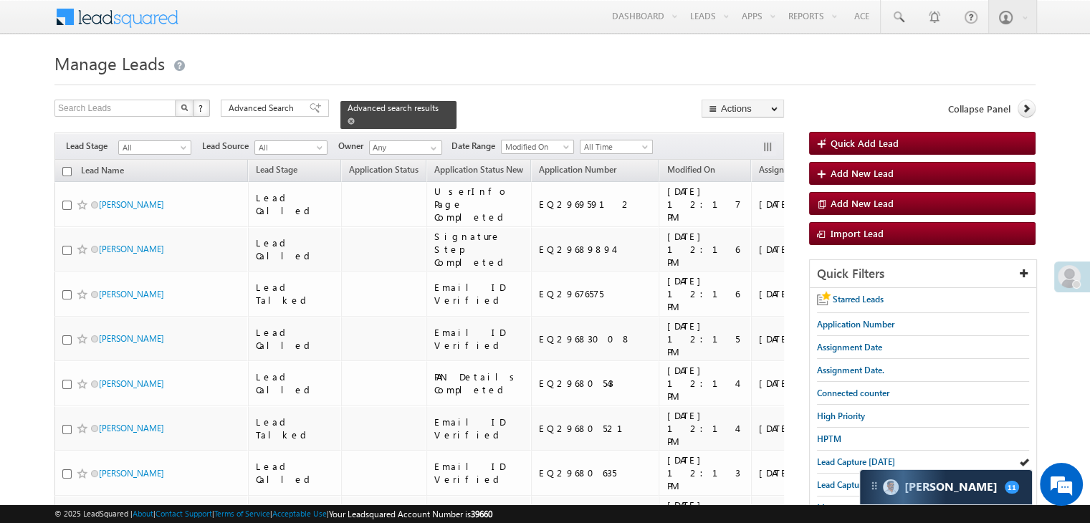
click at [355, 117] on span at bounding box center [350, 120] width 7 height 7
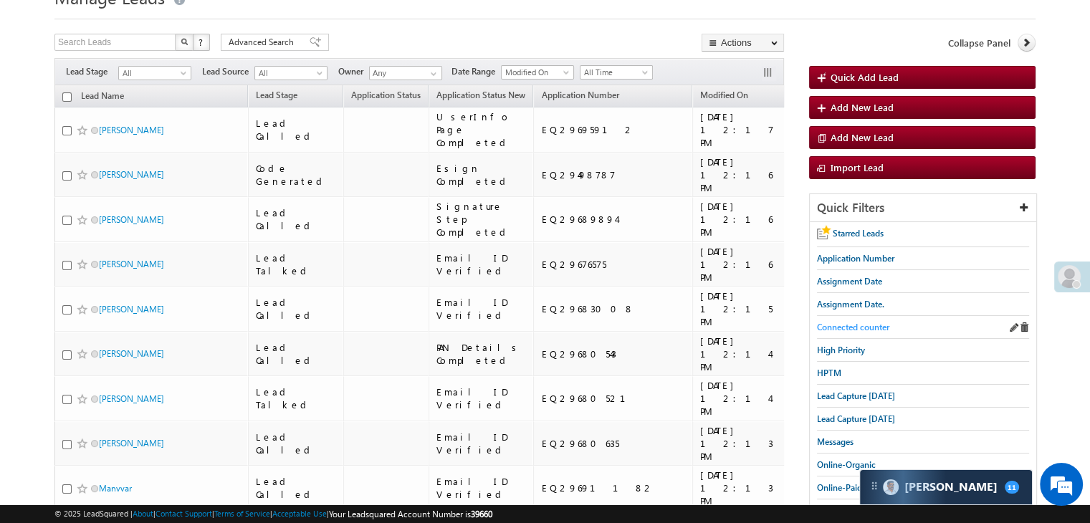
scroll to position [72, 0]
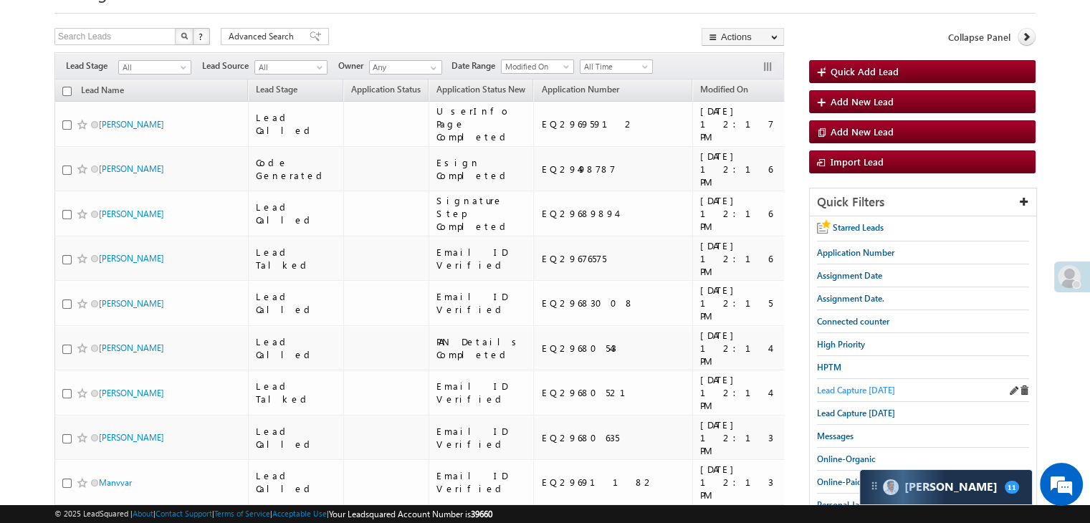
click at [842, 387] on span "Lead Capture [DATE]" at bounding box center [856, 390] width 78 height 11
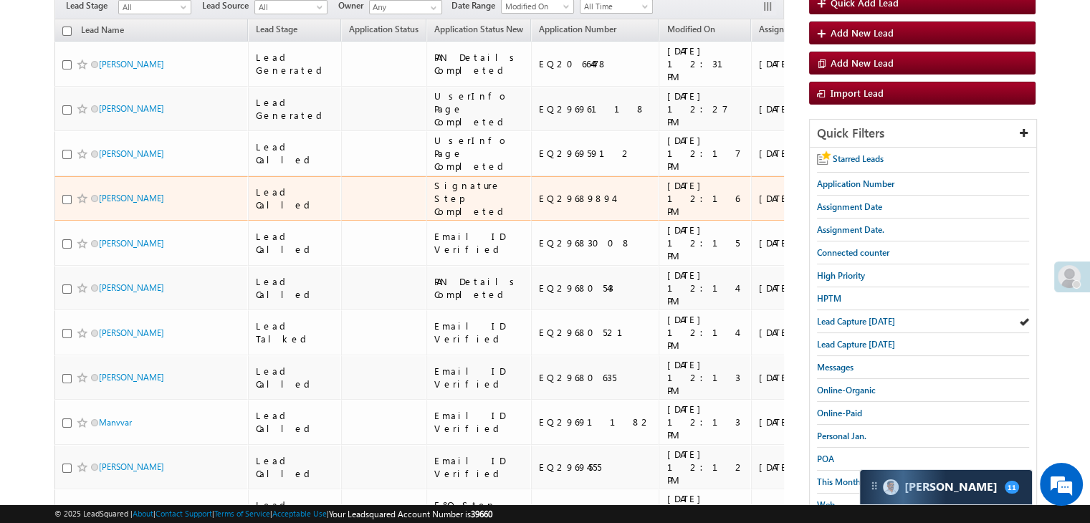
scroll to position [0, 0]
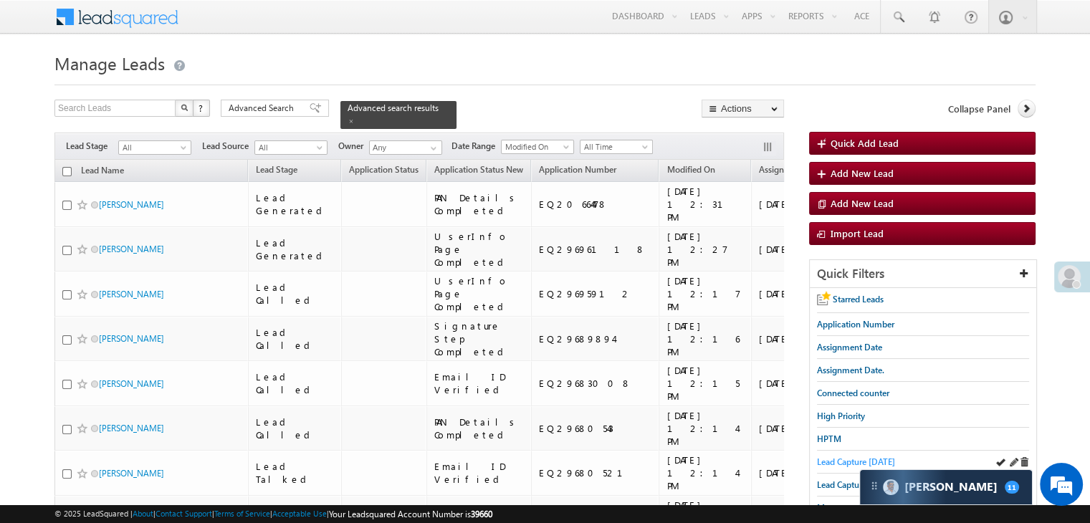
click at [840, 457] on span "Lead Capture [DATE]" at bounding box center [856, 461] width 78 height 11
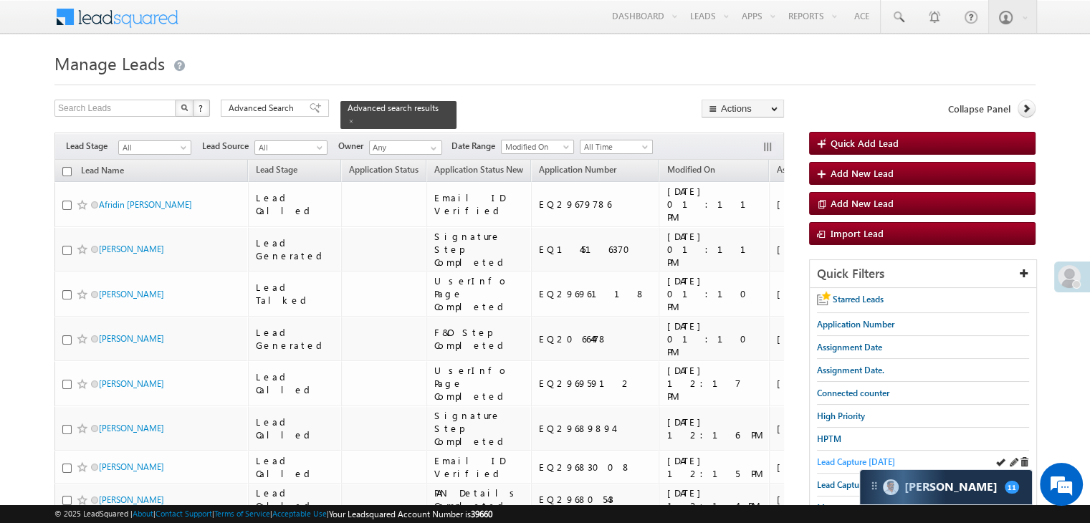
click at [836, 461] on span "Lead Capture [DATE]" at bounding box center [856, 461] width 78 height 11
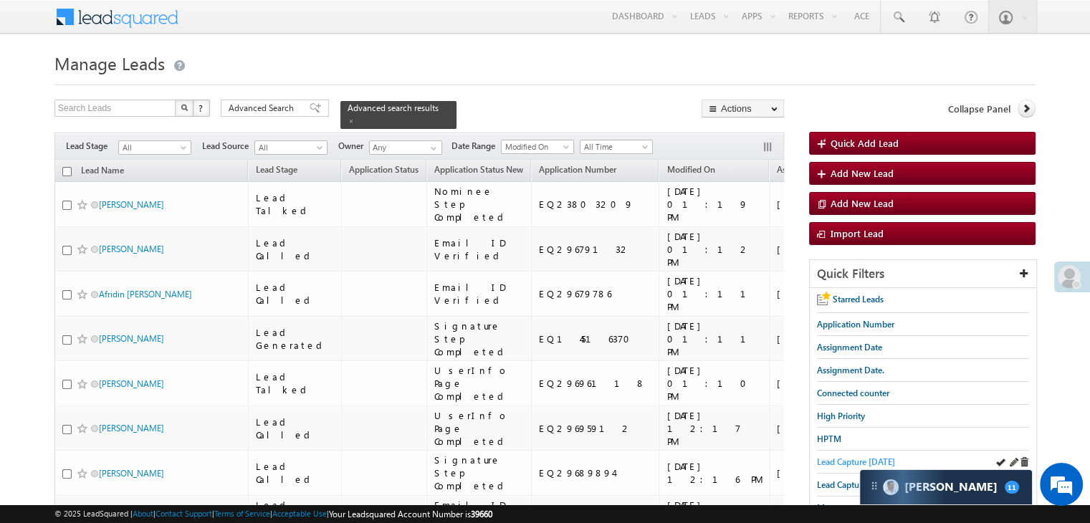
click at [845, 456] on span "Lead Capture [DATE]" at bounding box center [856, 461] width 78 height 11
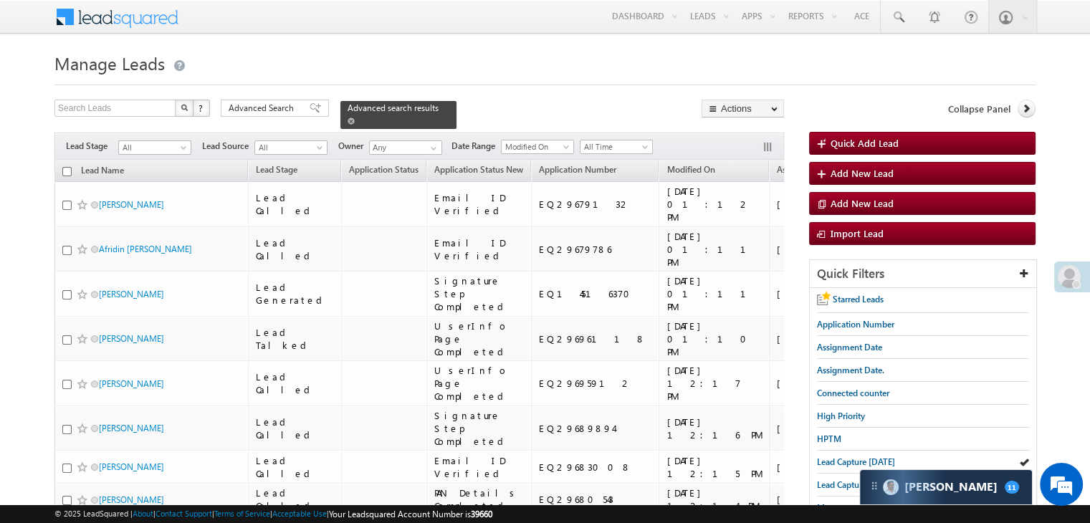
click at [355, 117] on span at bounding box center [350, 120] width 7 height 7
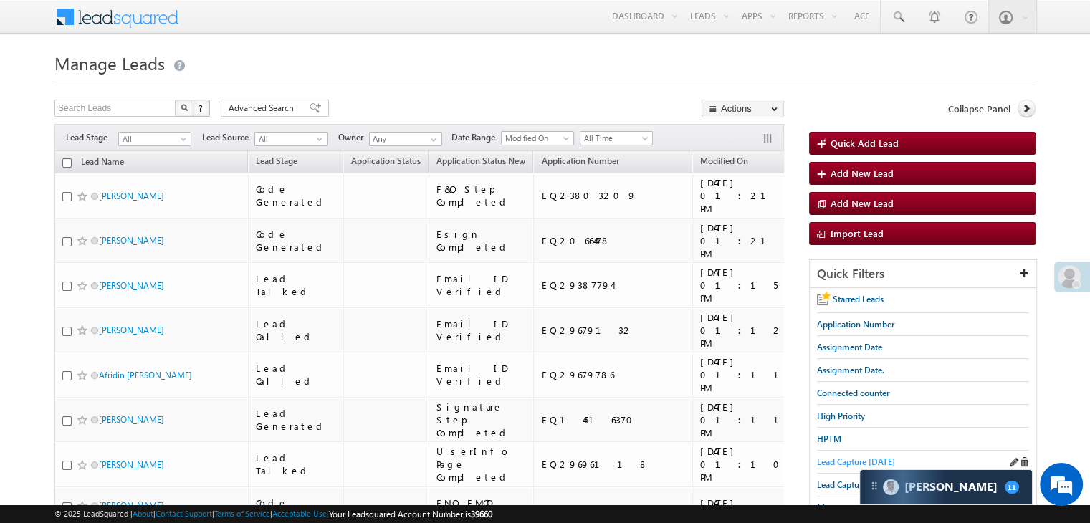
click at [840, 463] on span "Lead Capture [DATE]" at bounding box center [856, 461] width 78 height 11
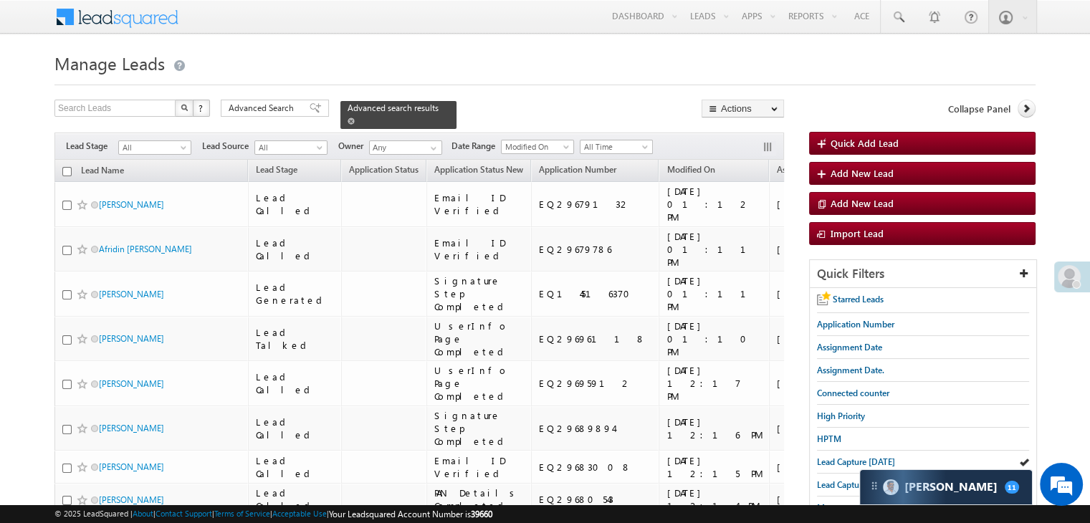
click at [355, 117] on span at bounding box center [350, 120] width 7 height 7
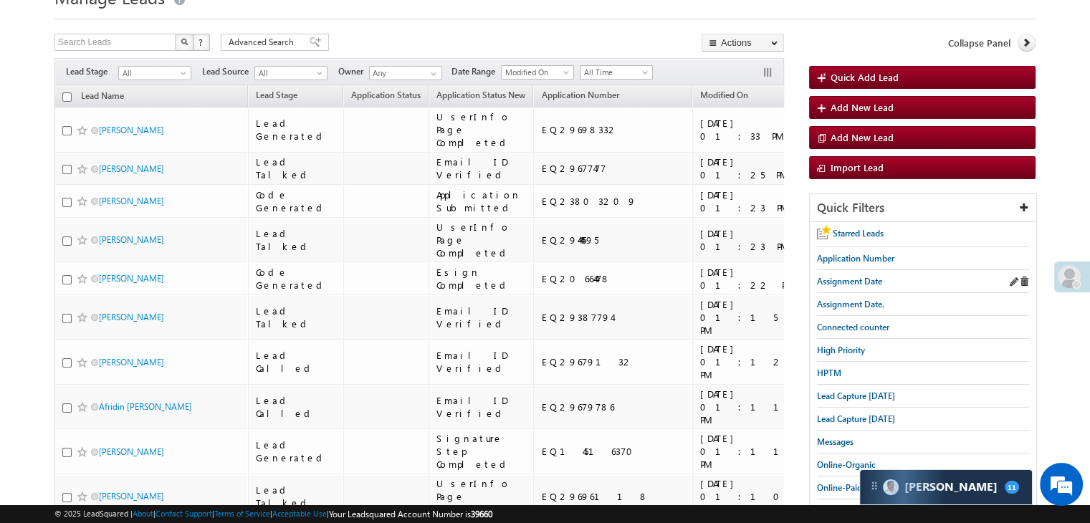
scroll to position [72, 0]
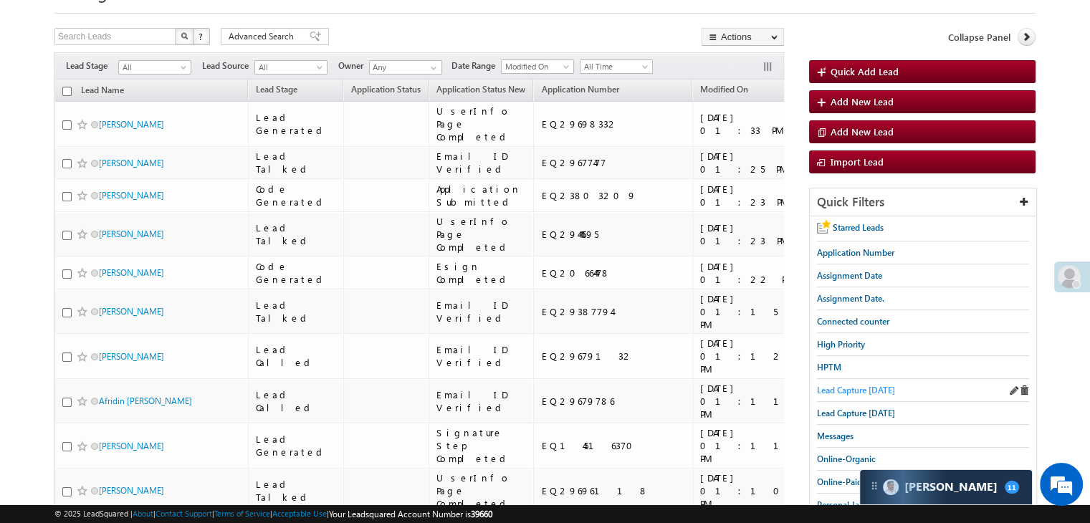
click at [840, 388] on span "Lead Capture [DATE]" at bounding box center [856, 390] width 78 height 11
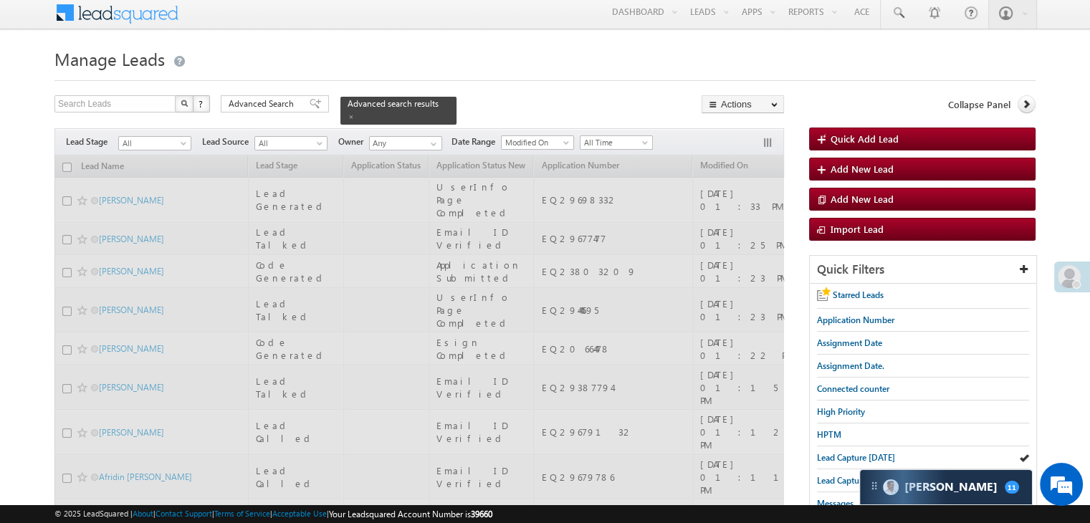
scroll to position [0, 0]
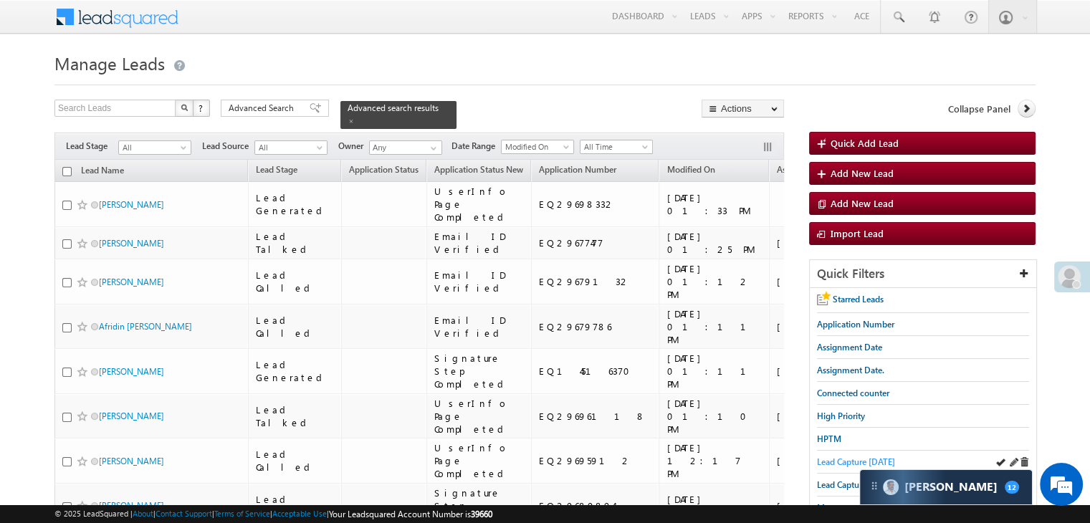
click at [848, 456] on span "Lead Capture [DATE]" at bounding box center [856, 461] width 78 height 11
click at [845, 456] on span "Lead Capture [DATE]" at bounding box center [856, 461] width 78 height 11
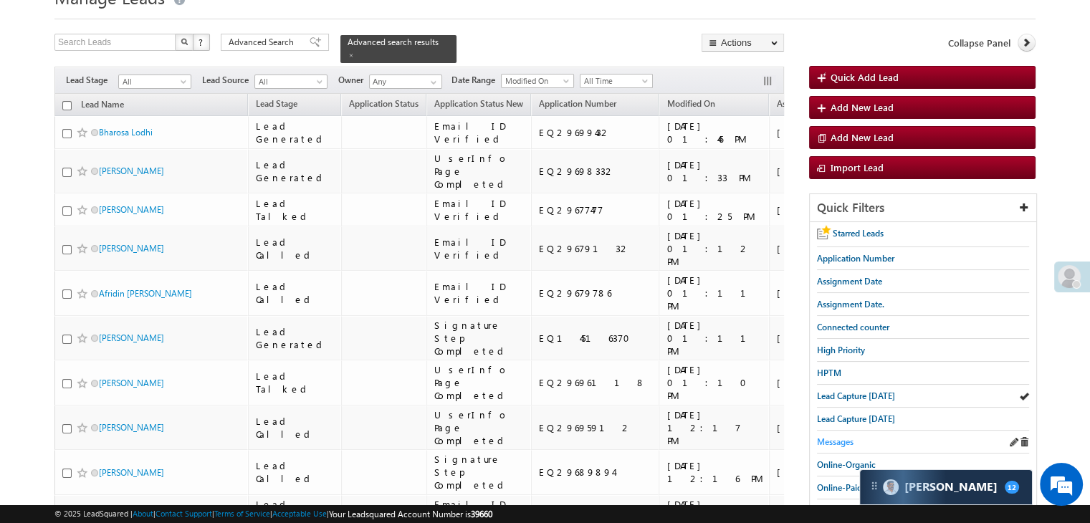
scroll to position [72, 0]
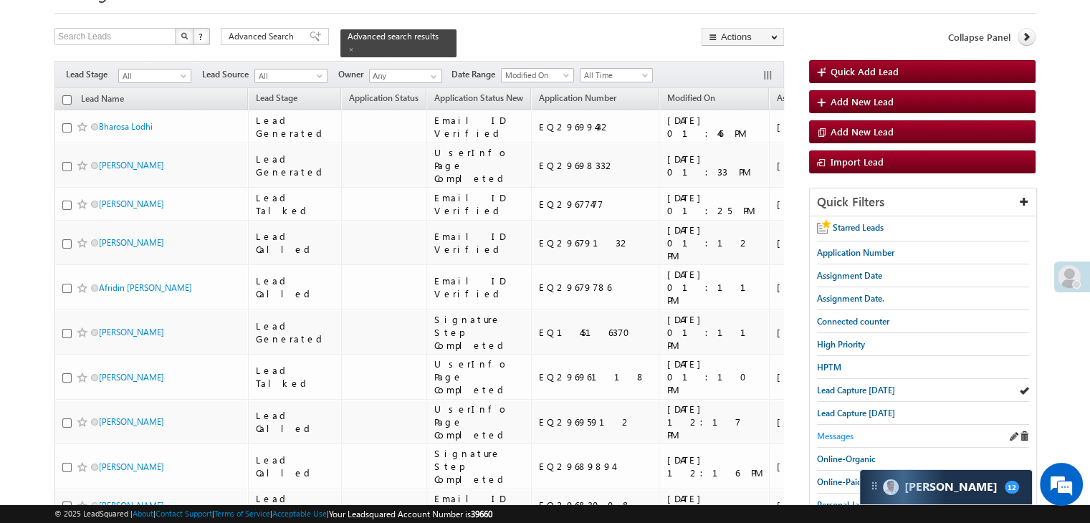
click at [833, 433] on span "Messages" at bounding box center [835, 436] width 37 height 11
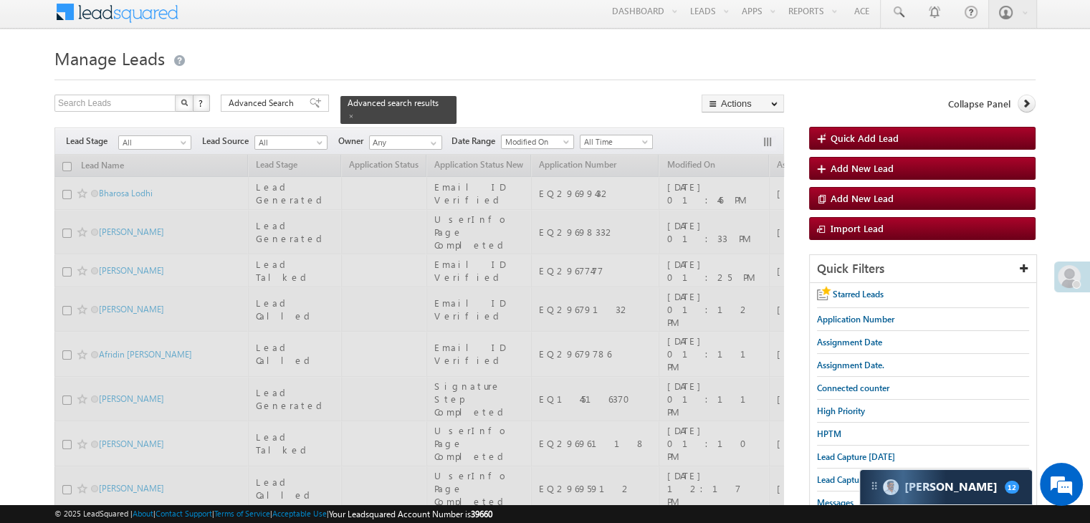
scroll to position [0, 0]
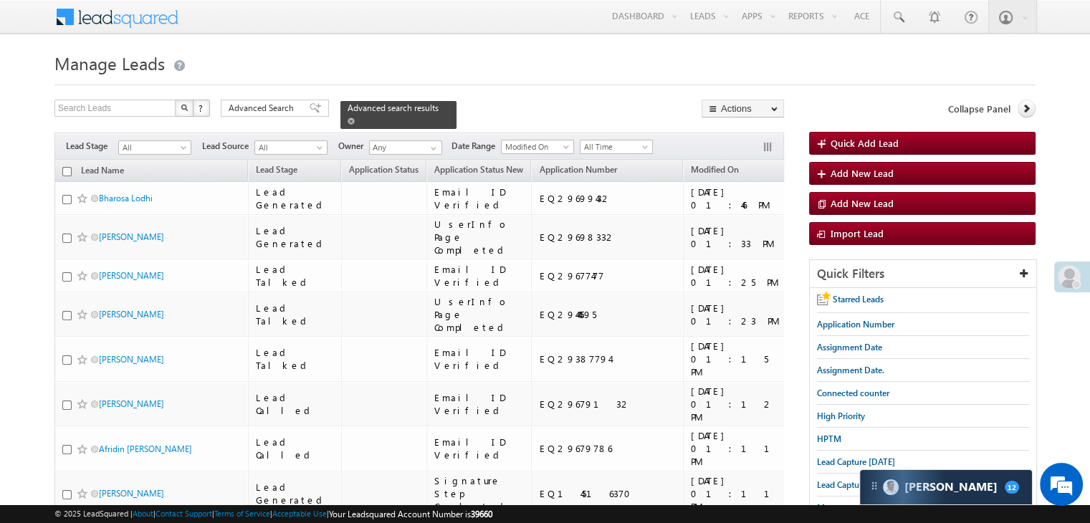
click at [355, 117] on span at bounding box center [350, 120] width 7 height 7
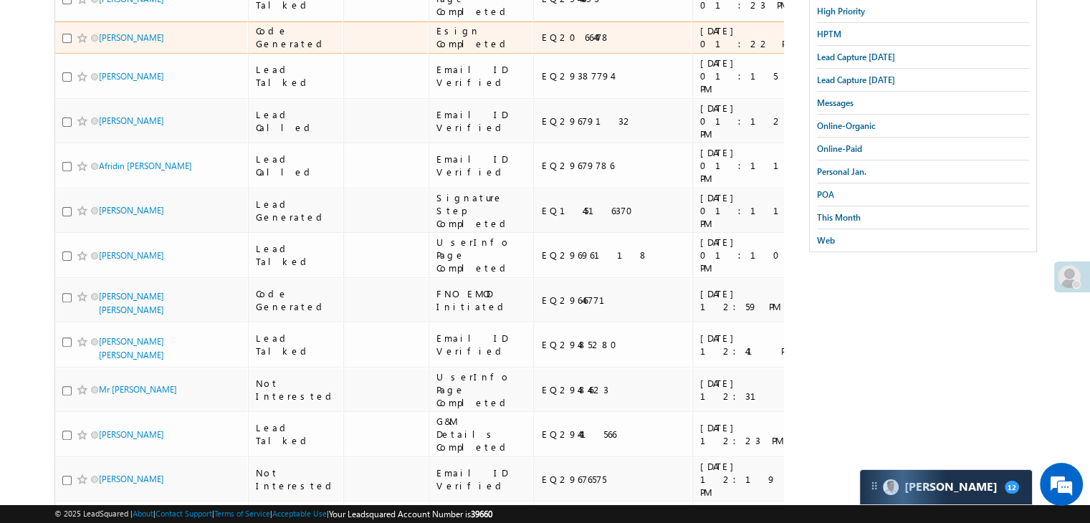
scroll to position [430, 0]
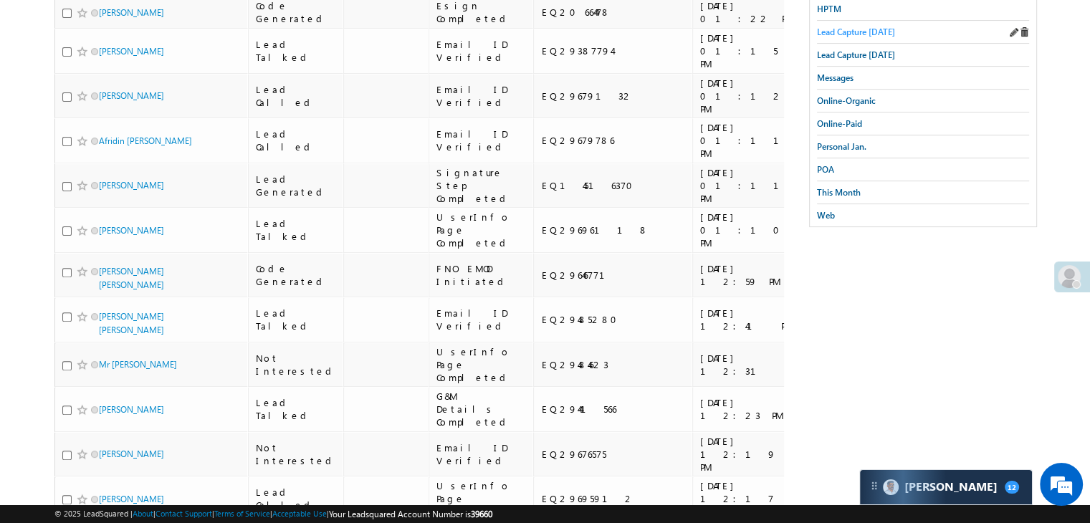
click at [867, 27] on span "Lead Capture [DATE]" at bounding box center [856, 32] width 78 height 11
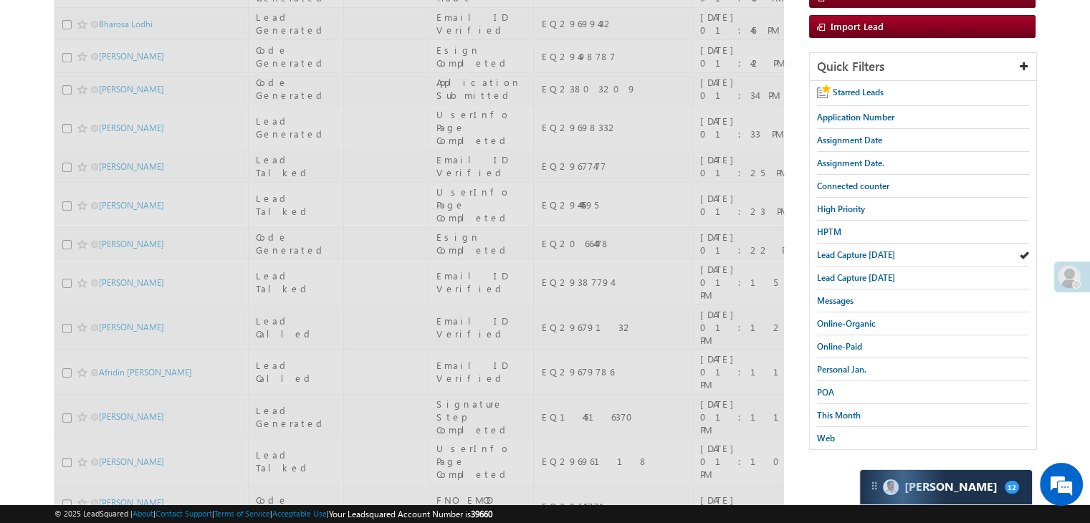
scroll to position [143, 0]
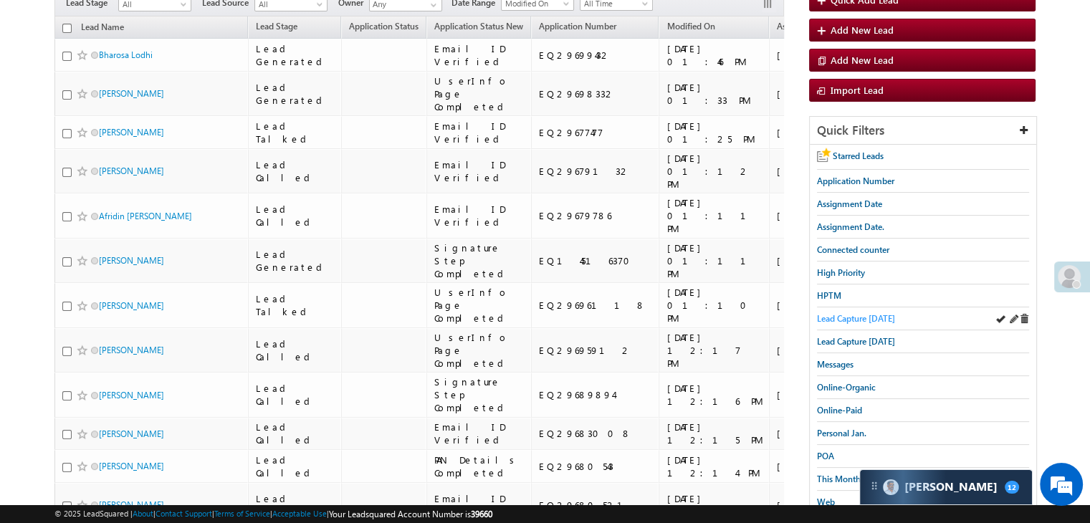
click at [838, 313] on span "Lead Capture [DATE]" at bounding box center [856, 318] width 78 height 11
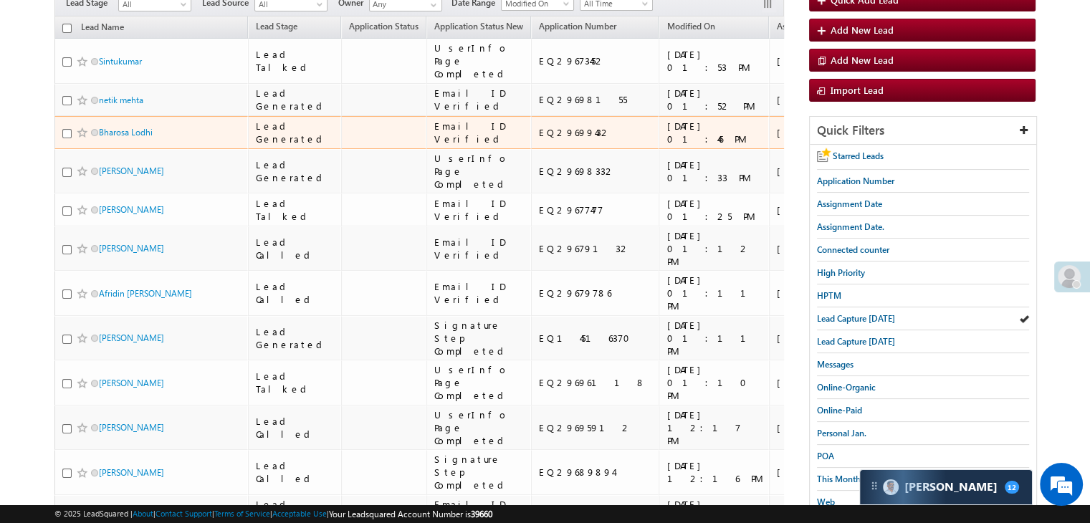
scroll to position [0, 0]
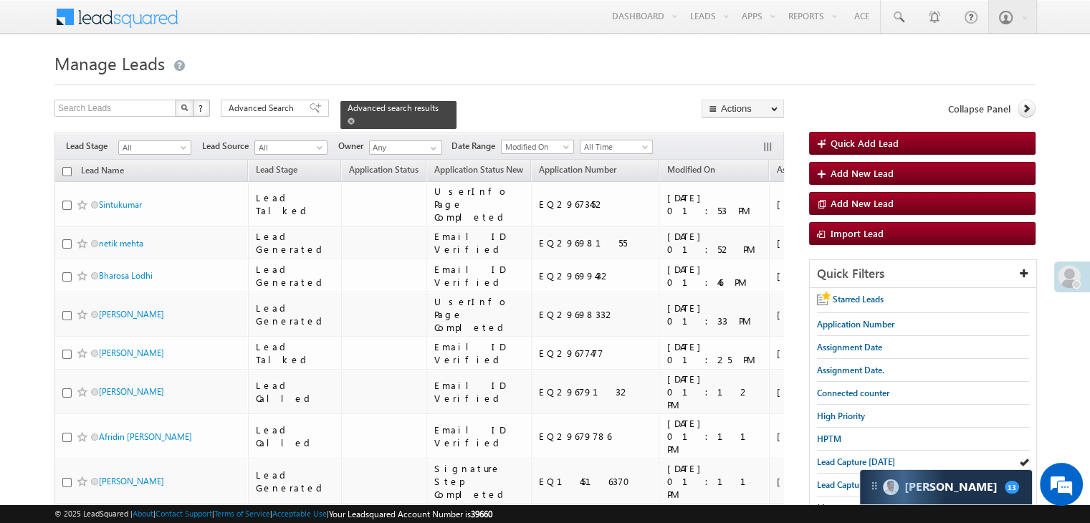
click at [355, 117] on span at bounding box center [350, 120] width 7 height 7
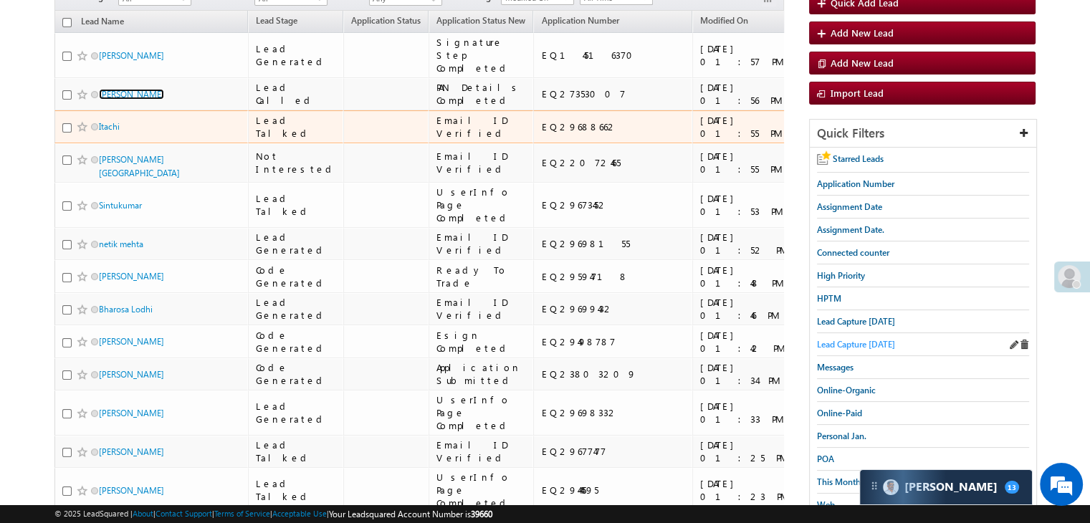
scroll to position [143, 0]
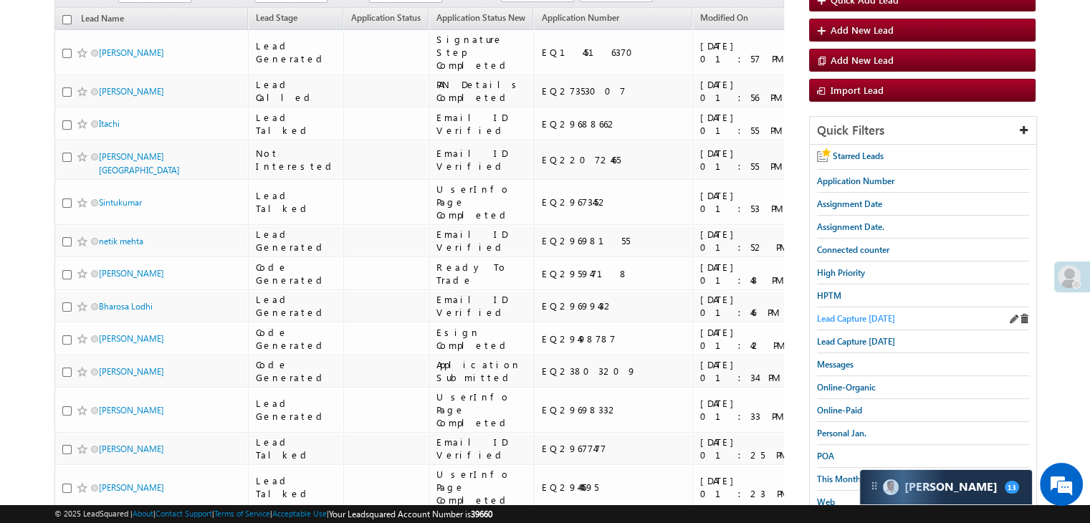
click at [868, 319] on span "Lead Capture [DATE]" at bounding box center [856, 318] width 78 height 11
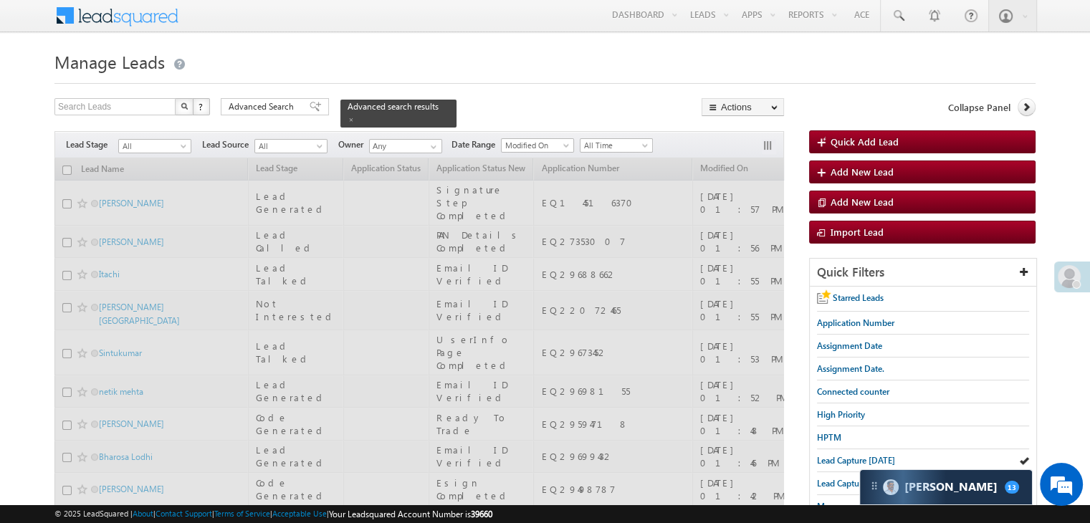
scroll to position [0, 0]
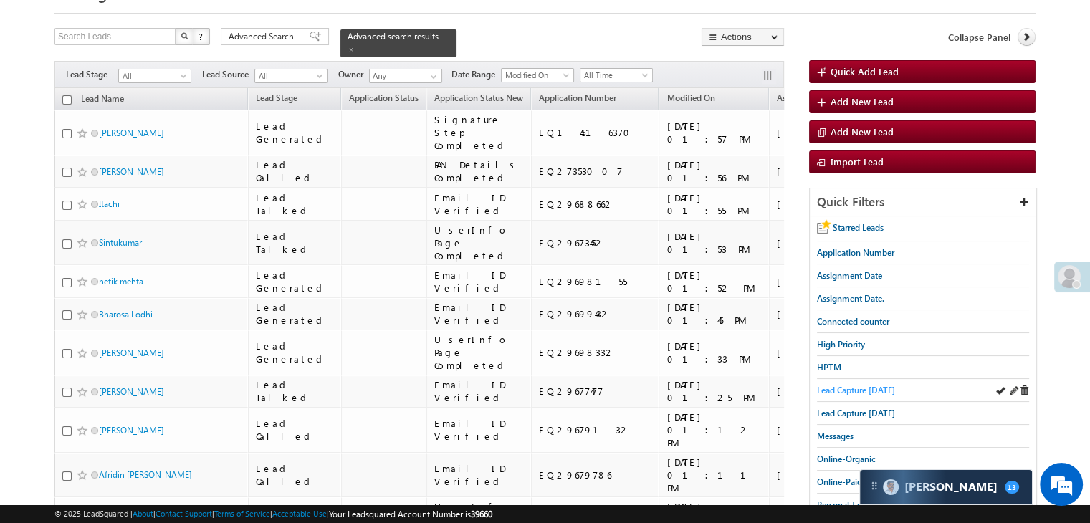
click at [871, 385] on span "Lead Capture [DATE]" at bounding box center [856, 390] width 78 height 11
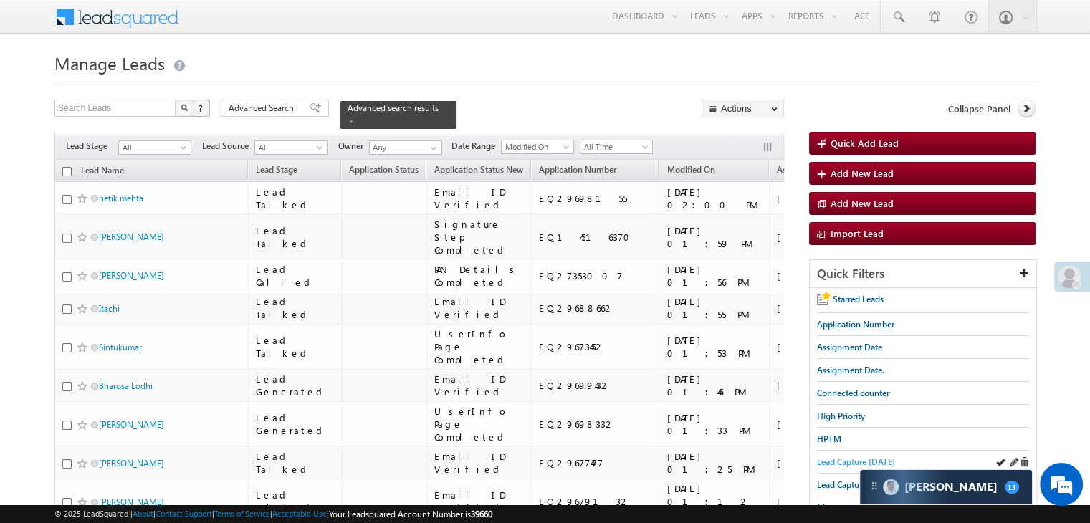
click at [845, 459] on span "Lead Capture [DATE]" at bounding box center [856, 461] width 78 height 11
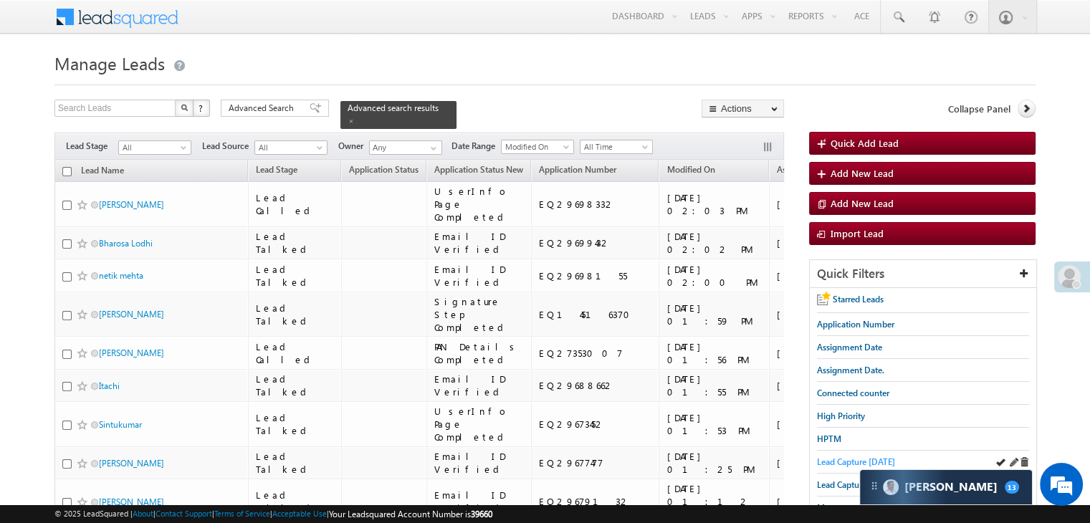
click at [843, 458] on span "Lead Capture [DATE]" at bounding box center [856, 461] width 78 height 11
drag, startPoint x: 834, startPoint y: 456, endPoint x: 787, endPoint y: 406, distance: 69.0
click at [833, 456] on span "Lead Capture [DATE]" at bounding box center [856, 461] width 78 height 11
click at [355, 117] on span at bounding box center [350, 120] width 7 height 7
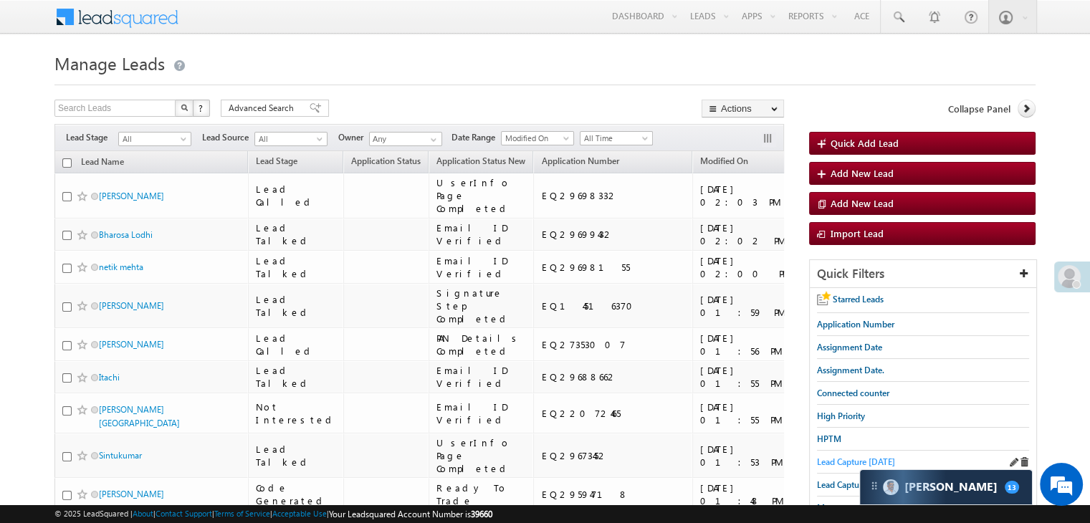
click at [828, 459] on span "Lead Capture [DATE]" at bounding box center [856, 461] width 78 height 11
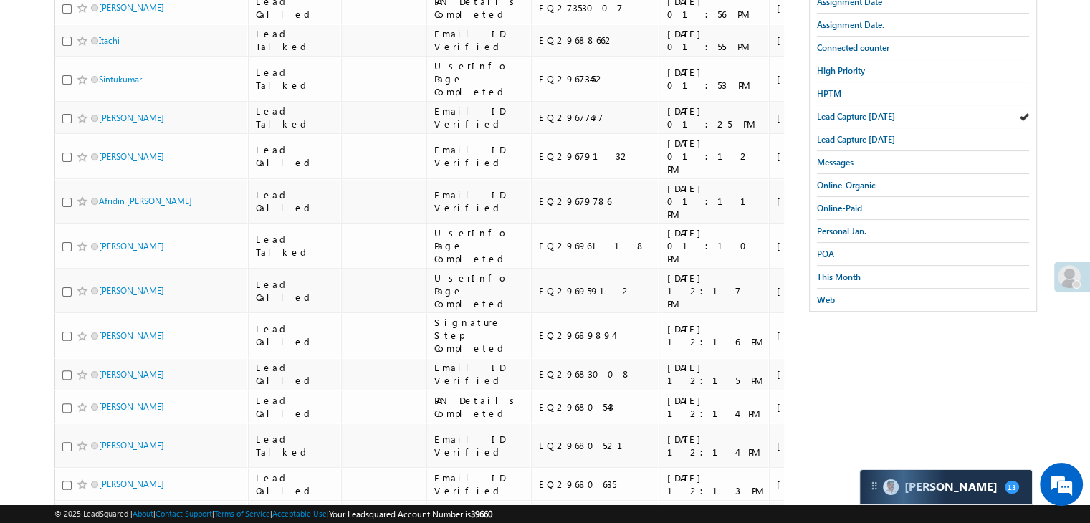
scroll to position [358, 0]
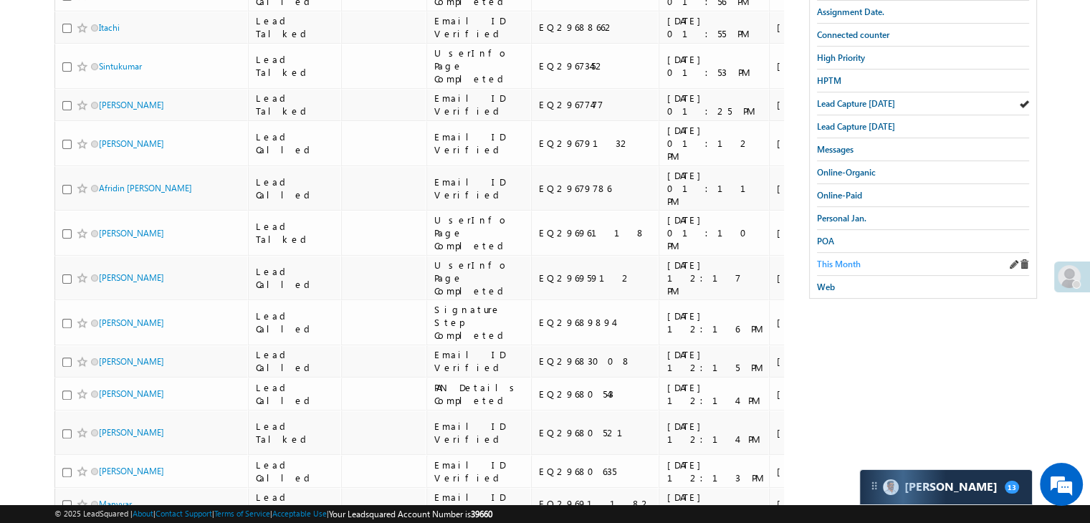
click at [840, 262] on span "This Month" at bounding box center [839, 264] width 44 height 11
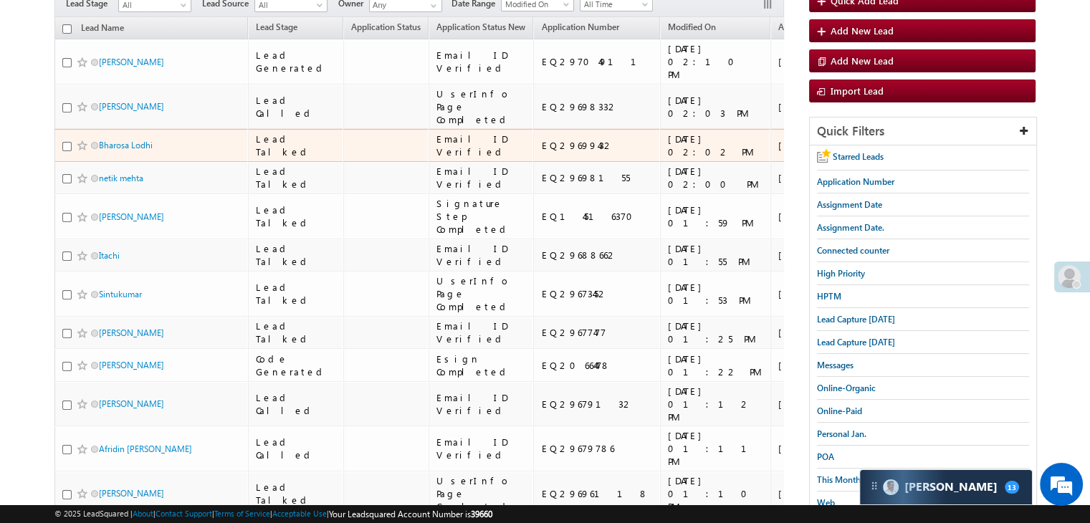
scroll to position [143, 0]
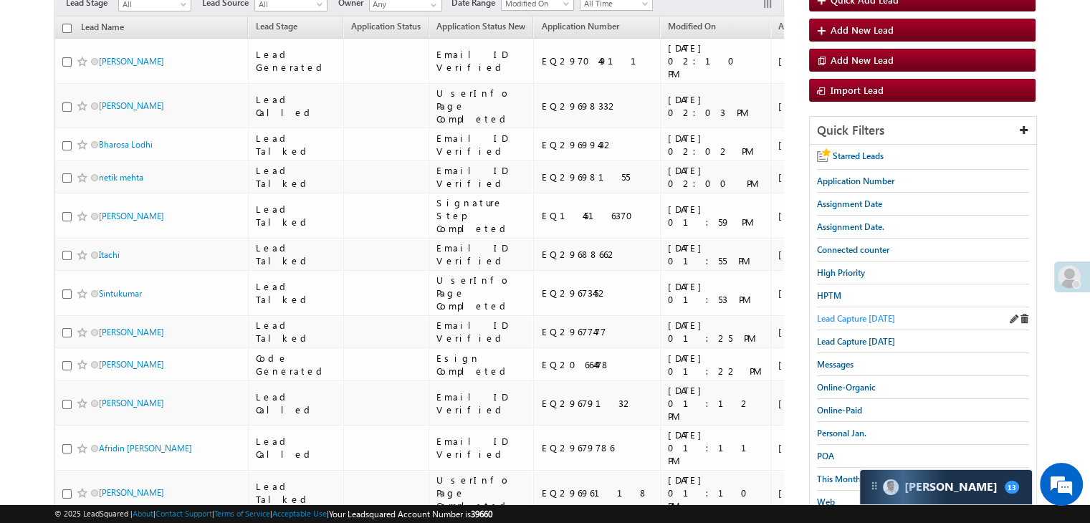
click at [887, 318] on span "Lead Capture [DATE]" at bounding box center [856, 318] width 78 height 11
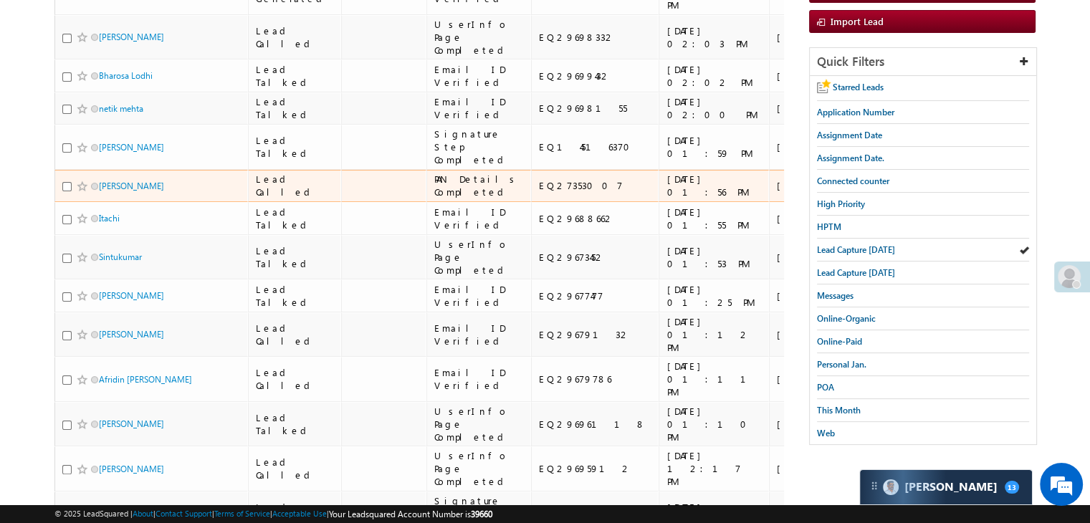
scroll to position [0, 0]
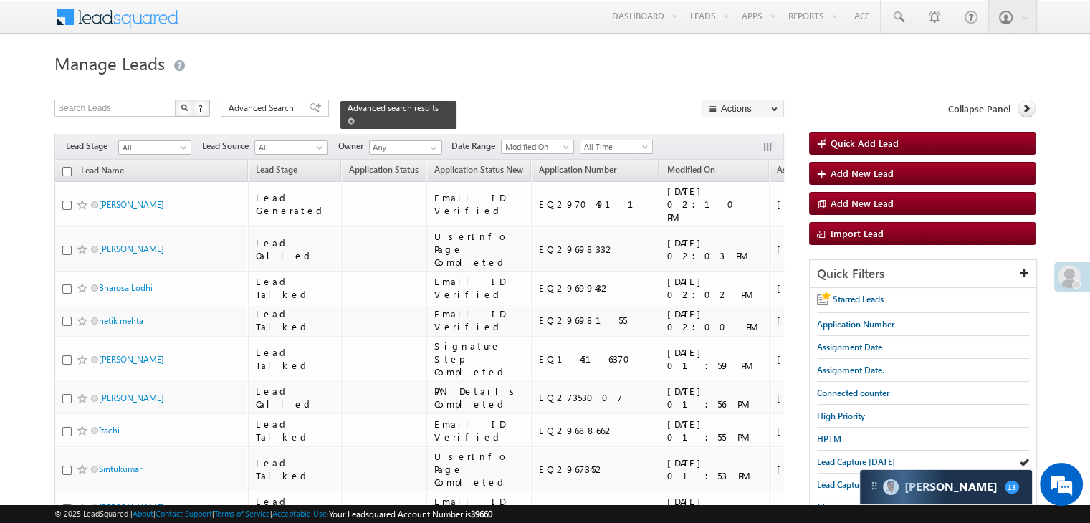
click at [355, 117] on span at bounding box center [350, 120] width 7 height 7
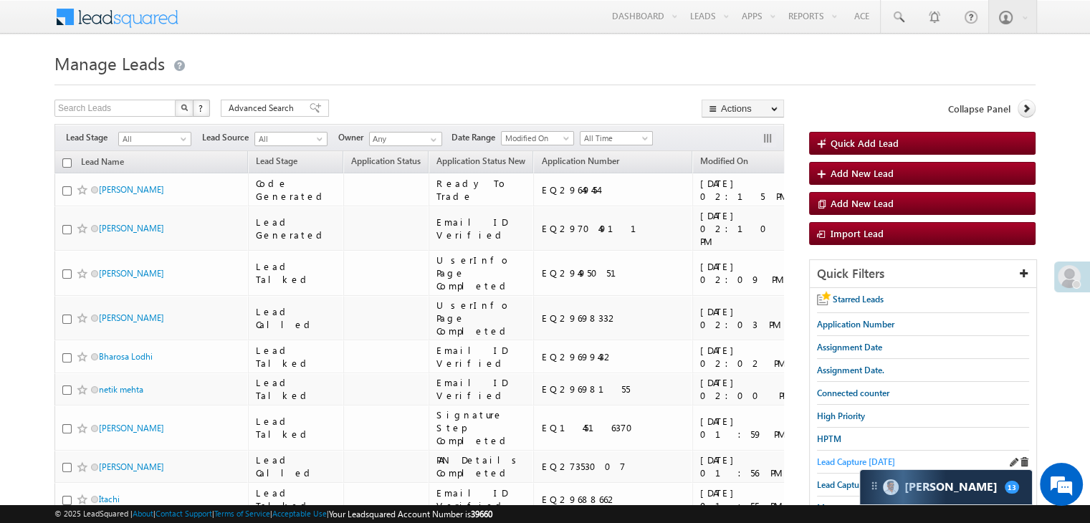
click at [843, 460] on span "Lead Capture [DATE]" at bounding box center [856, 461] width 78 height 11
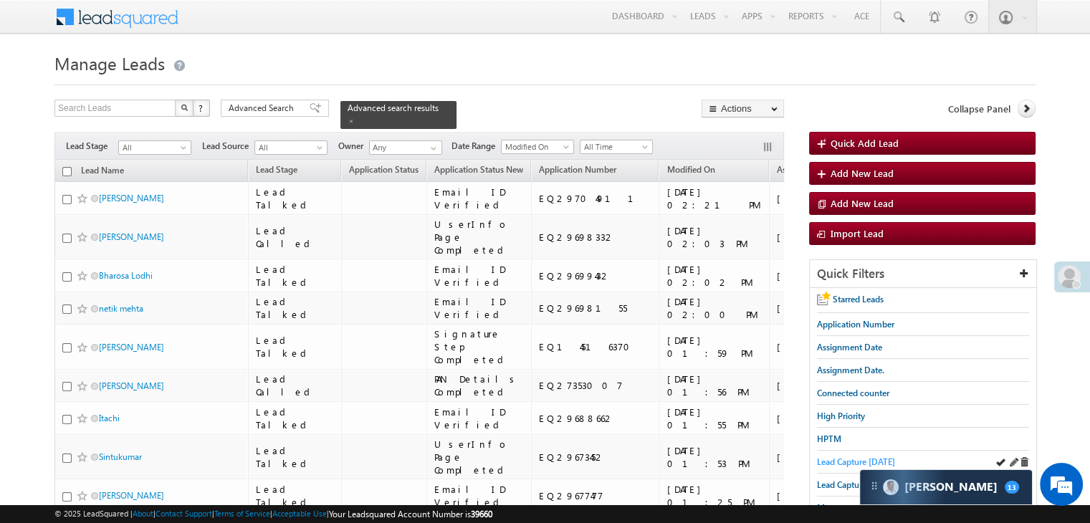
click at [845, 459] on span "Lead Capture [DATE]" at bounding box center [856, 461] width 78 height 11
click at [355, 117] on span at bounding box center [350, 120] width 7 height 7
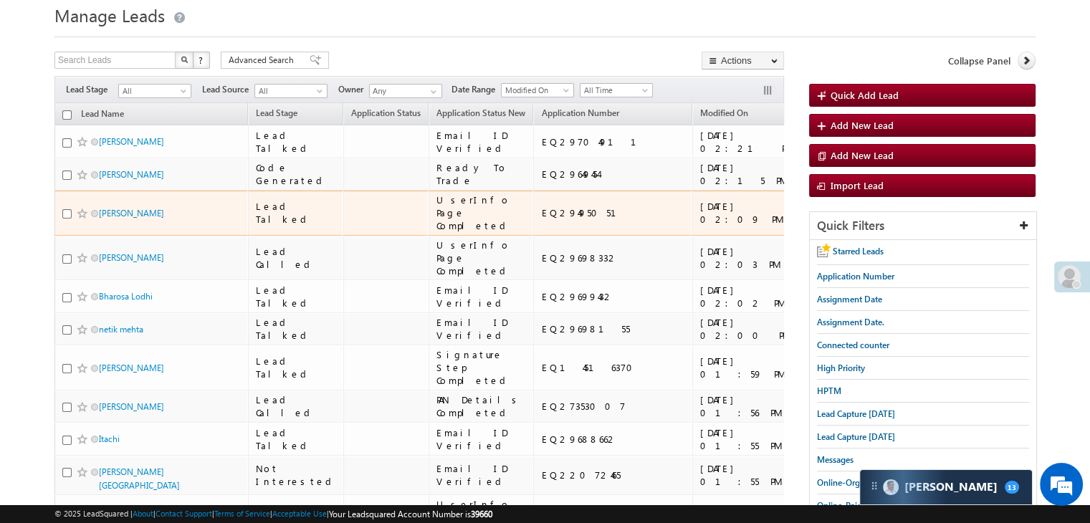
scroll to position [72, 0]
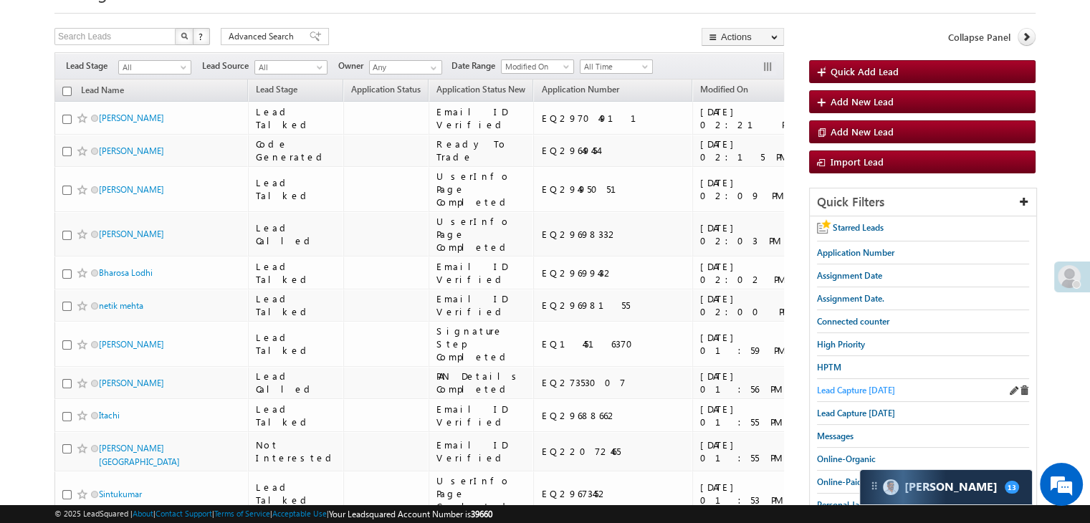
click at [825, 391] on span "Lead Capture [DATE]" at bounding box center [856, 390] width 78 height 11
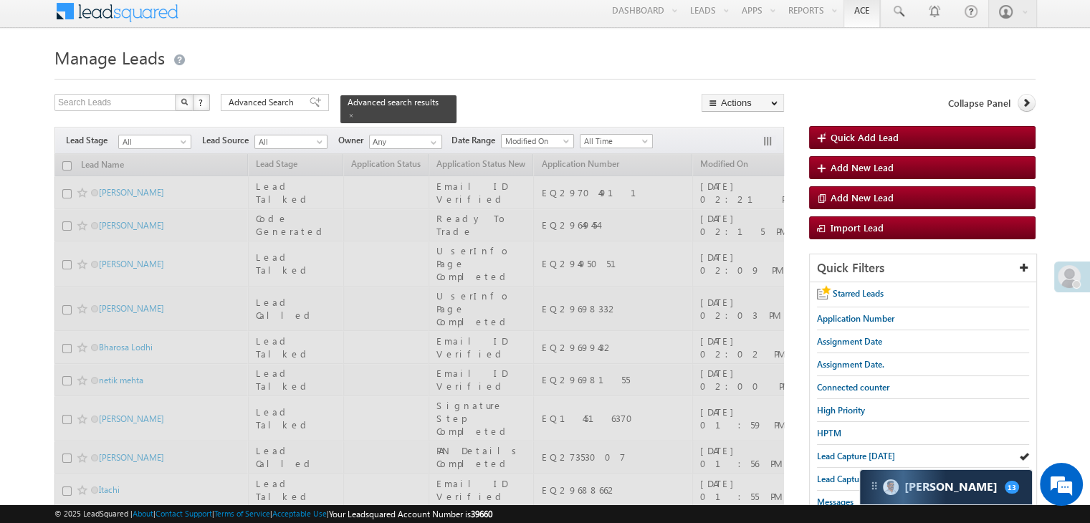
scroll to position [0, 0]
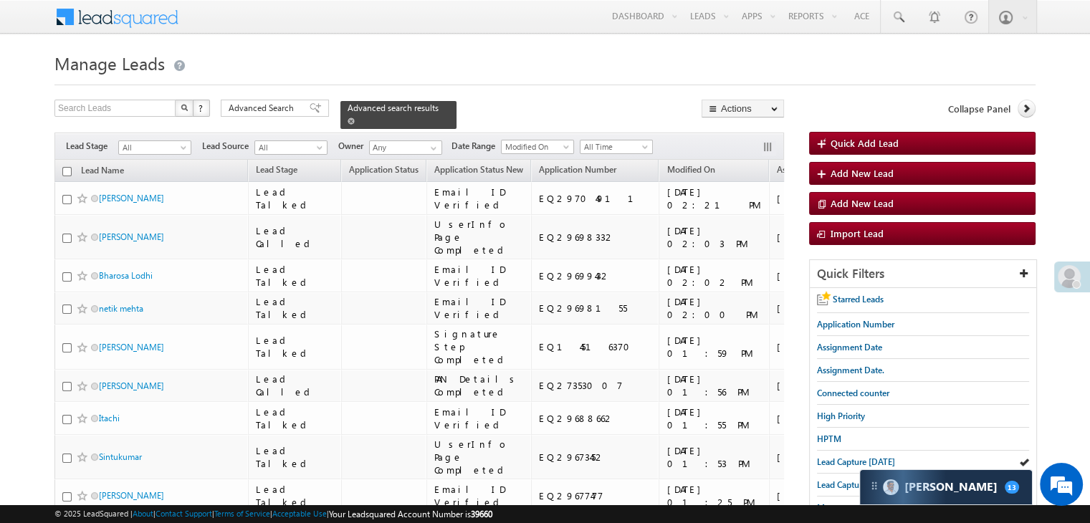
click at [355, 117] on span at bounding box center [350, 120] width 7 height 7
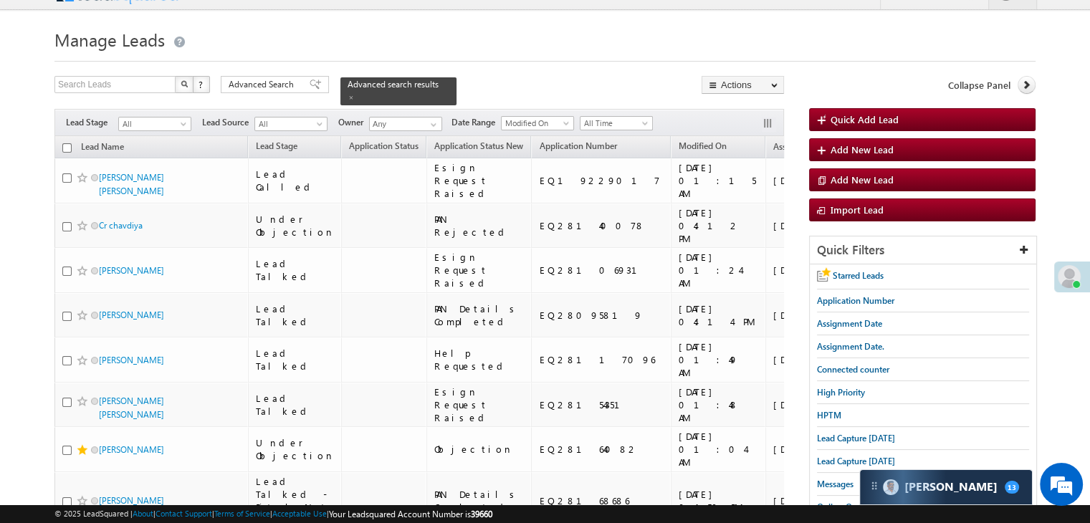
scroll to position [24, 0]
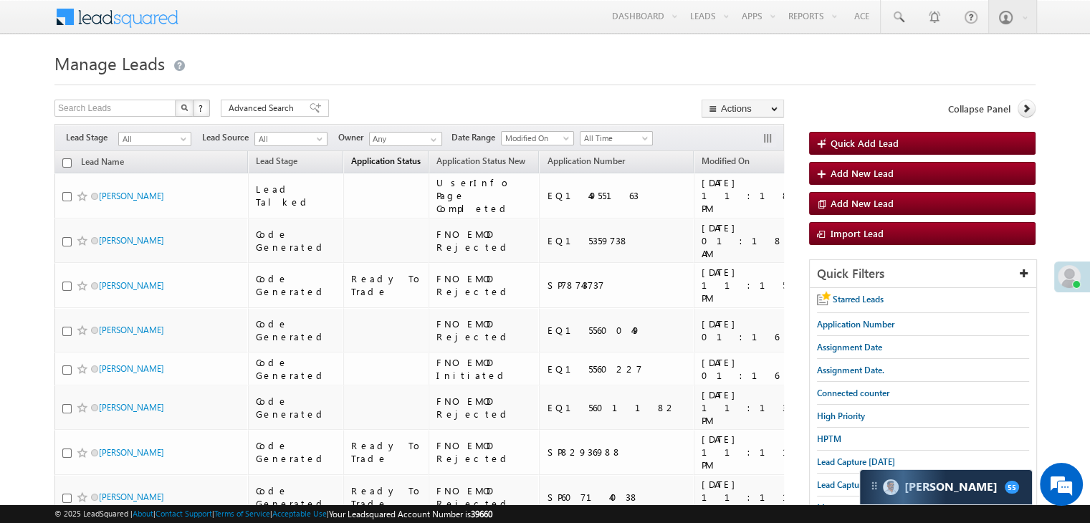
click at [348, 167] on link "Application Status" at bounding box center [386, 162] width 84 height 19
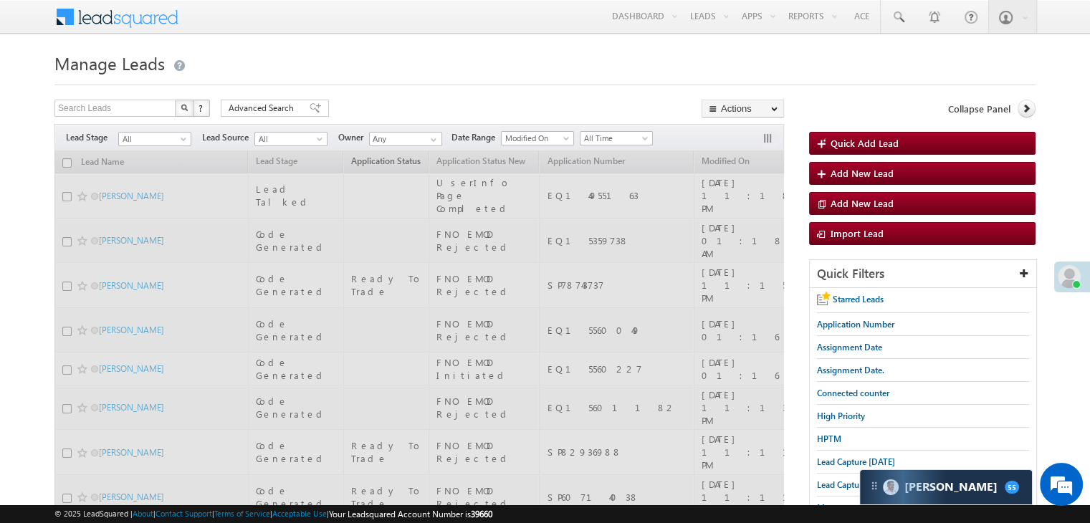
click at [348, 167] on link "Application Status" at bounding box center [386, 162] width 84 height 19
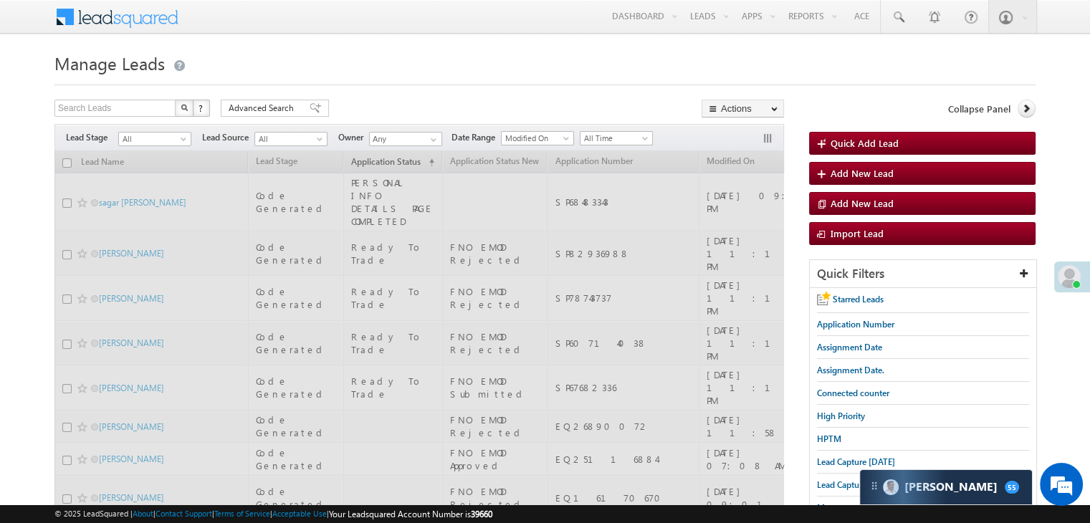
click at [348, 167] on link "Application Status (sorted ascending)" at bounding box center [392, 162] width 97 height 19
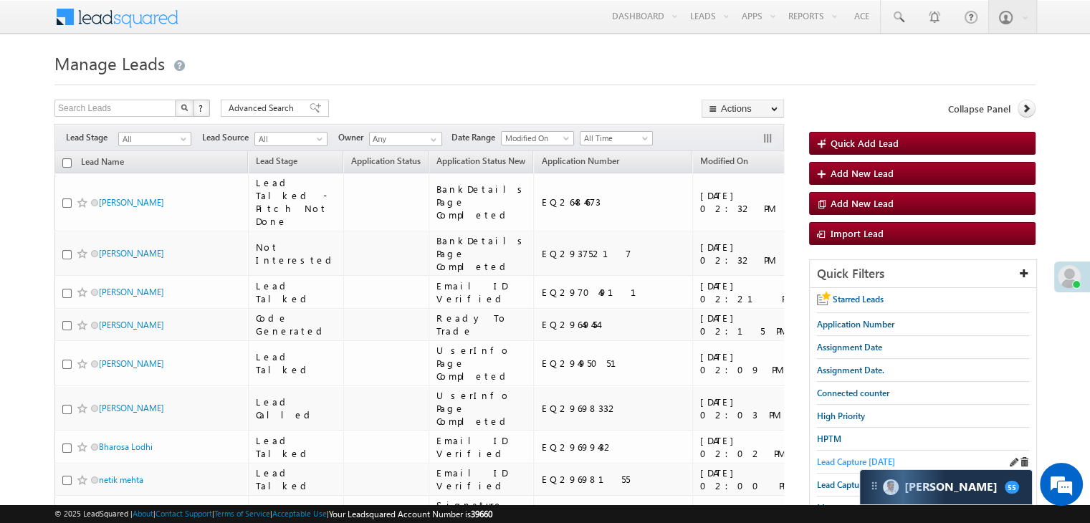
click at [846, 459] on span "Lead Capture [DATE]" at bounding box center [856, 461] width 78 height 11
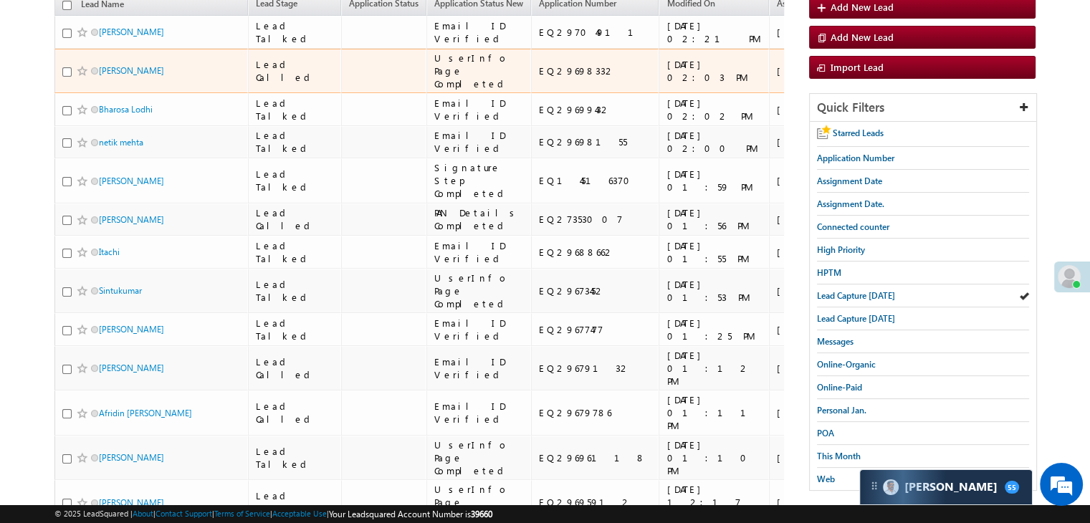
scroll to position [143, 0]
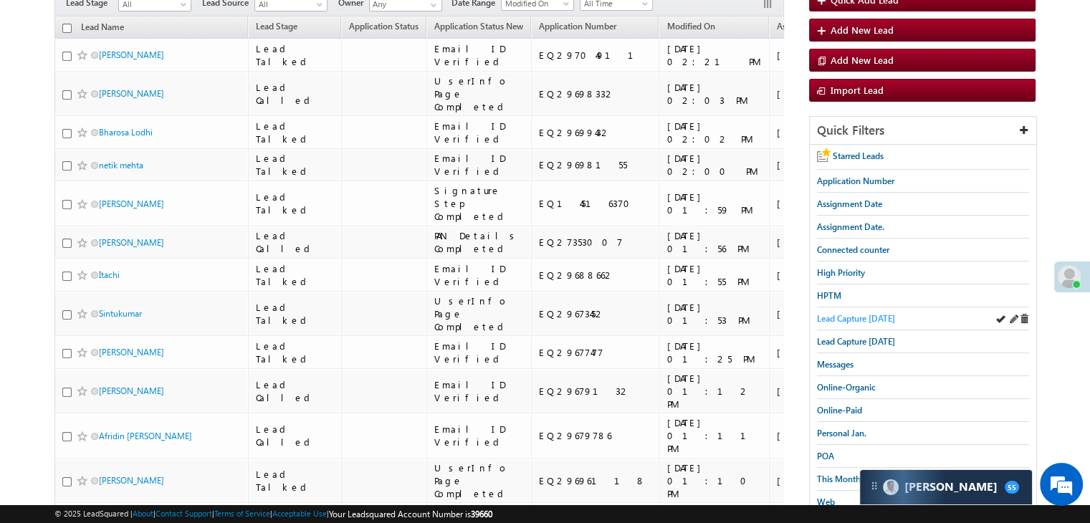
click at [865, 317] on span "Lead Capture [DATE]" at bounding box center [856, 318] width 78 height 11
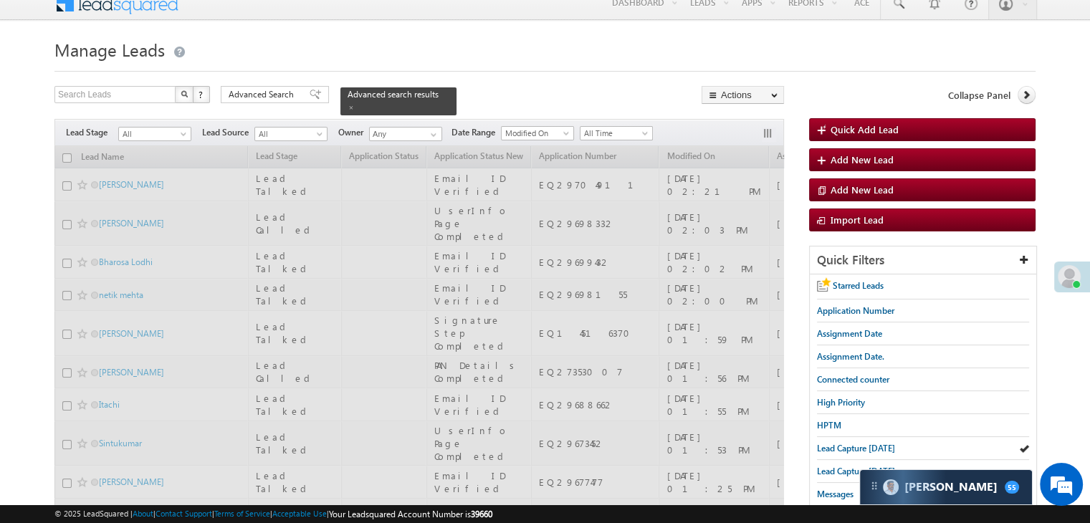
scroll to position [0, 0]
